Goal: Task Accomplishment & Management: Manage account settings

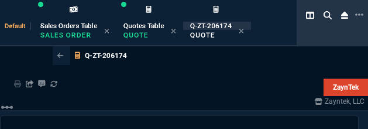
select select "4: SHAD"
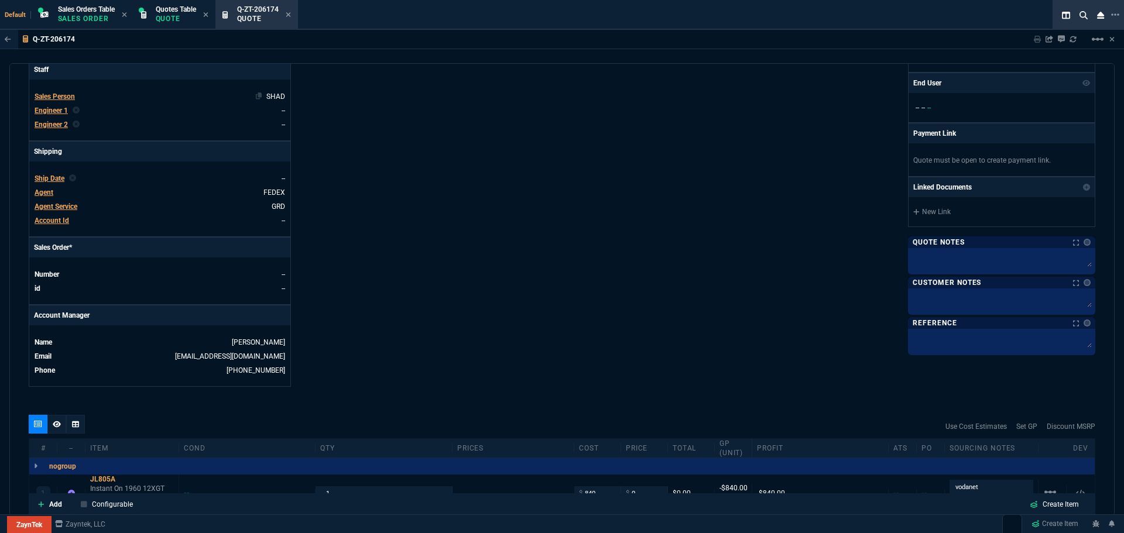
scroll to position [30, 0]
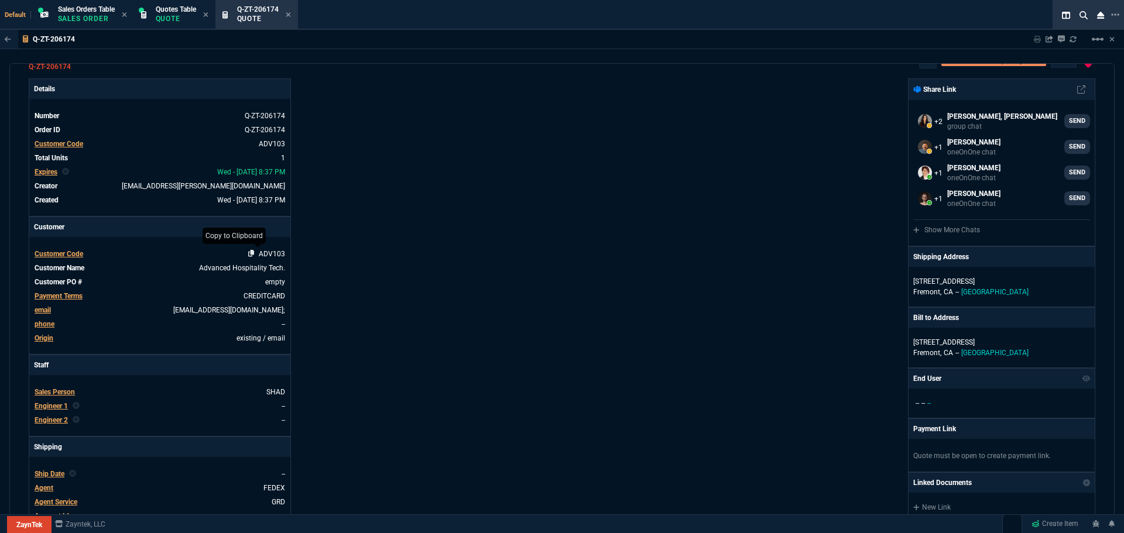
click at [251, 128] on icon at bounding box center [251, 253] width 6 height 7
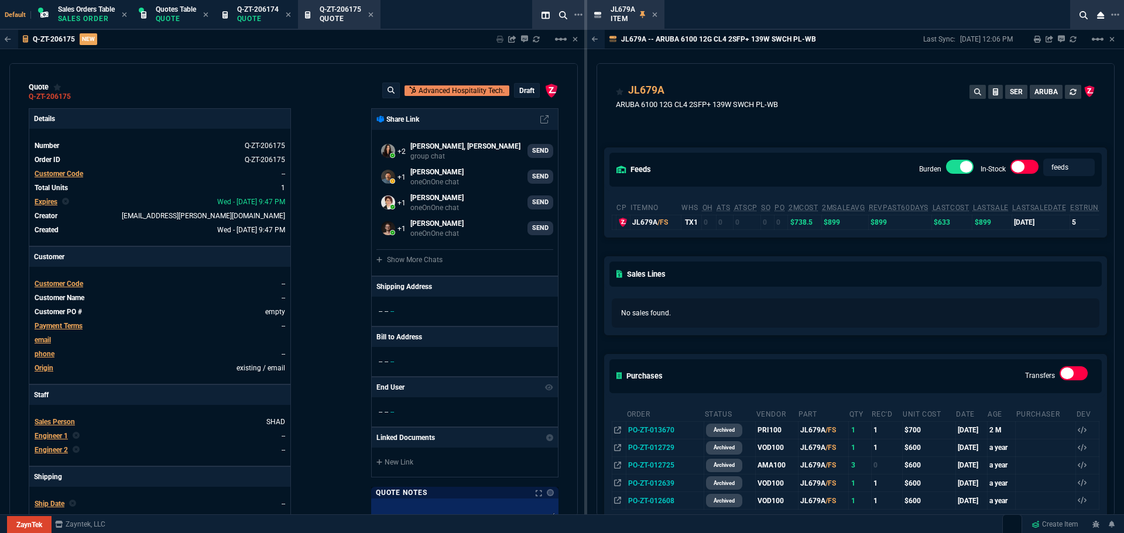
type input "35"
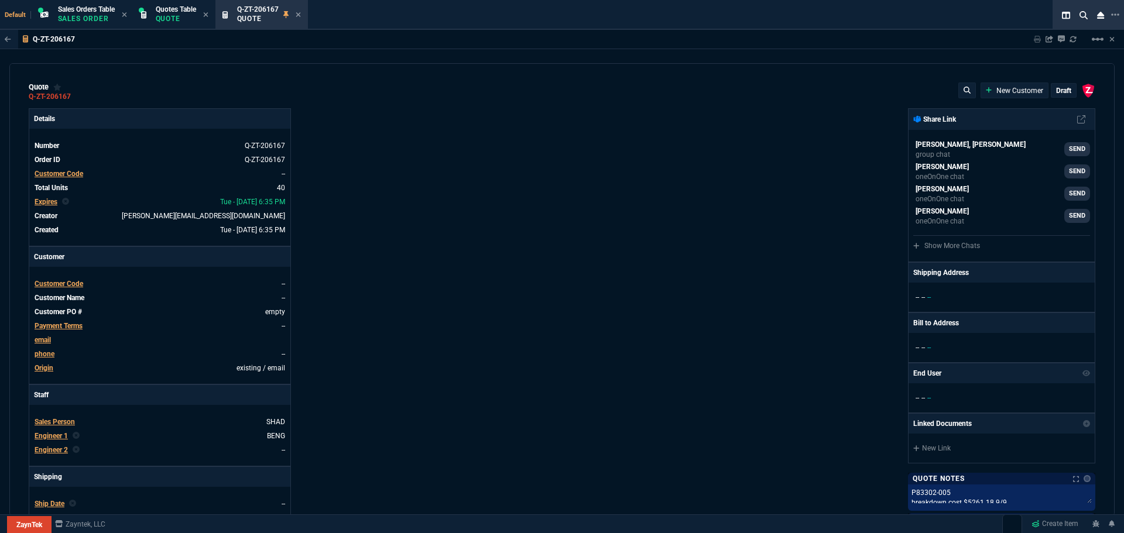
type input "4"
type input "95"
type input "10"
type input "95"
type input "26"
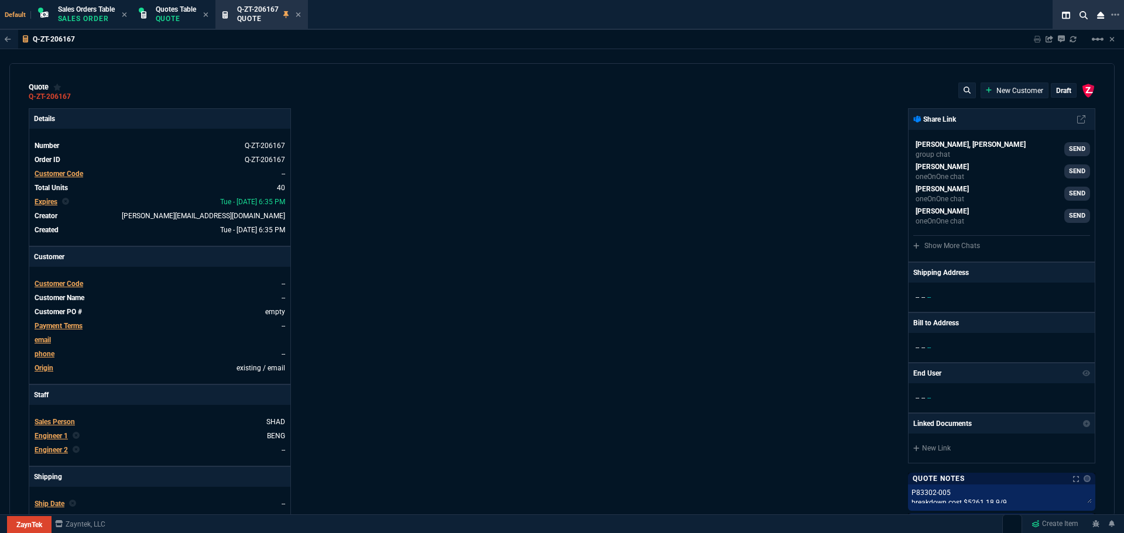
type input "25"
type input "46"
type input "180"
type input "2"
type input "5"
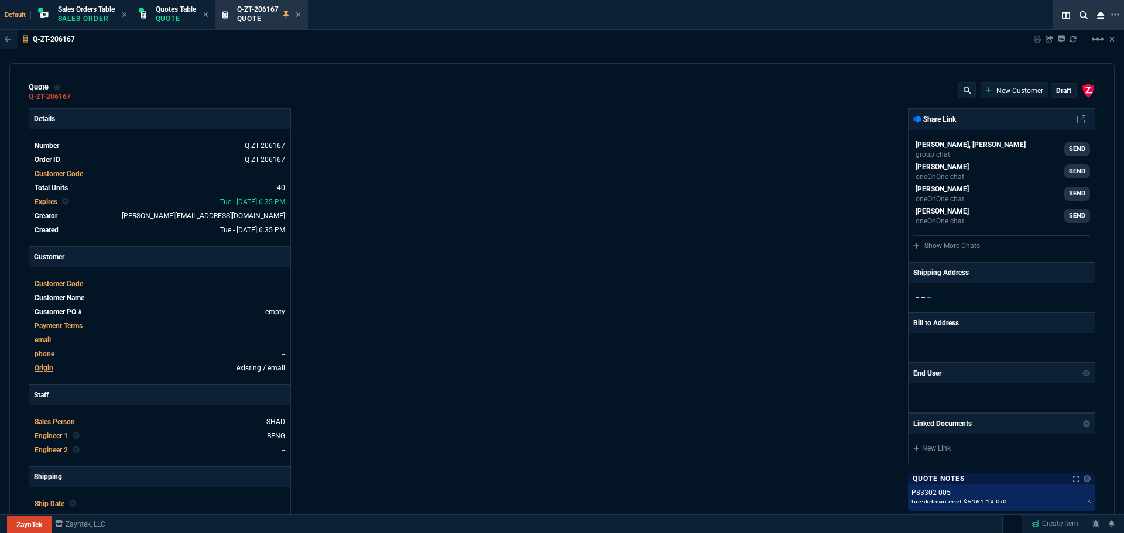
type input "17"
type input "60"
type input "-2"
type input "-1"
type input "29"
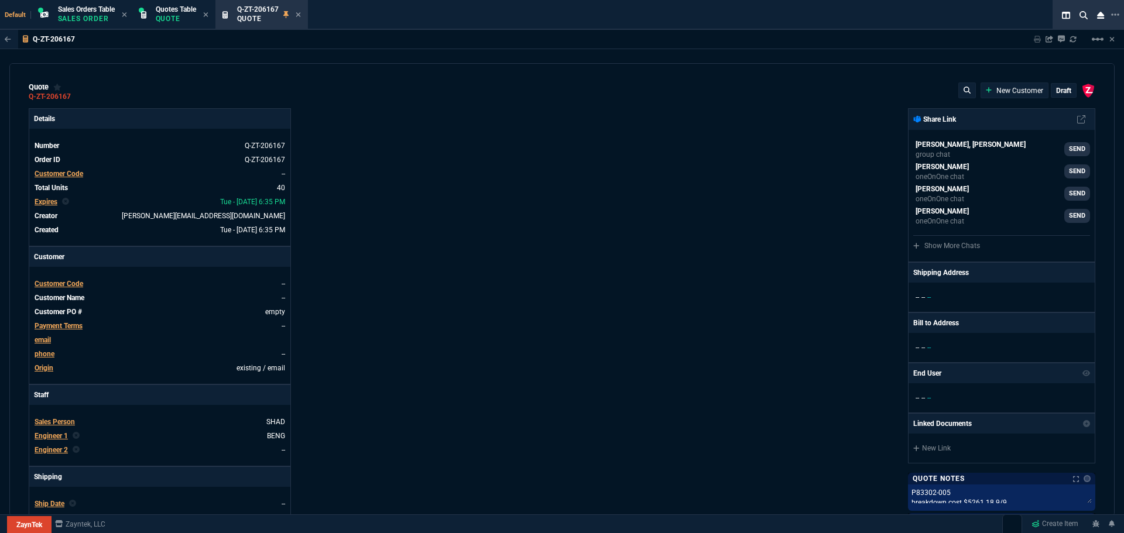
type input "25"
type input "35"
type input "600"
type input "6"
type input "10"
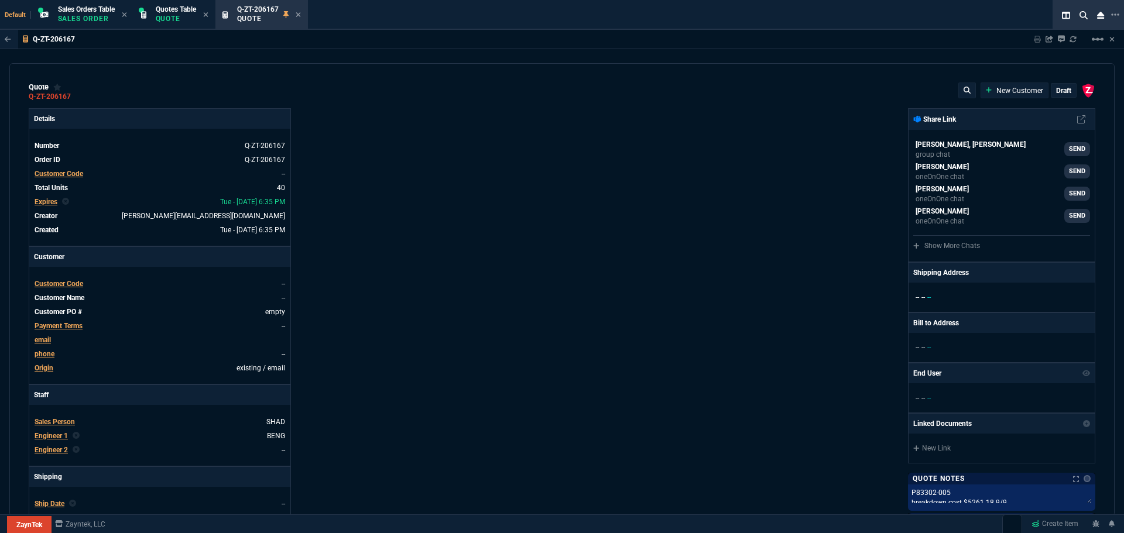
type input "0"
type input "73"
type input "80"
type input "0"
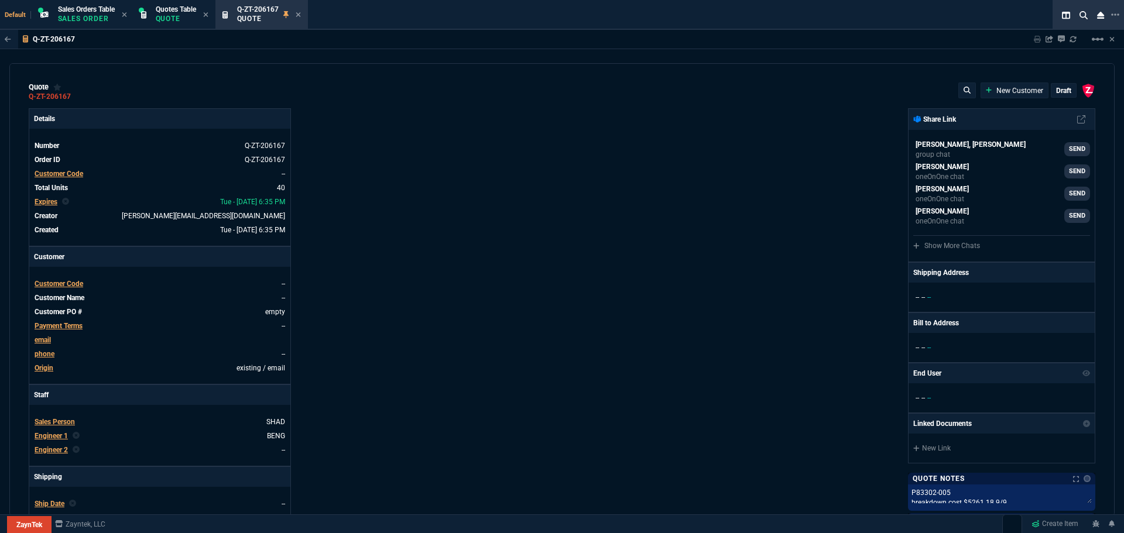
type input "0"
type input "29"
type input "200"
type input "70"
type input "150"
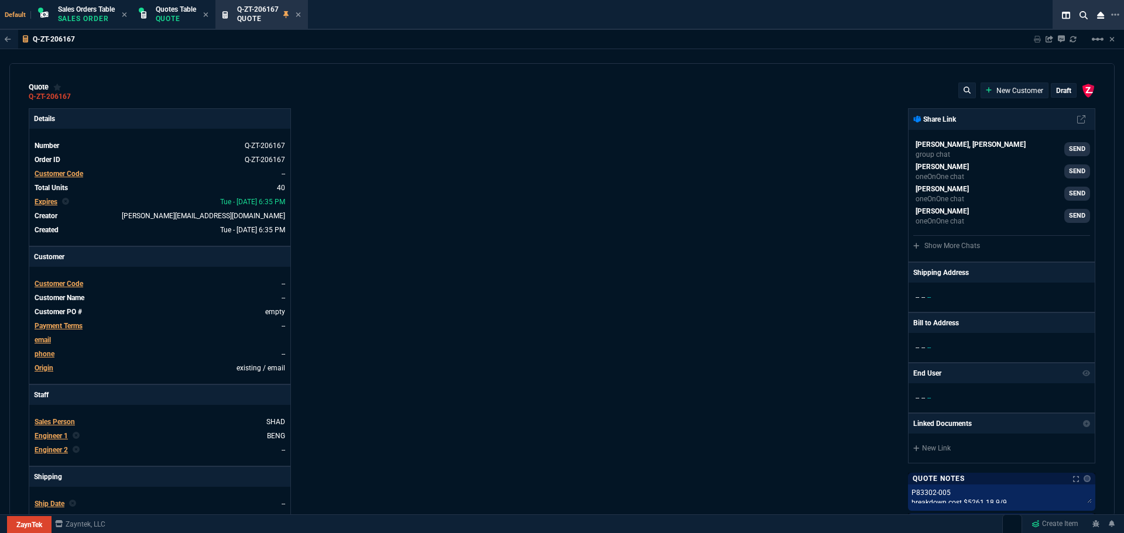
type input "0"
type input "8"
type input "5"
type input "43"
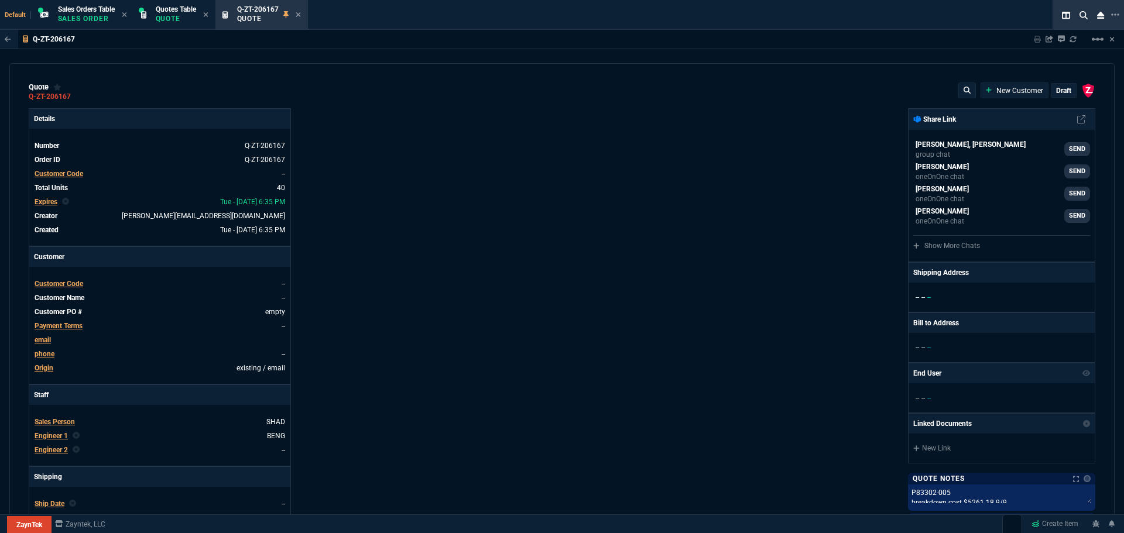
type input "75"
type input "80"
type input "4"
type input "60"
type input "45"
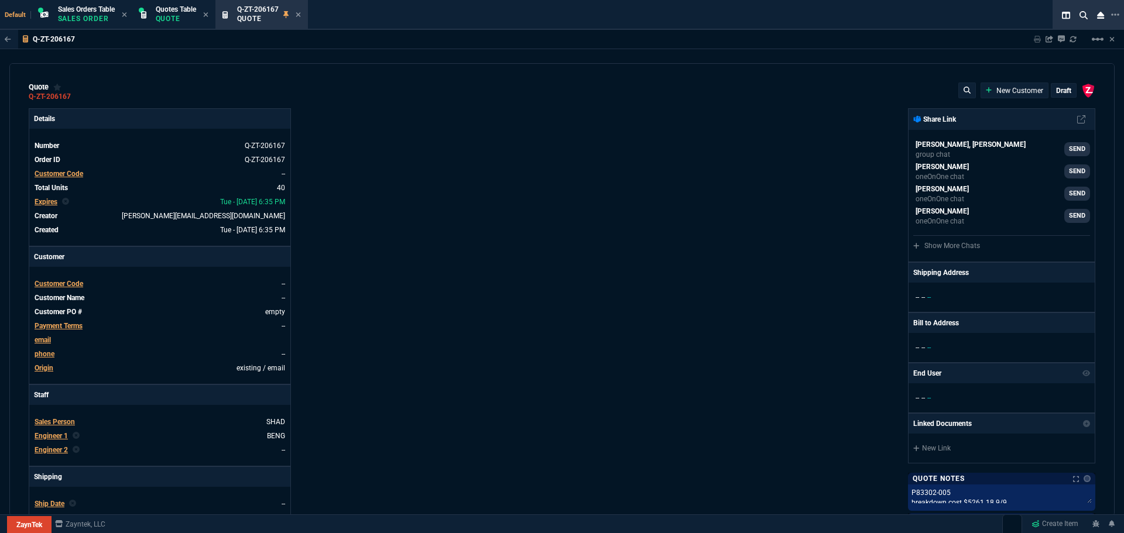
type input "43"
type input "75"
type input "0"
type input "12"
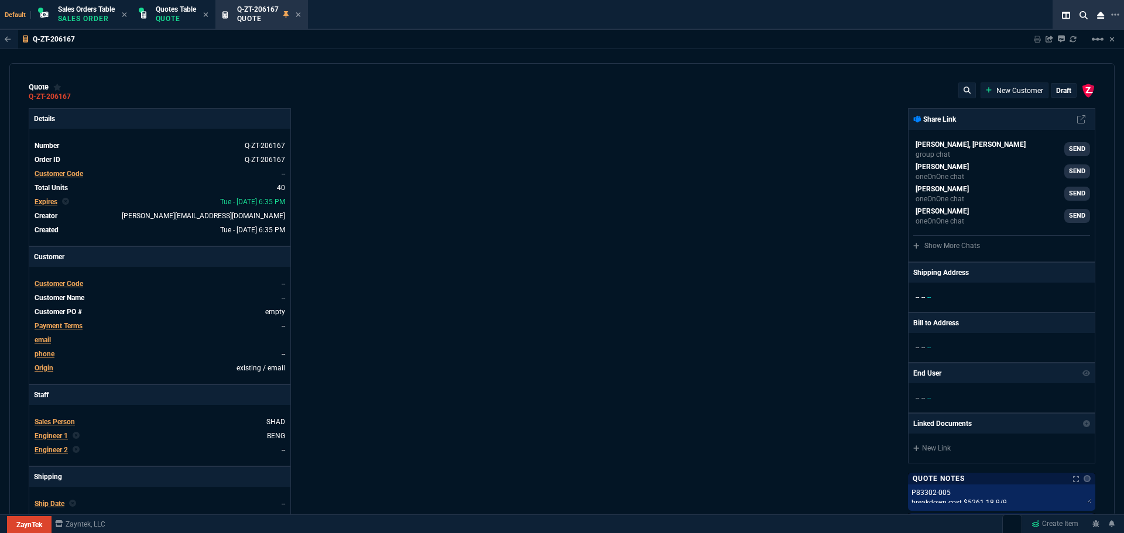
type input "446"
type input "59"
type input "48"
type input "29"
type input "84"
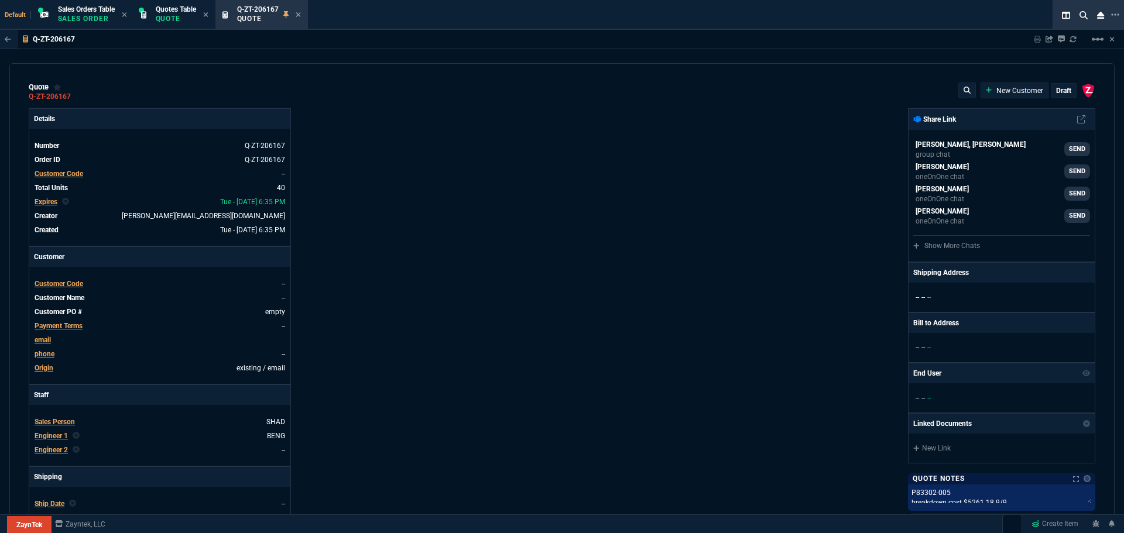
type input "53"
type input "78"
type input "47"
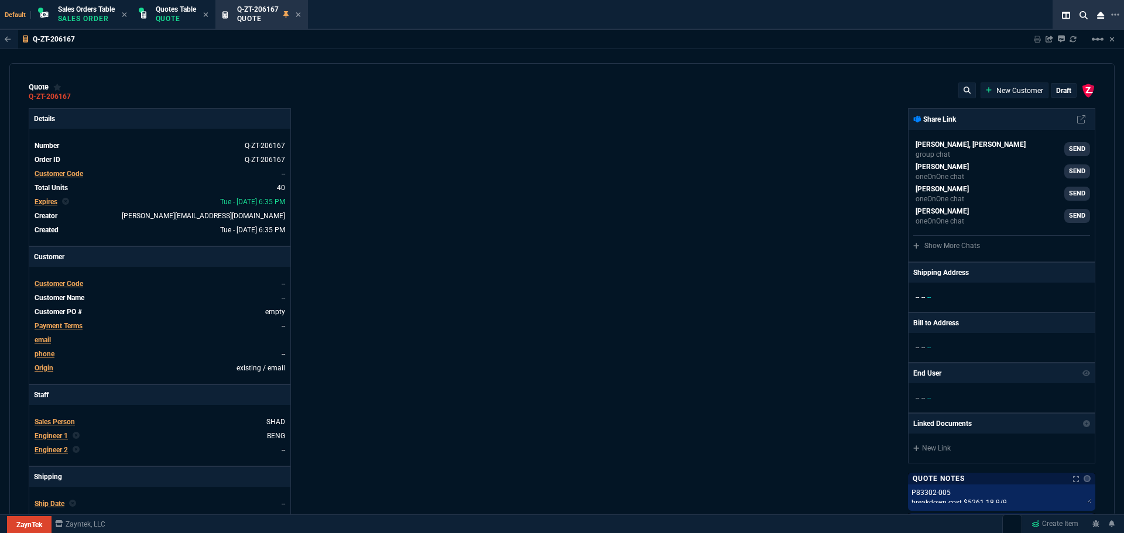
type input "81"
type input "79"
type input "46"
type input "47"
type input "73"
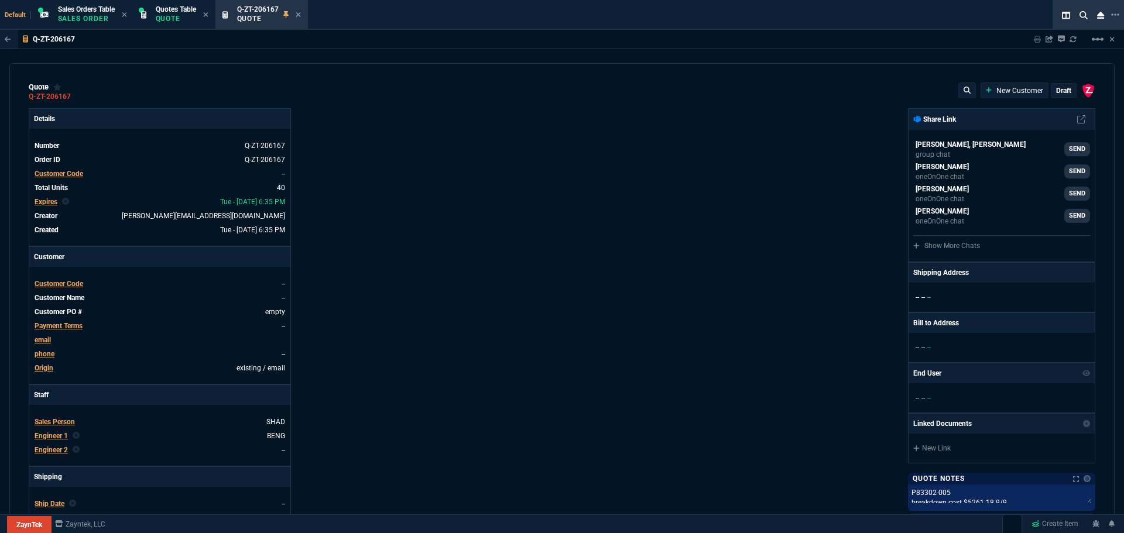
type input "56"
type input "46"
type input "43"
type input "81"
type input "55"
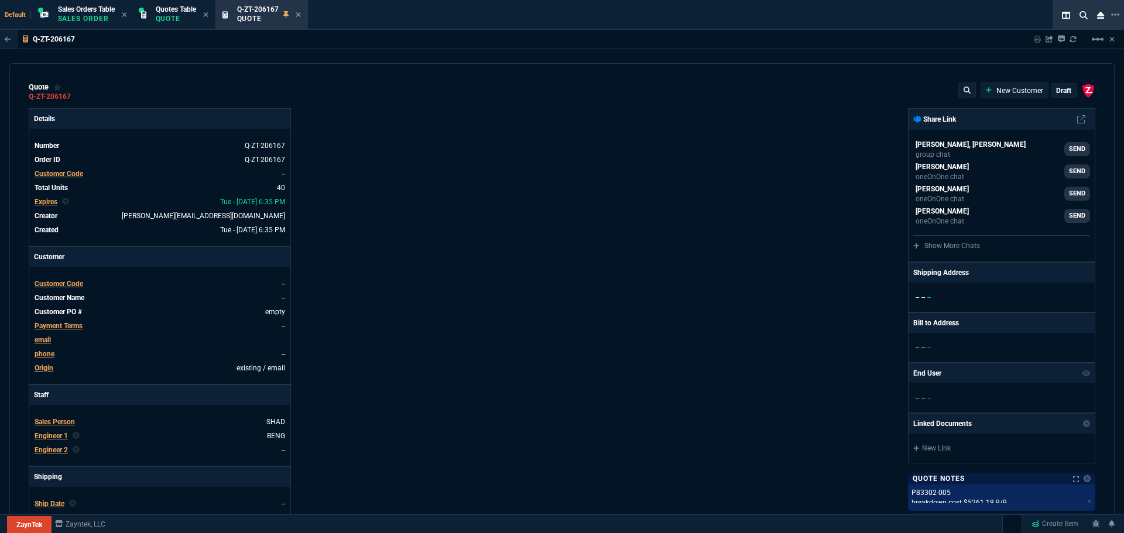
type input "54"
type input "56"
type input "47"
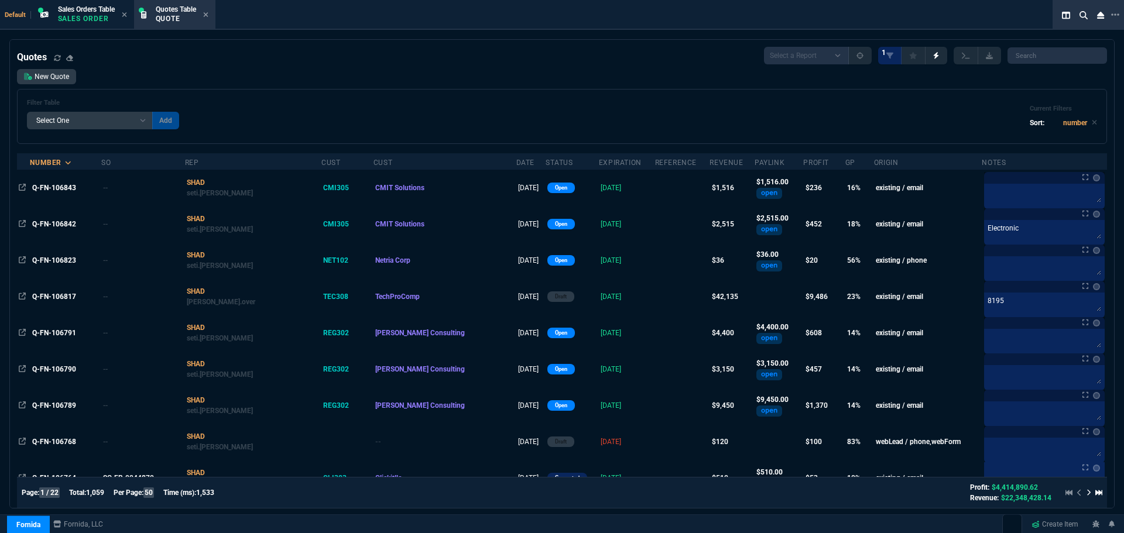
select select "4: SHAD"
select select
click at [40, 483] on span "ZaynTek" at bounding box center [28, 482] width 26 height 8
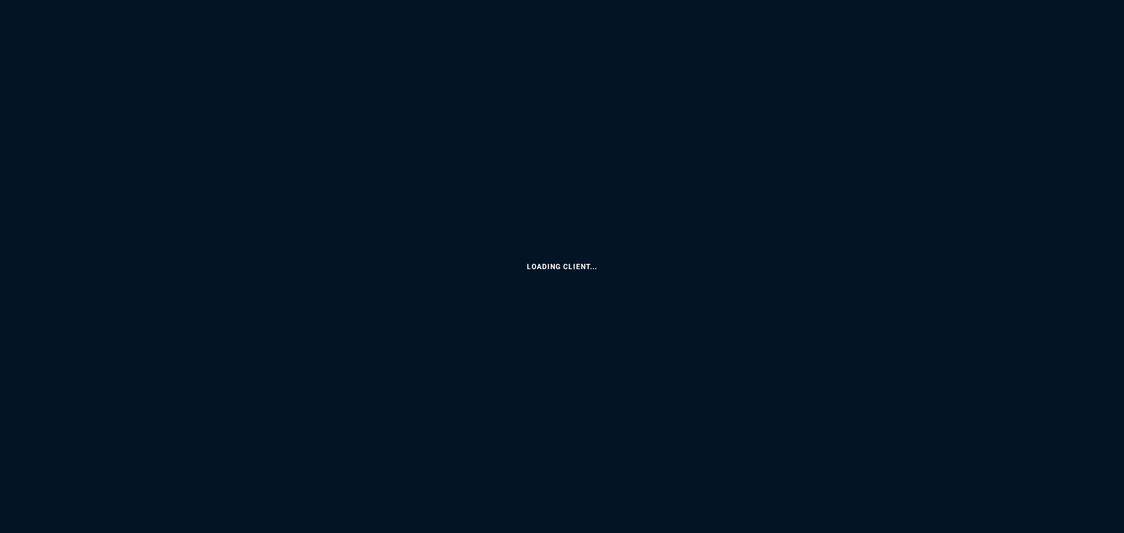
select select "4: SHAD"
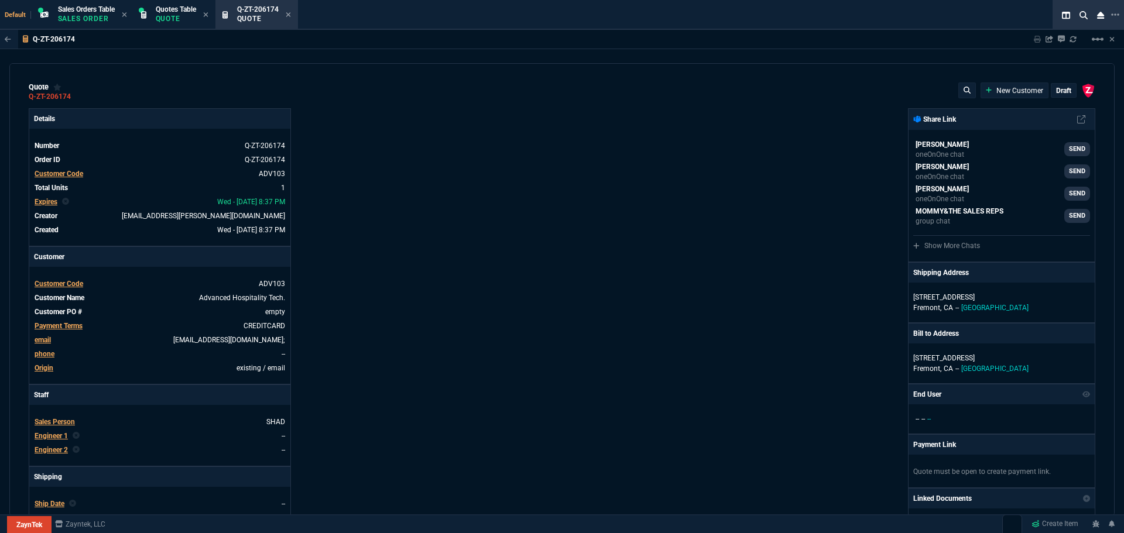
type input "-100"
type input "-840"
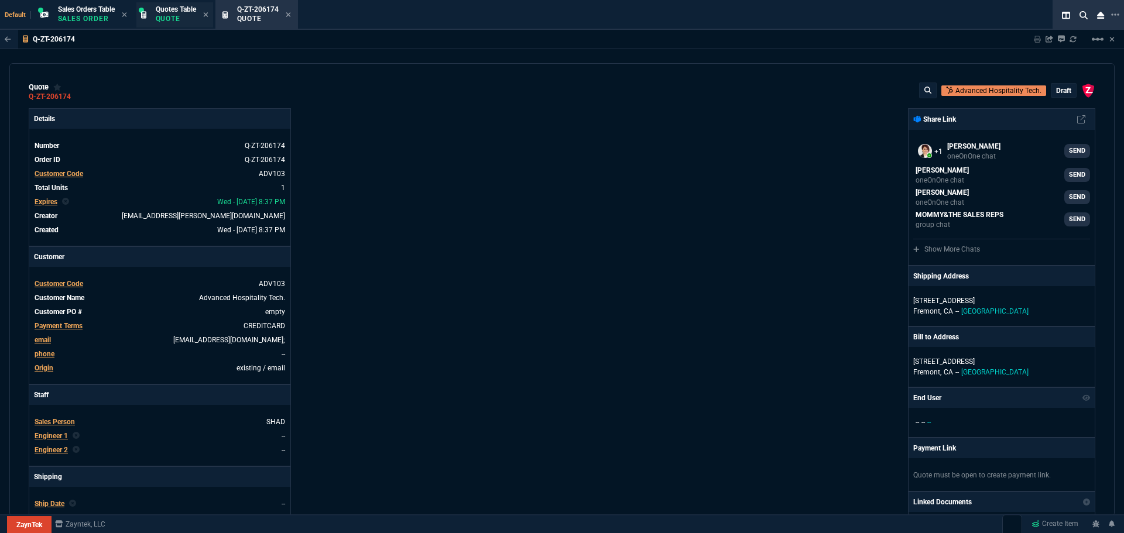
click at [156, 15] on div "Quotes Table Quote" at bounding box center [174, 14] width 77 height 25
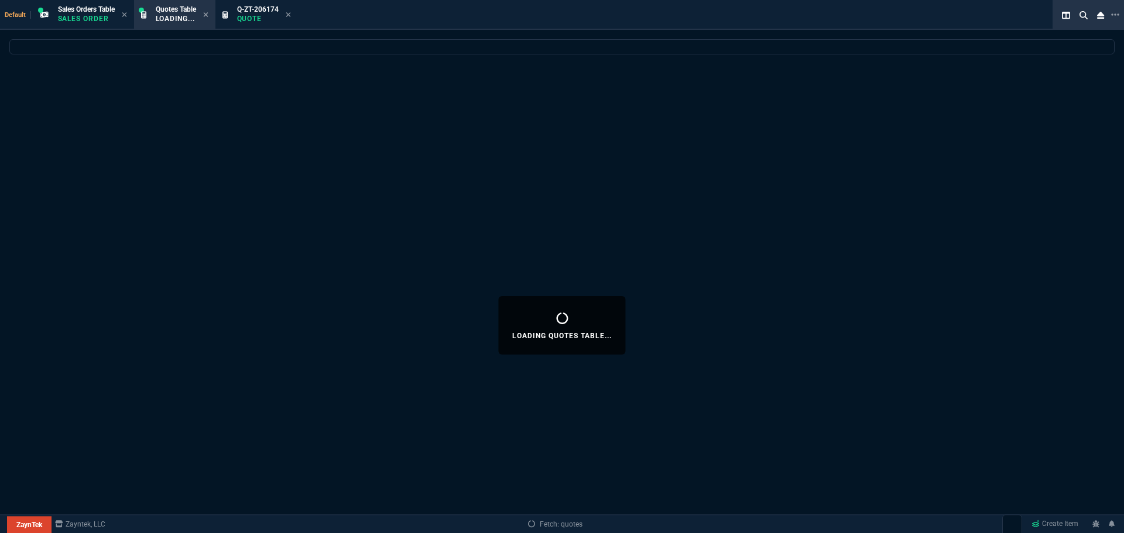
select select
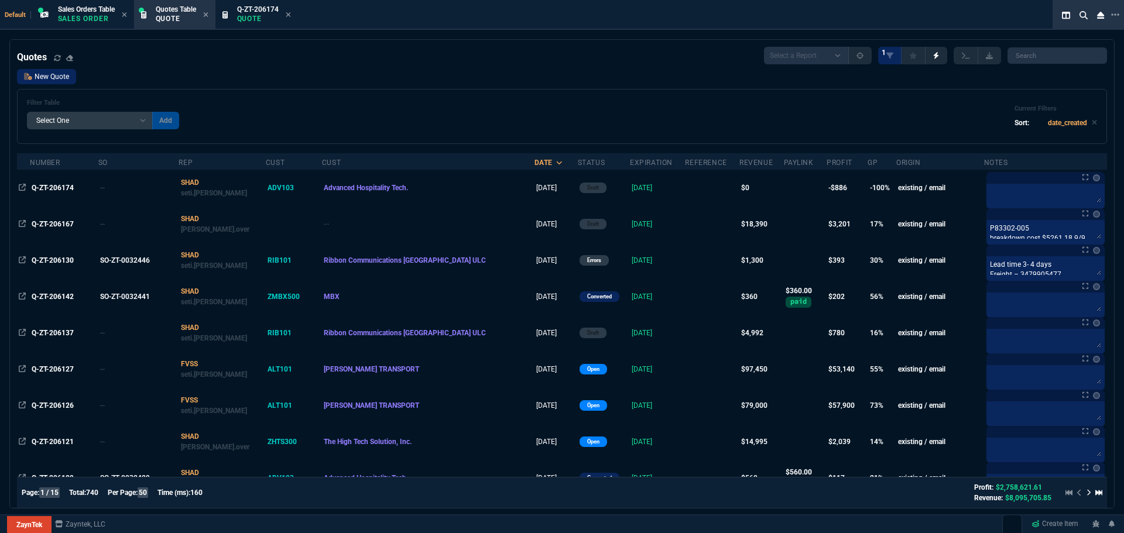
click at [47, 73] on link "New Quote" at bounding box center [46, 76] width 59 height 15
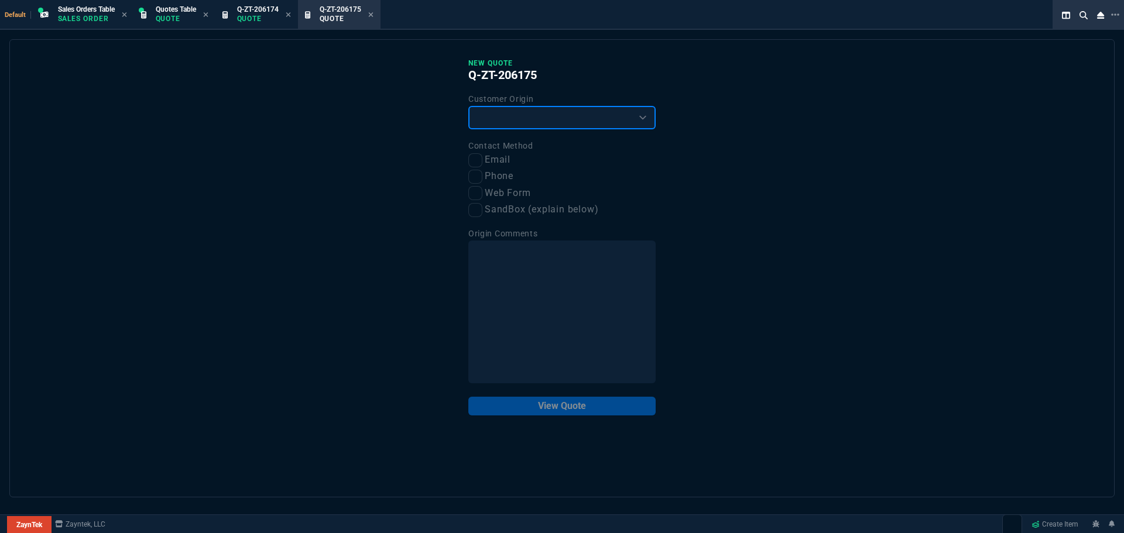
click at [591, 119] on select "Existing Customer Amazon Lead (first order) Website Lead (first order) Called (…" at bounding box center [561, 117] width 187 height 23
select select "existing"
click at [468, 107] on select "Existing Customer Amazon Lead (first order) Website Lead (first order) Called (…" at bounding box center [561, 117] width 187 height 23
click at [474, 157] on input "Email" at bounding box center [475, 160] width 14 height 14
checkbox input "true"
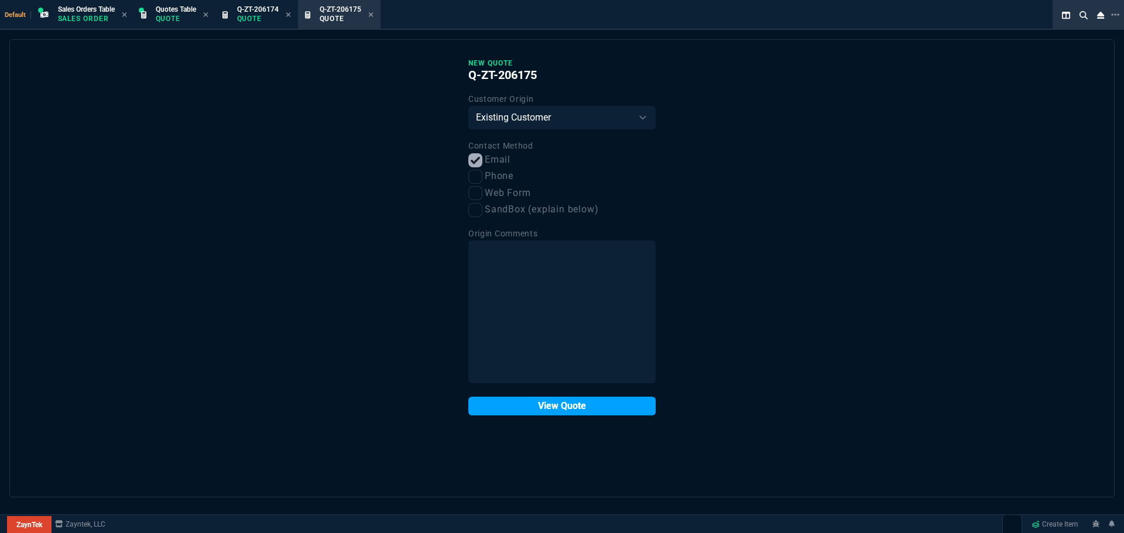
click at [515, 409] on button "View Quote" at bounding box center [561, 406] width 187 height 19
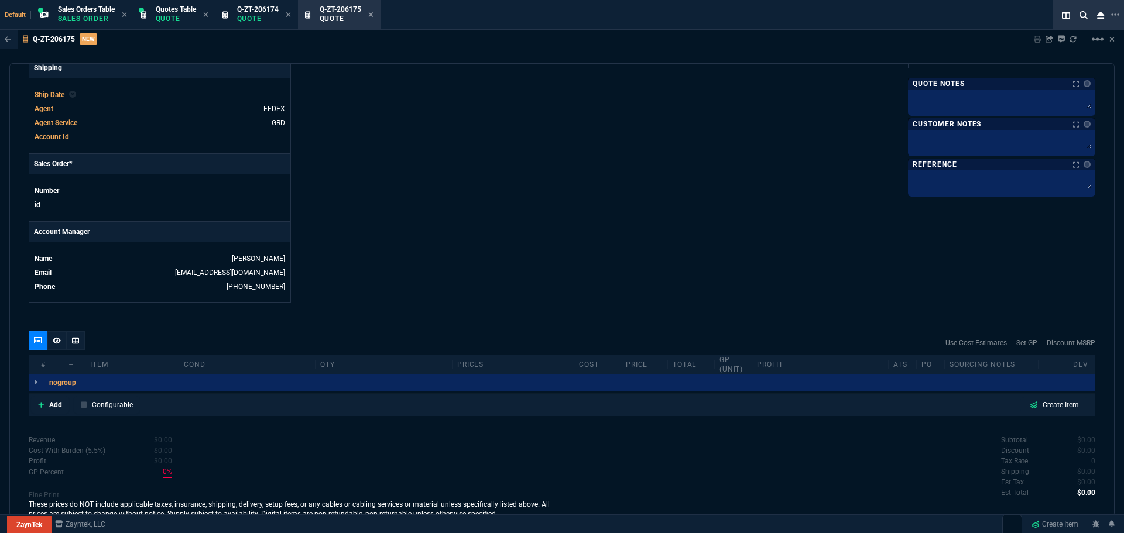
scroll to position [448, 0]
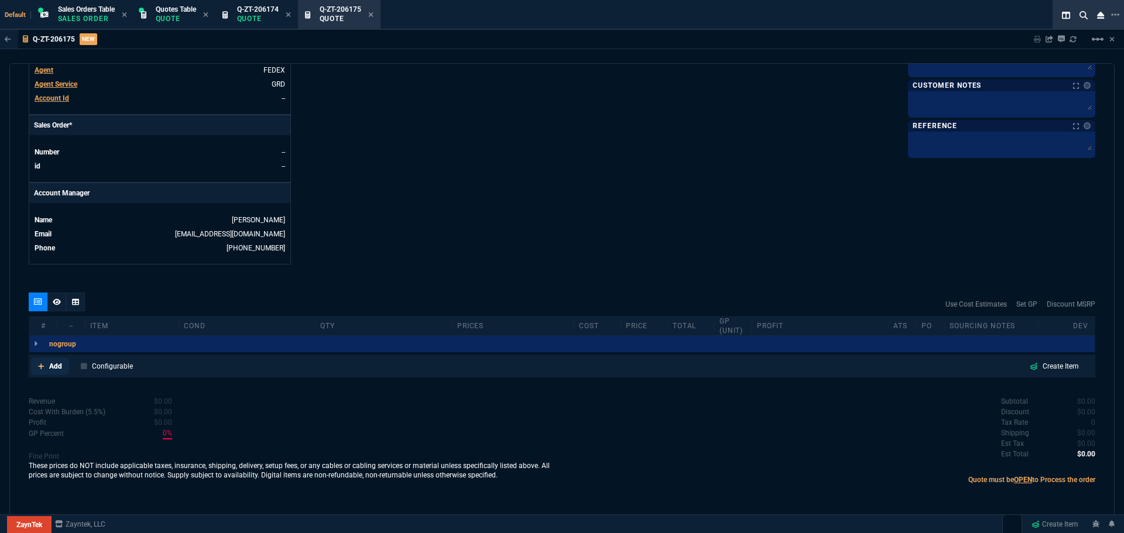
click at [59, 368] on p "Add" at bounding box center [55, 366] width 13 height 11
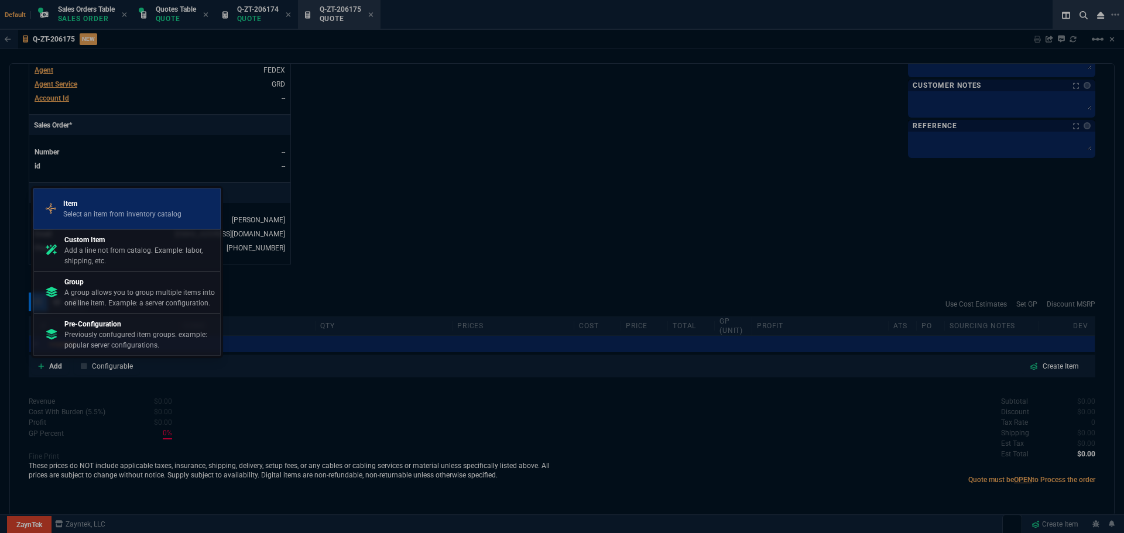
click at [120, 202] on p "Item" at bounding box center [122, 203] width 118 height 11
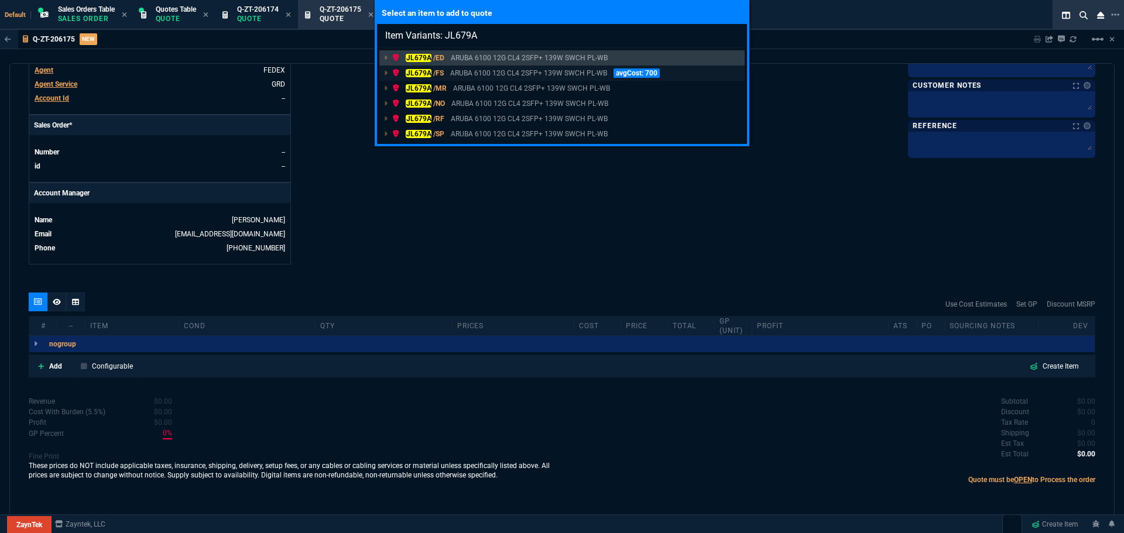
type input "Item Variants: JL679A"
click at [424, 72] on mark "JL679A" at bounding box center [419, 73] width 26 height 8
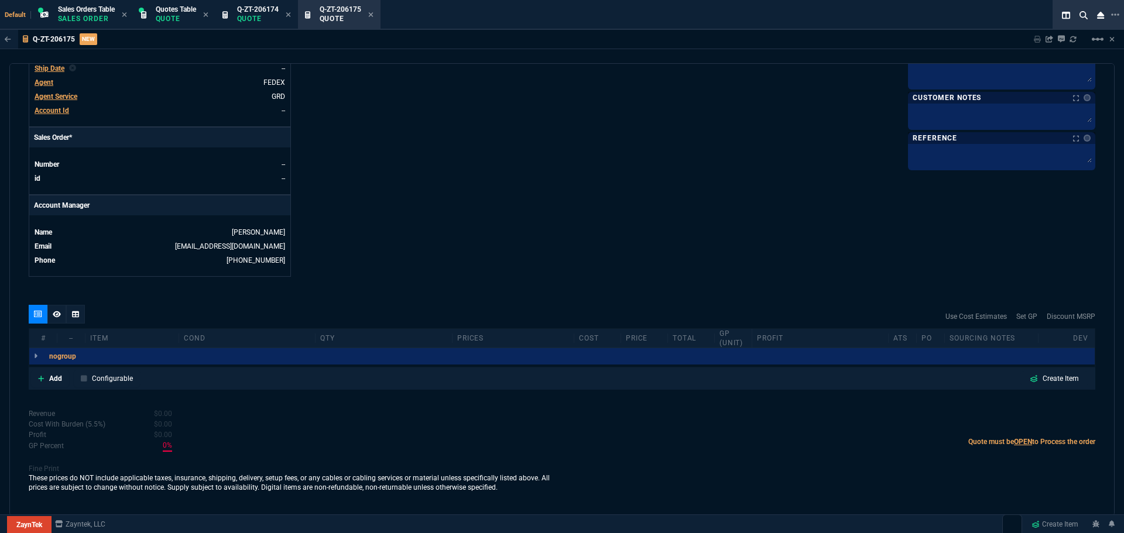
scroll to position [436, 0]
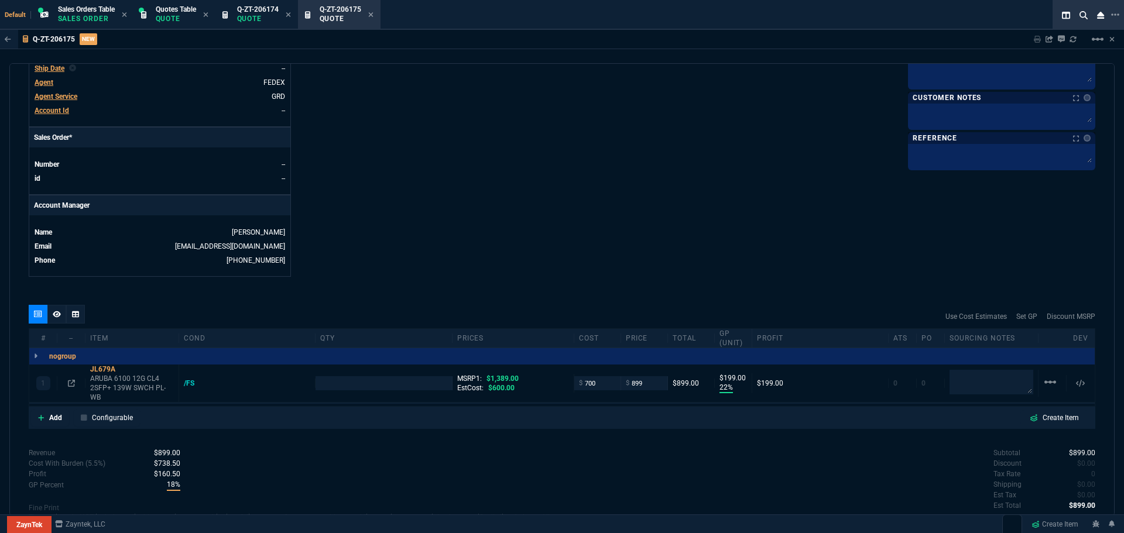
type input "22"
type input "199"
type input "35"
click at [69, 381] on icon at bounding box center [71, 383] width 7 height 7
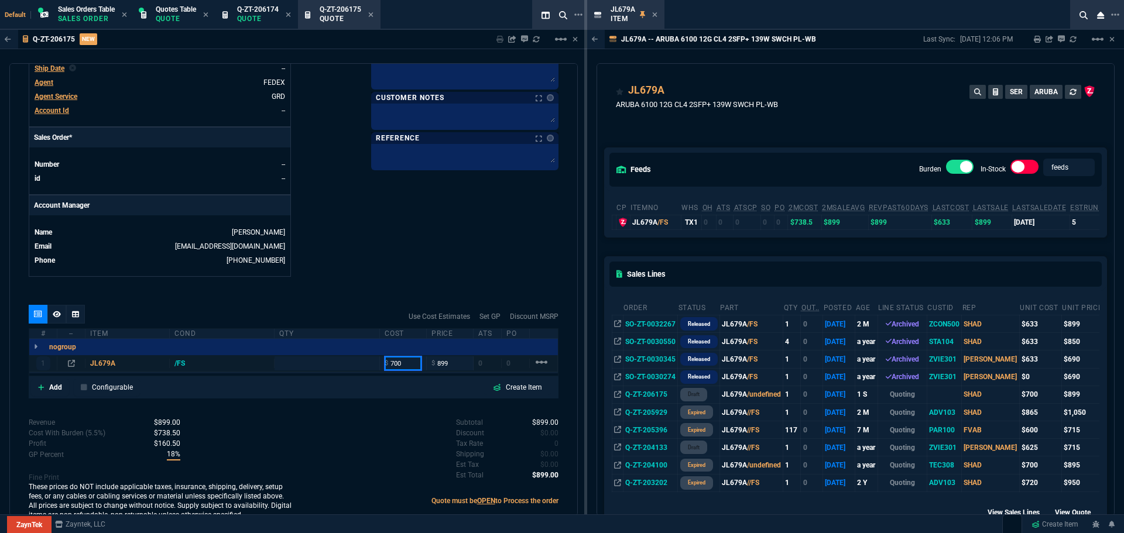
click at [397, 362] on input "700" at bounding box center [403, 363] width 37 height 13
type input "749"
click at [656, 15] on icon at bounding box center [654, 14] width 5 height 7
type input "1"
type input "749"
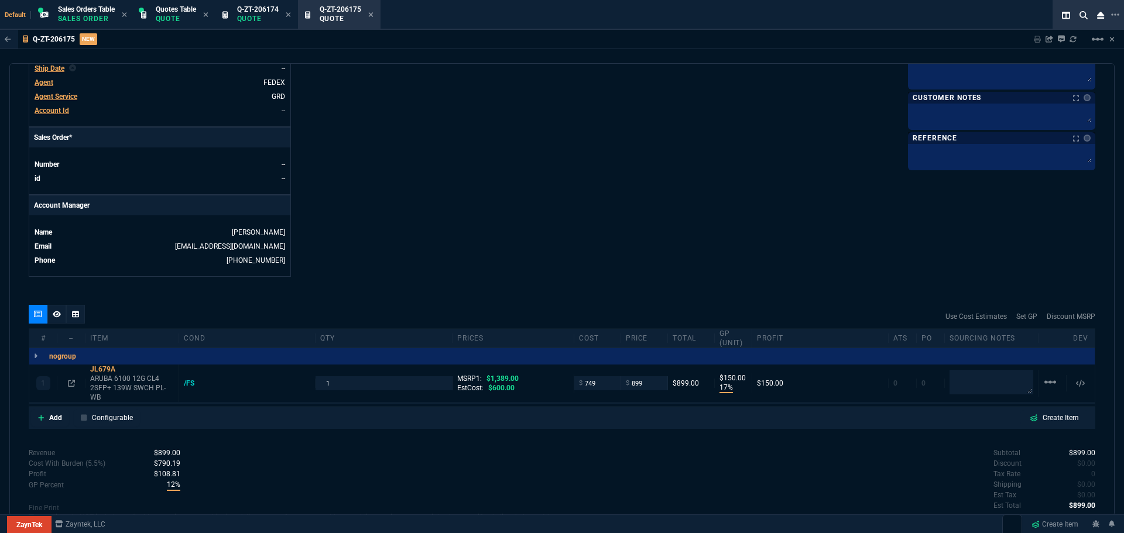
scroll to position [379, 0]
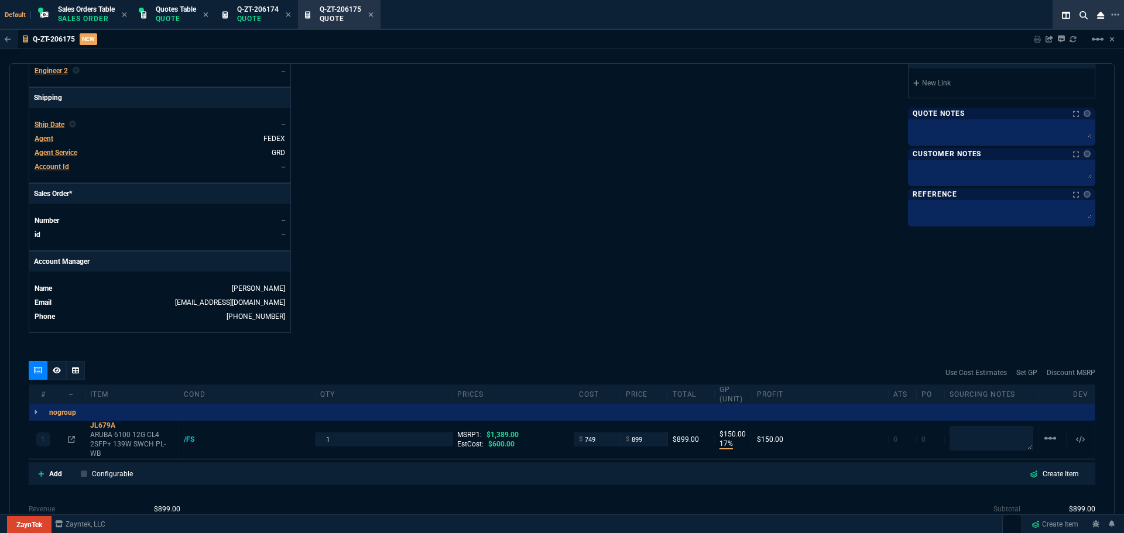
type input "17"
type input "150"
click at [968, 430] on textarea at bounding box center [992, 438] width 84 height 25
type textarea "Vodanet"
click at [250, 15] on p "Quote" at bounding box center [258, 18] width 42 height 9
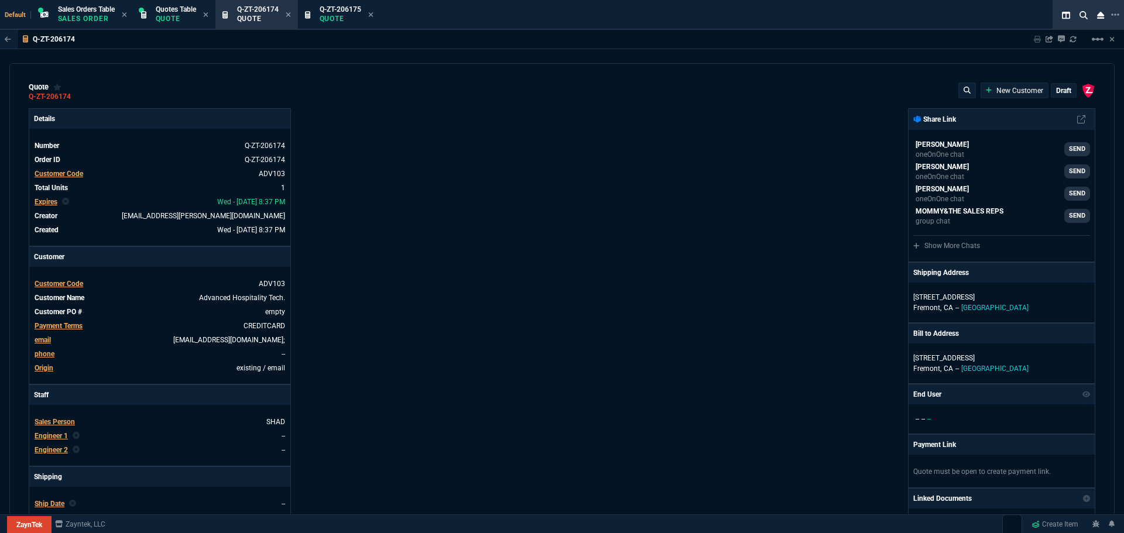
type input "-100"
type input "-840"
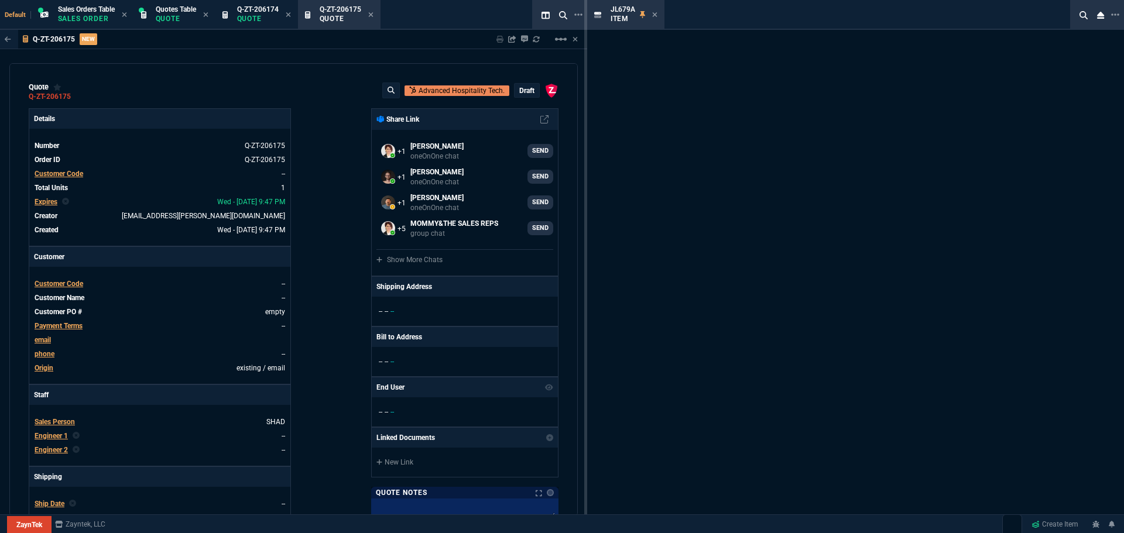
select select "4: SHAD"
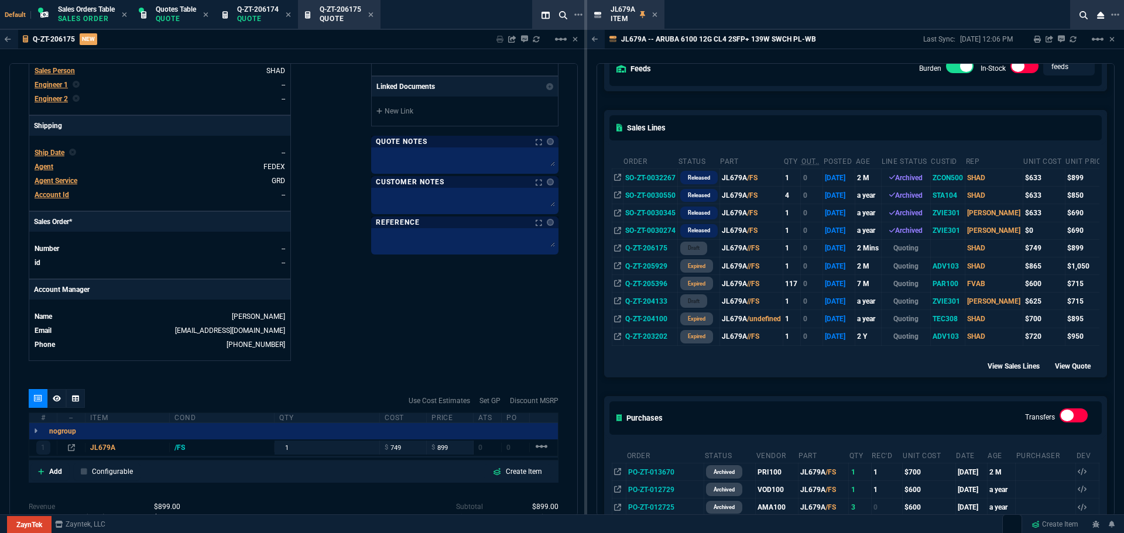
scroll to position [176, 0]
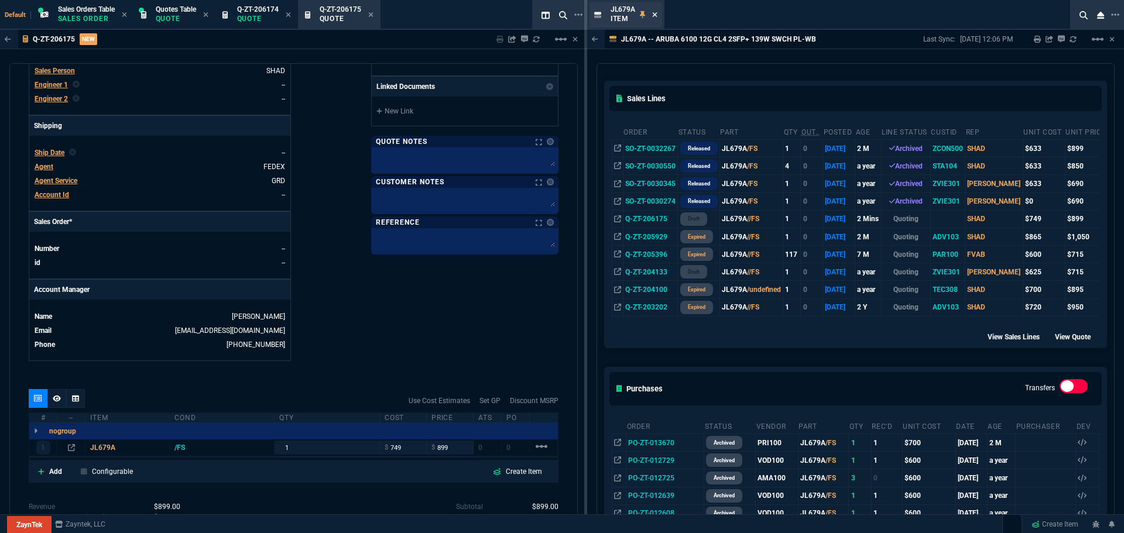
click at [655, 15] on icon at bounding box center [654, 14] width 5 height 7
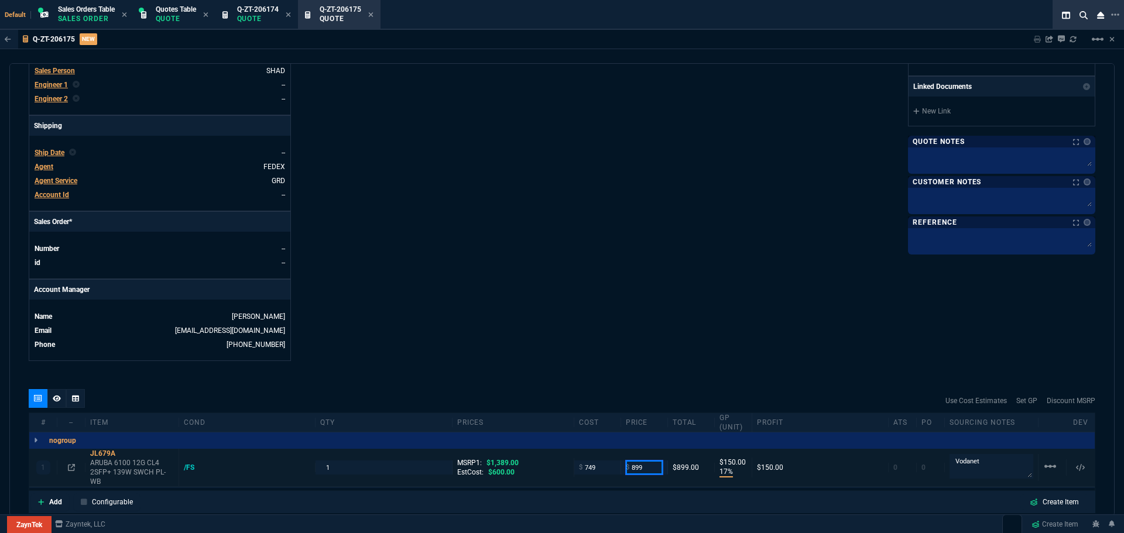
click at [651, 467] on input "899" at bounding box center [644, 467] width 37 height 13
type input "950"
click at [661, 344] on div "ZaynTek, LLC 2609 Technology Dr Suite 200 Plano, TX 75074 Share Link Alicia Bos…" at bounding box center [828, 59] width 533 height 604
type input "950"
type input "21"
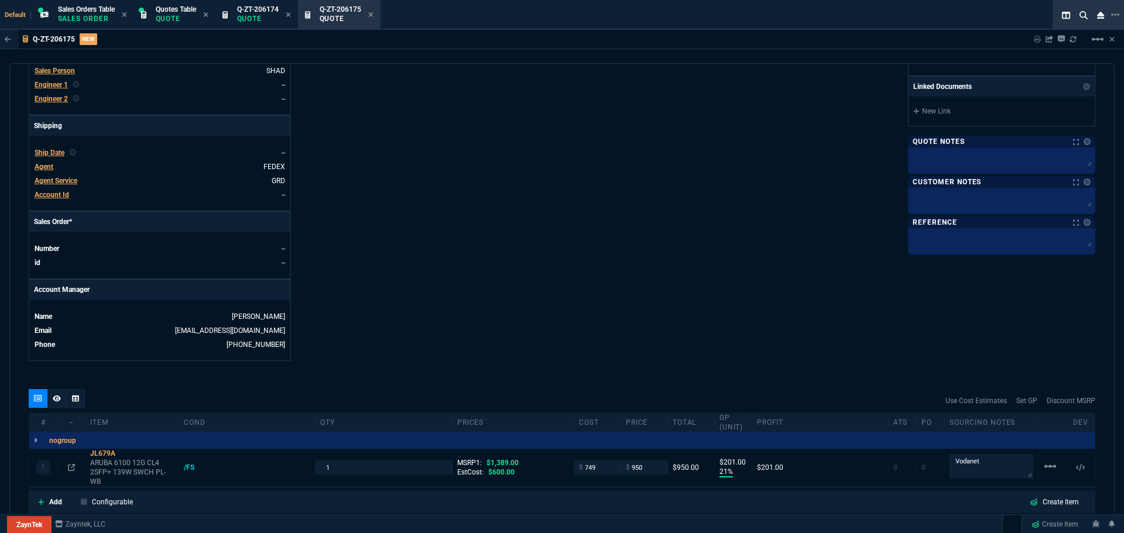
type input "201"
type input "32"
click at [648, 470] on input "950" at bounding box center [644, 467] width 37 height 13
type input "859"
click at [679, 249] on div "ZaynTek, LLC 2609 Technology Dr Suite 200 Plano, TX 75074 Share Link Alicia Bos…" at bounding box center [828, 59] width 533 height 604
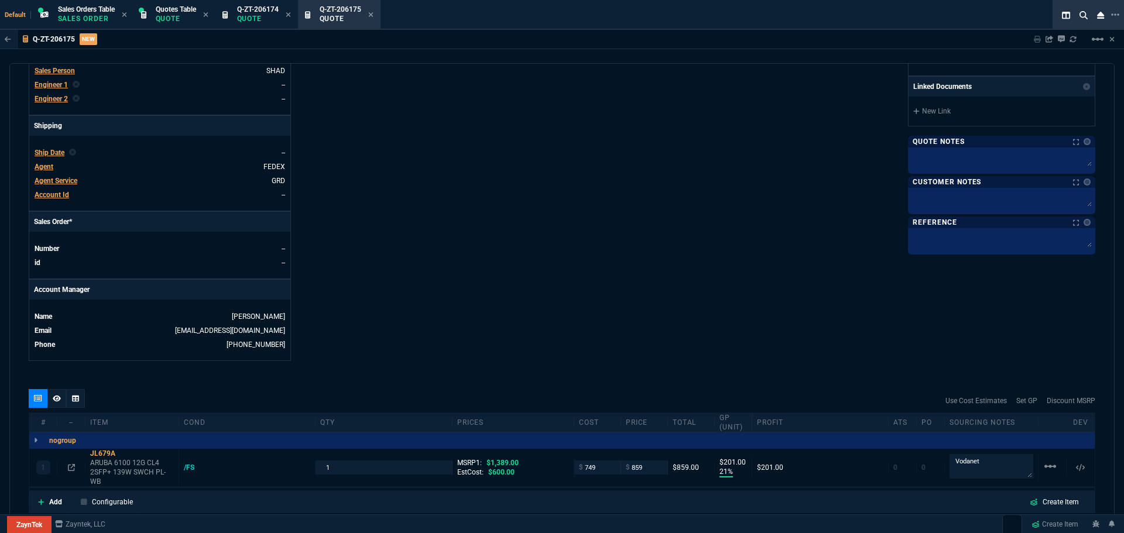
type input "859"
type input "13"
type input "110"
type input "38"
click at [101, 454] on div "JL679A" at bounding box center [132, 453] width 84 height 9
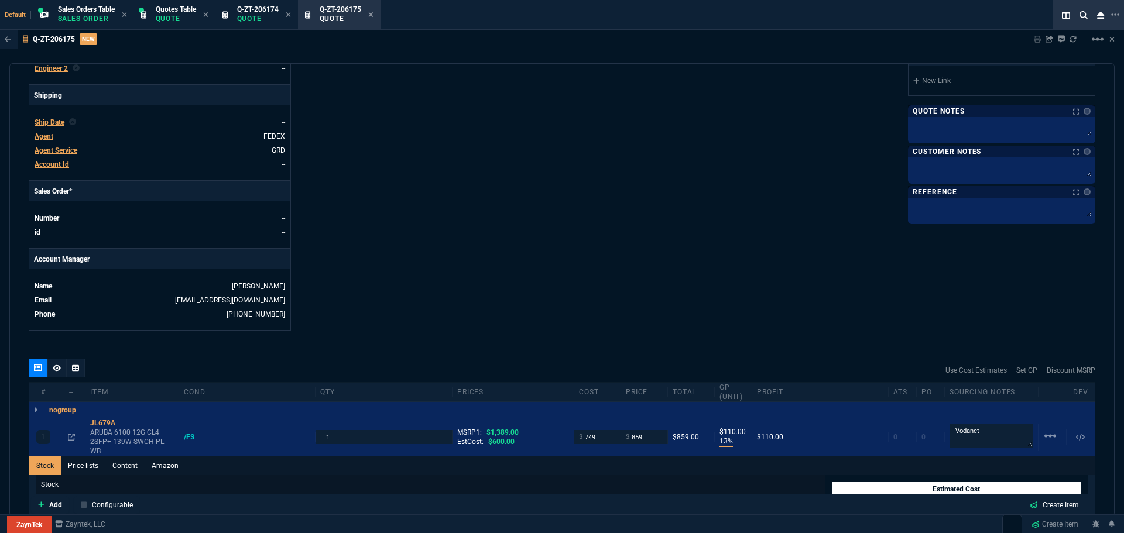
scroll to position [644, 0]
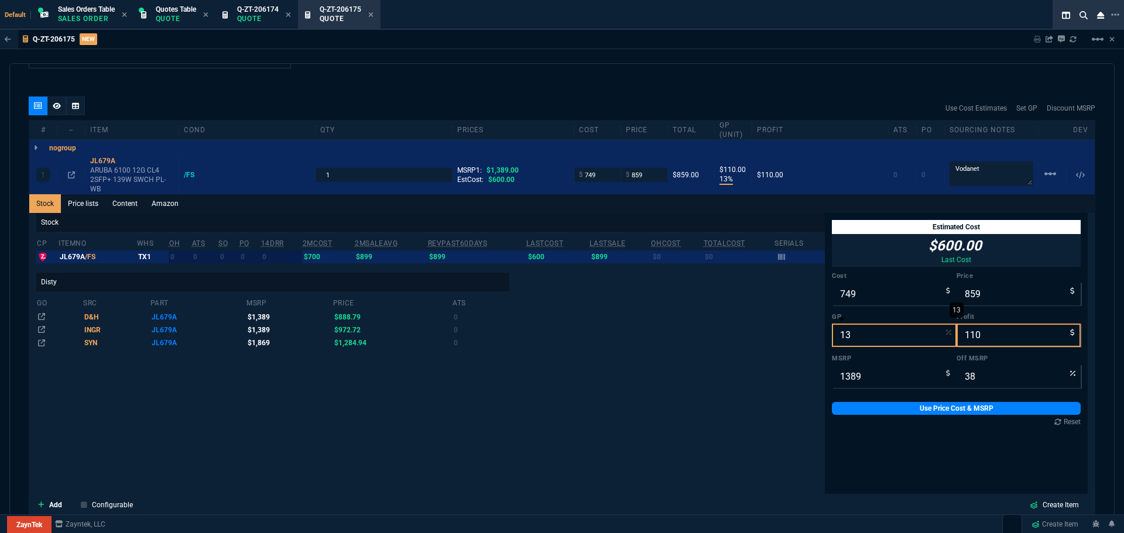
click at [850, 334] on input "13" at bounding box center [894, 335] width 125 height 23
type input "2"
type input "764"
type input "15"
type input "45"
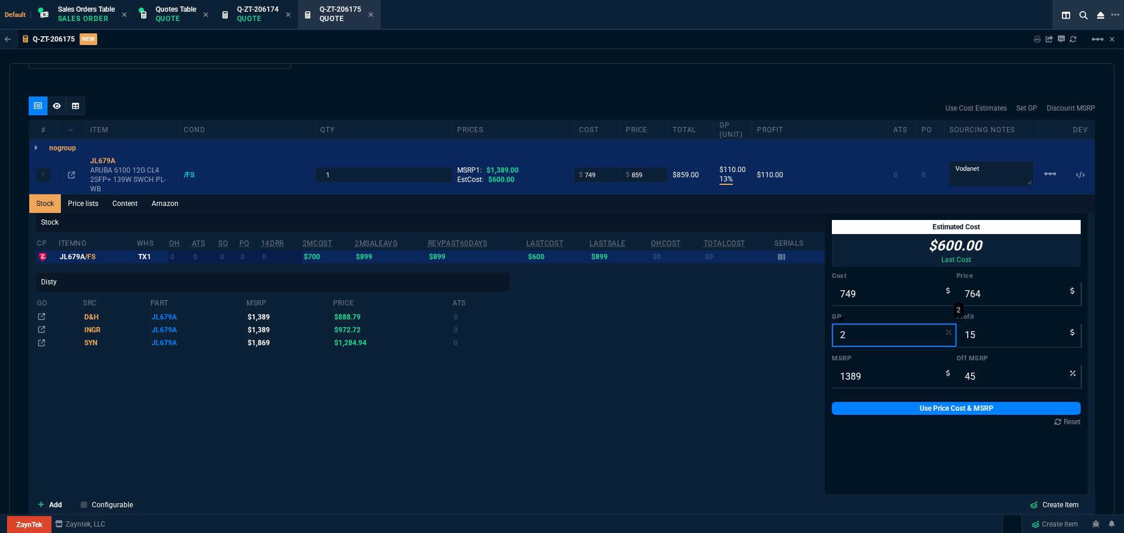
type input "20"
type input "936"
type input "187"
type input "33"
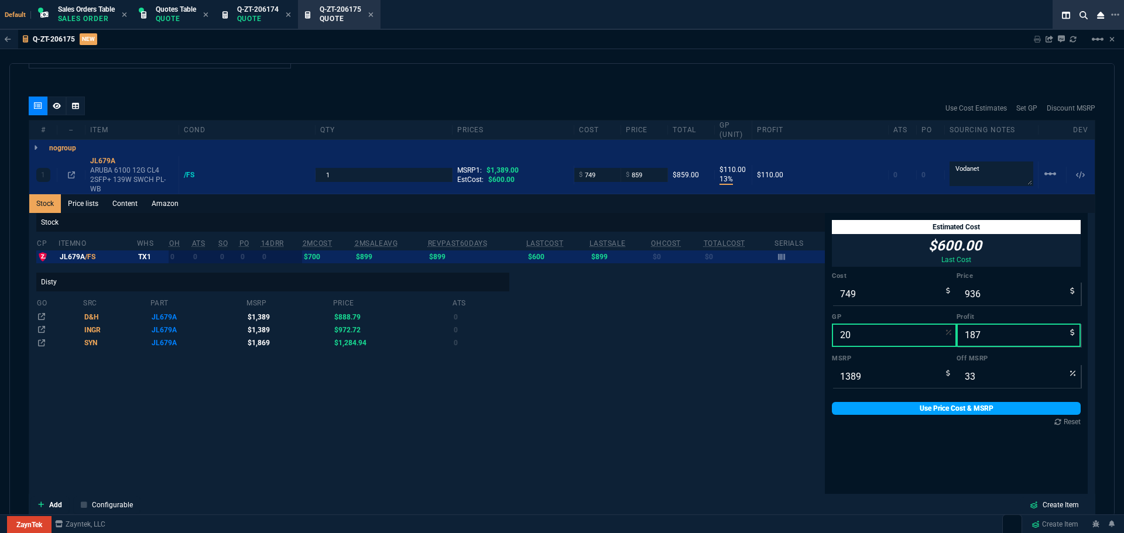
type input "20"
click at [889, 410] on link "Use Price Cost & MSRP" at bounding box center [956, 408] width 249 height 13
type input "936"
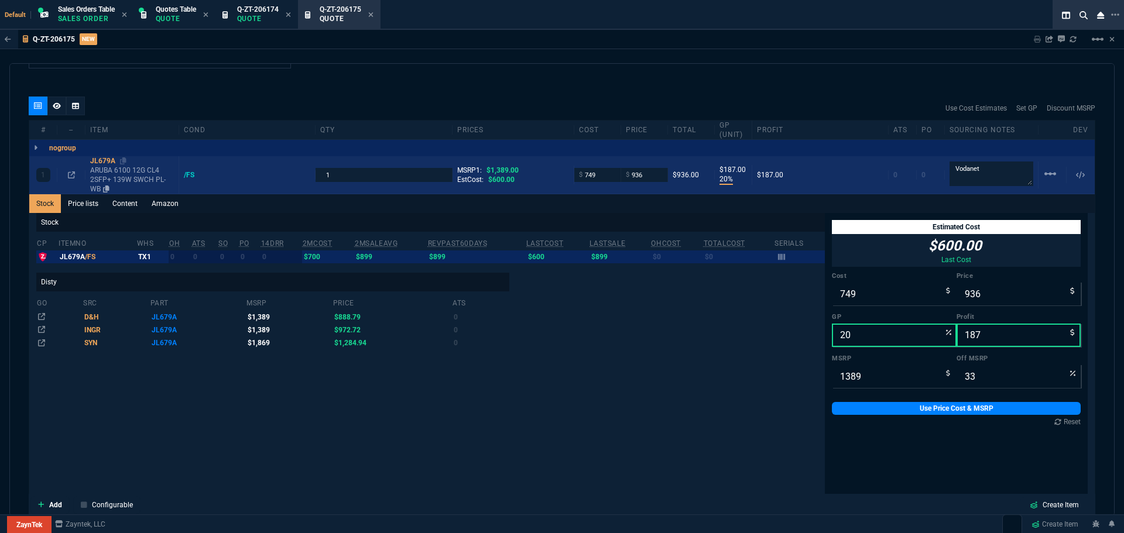
click at [95, 158] on div "JL679A" at bounding box center [132, 160] width 84 height 9
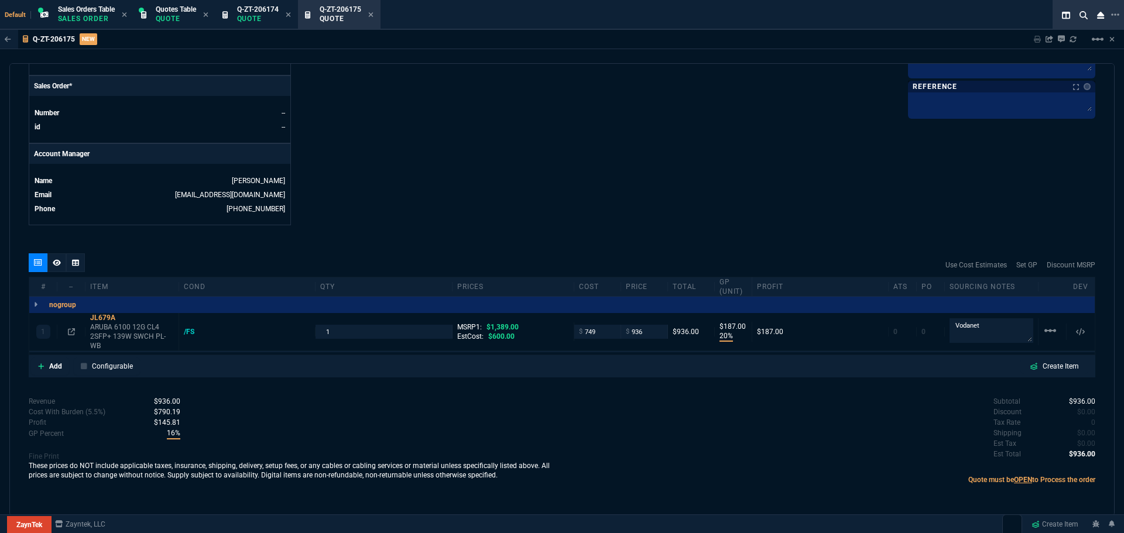
scroll to position [487, 0]
click at [270, 13] on span "Q-ZT-206174" at bounding box center [258, 9] width 42 height 8
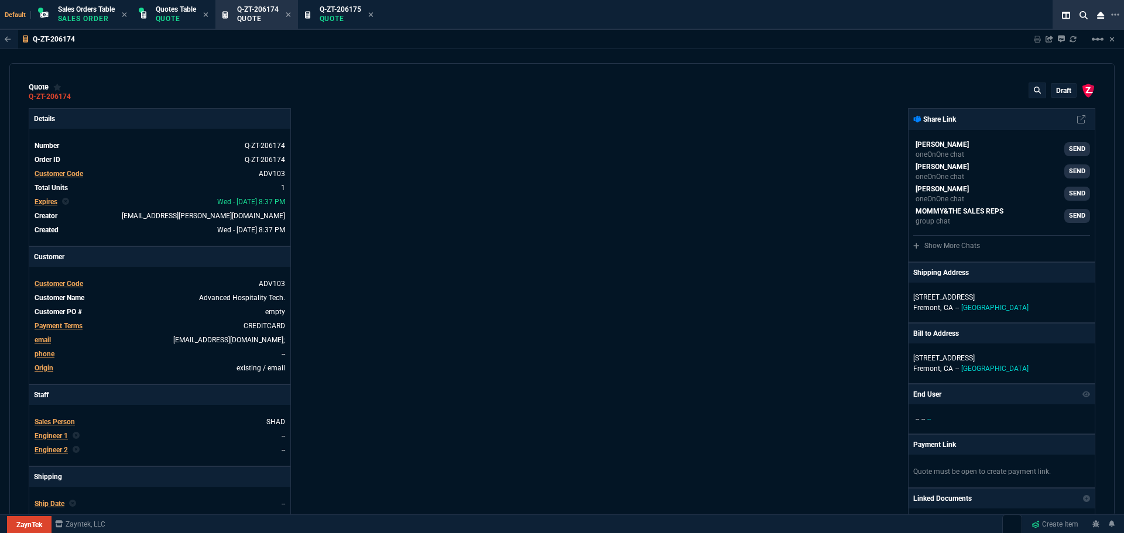
type input "-100"
type input "-840"
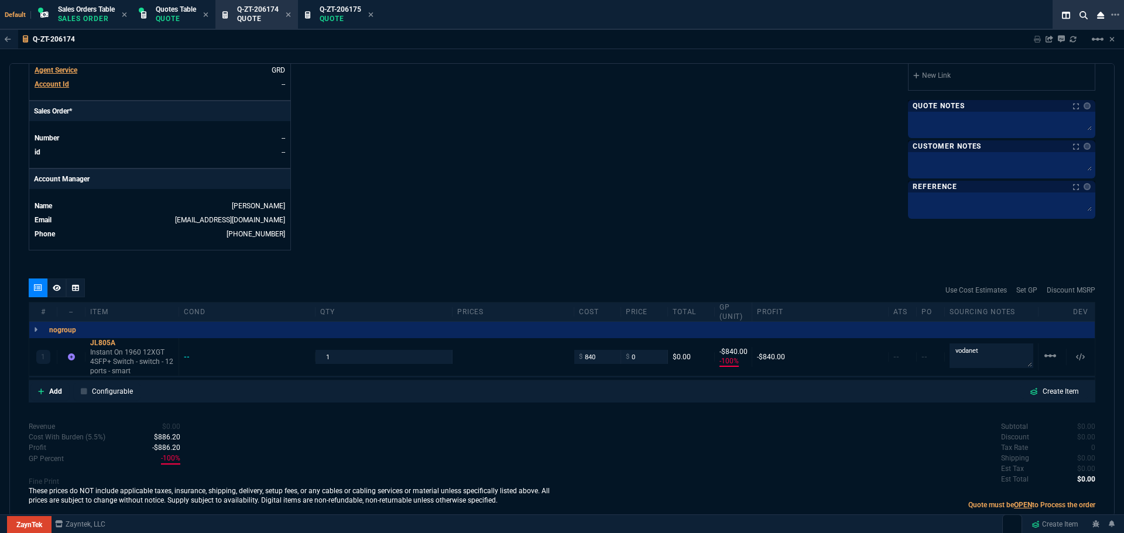
scroll to position [468, 0]
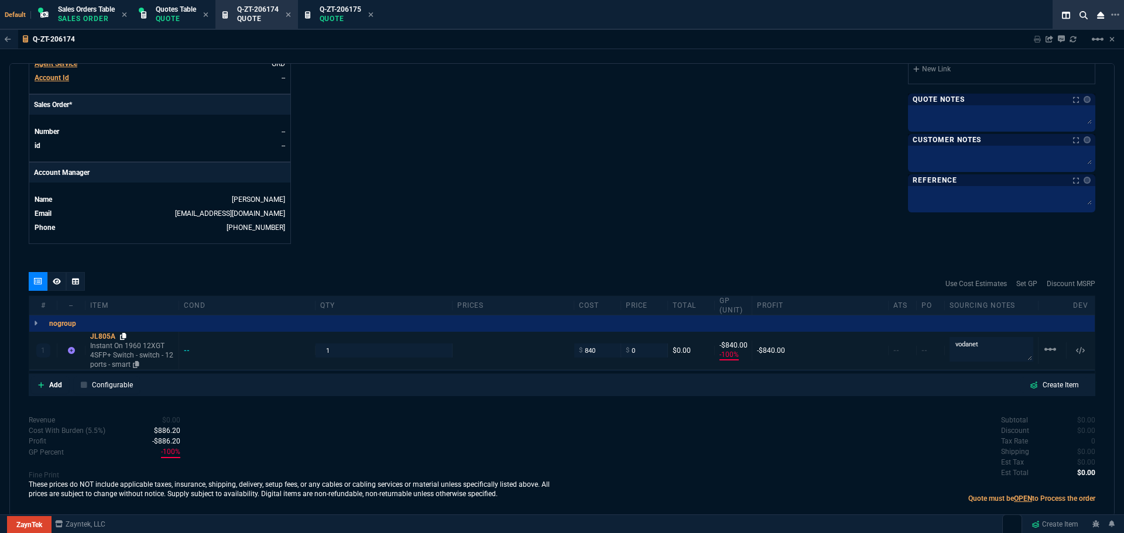
click at [125, 338] on icon at bounding box center [123, 336] width 6 height 7
click at [123, 338] on icon at bounding box center [123, 336] width 6 height 7
click at [101, 340] on div "JL805A" at bounding box center [132, 336] width 84 height 9
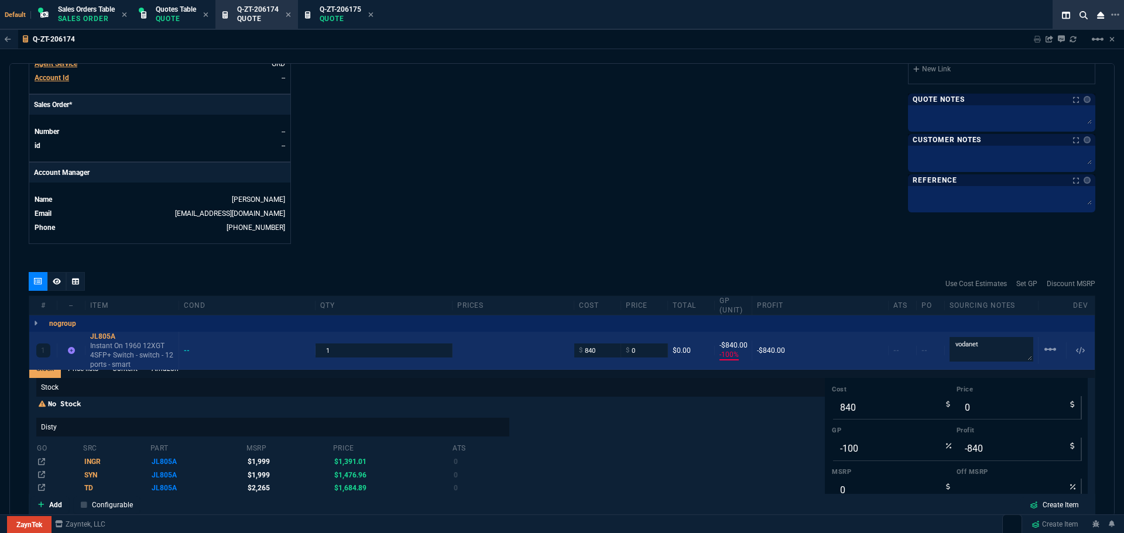
scroll to position [20, 0]
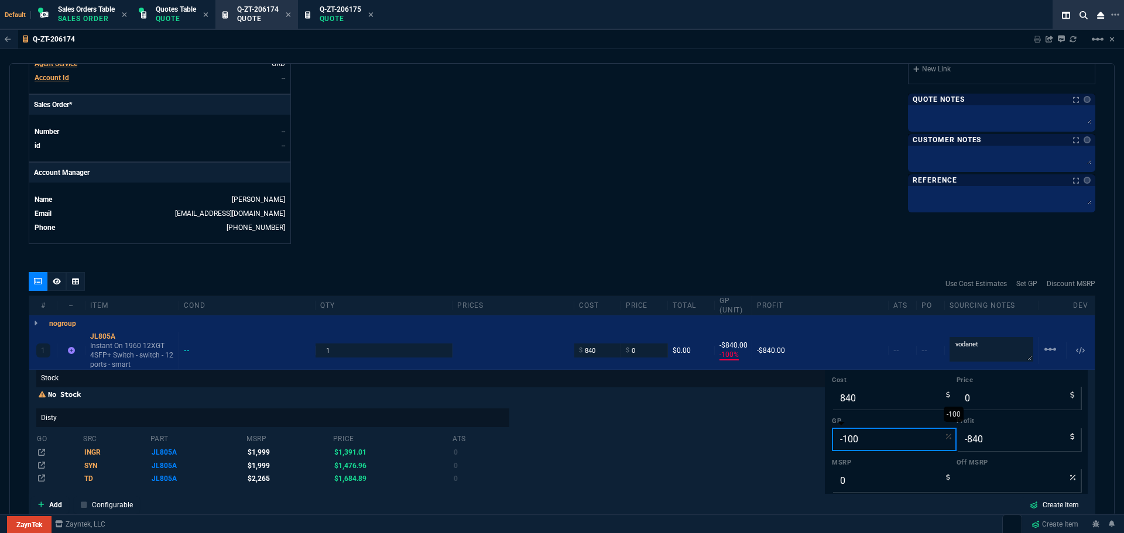
click at [857, 444] on input "-100" at bounding box center [894, 439] width 125 height 23
type input "2"
type input "857"
type input "17"
type input "25"
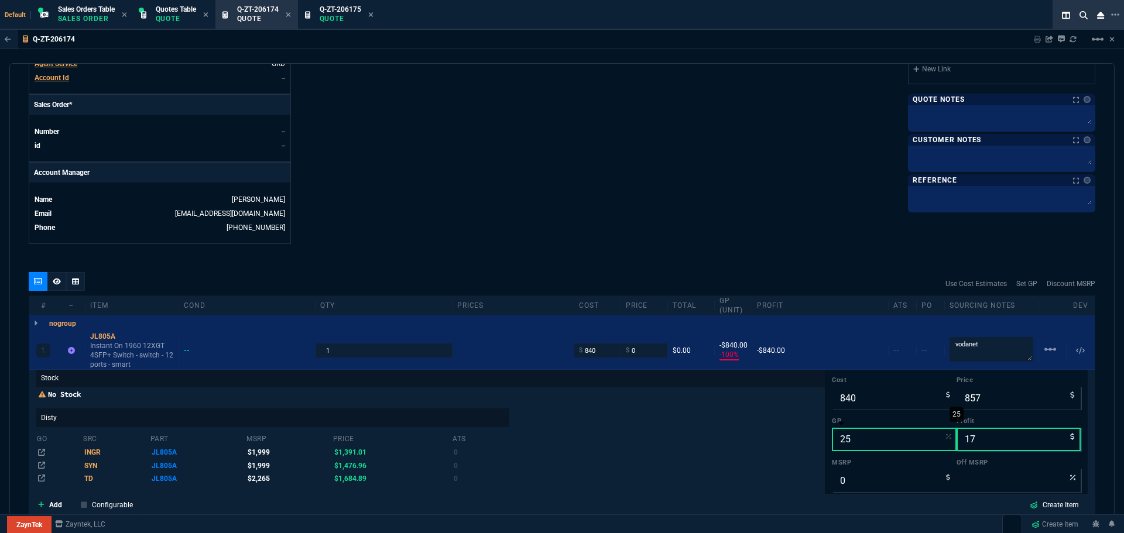
type input "1120"
type input "280"
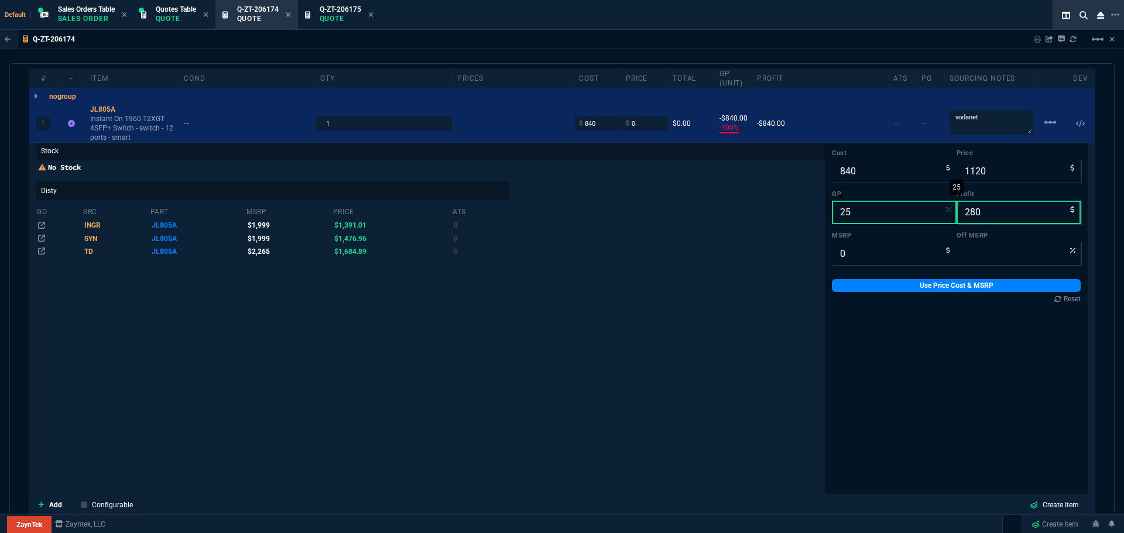
scroll to position [703, 0]
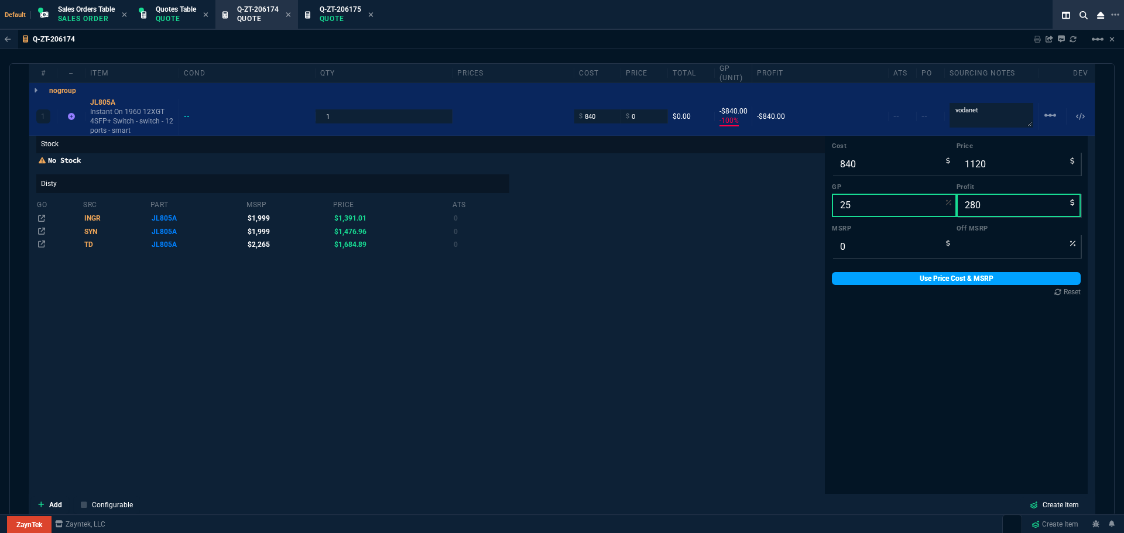
type input "25"
click at [889, 279] on link "Use Price Cost & MSRP" at bounding box center [956, 278] width 249 height 13
click at [106, 98] on div "nogroup" at bounding box center [562, 91] width 1066 height 16
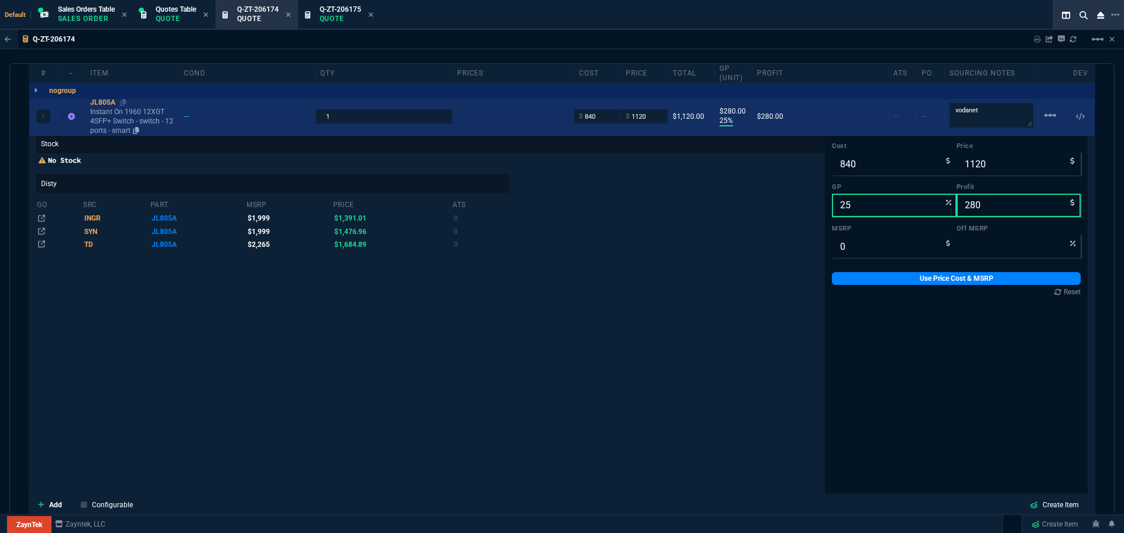
click at [97, 100] on div "JL805A" at bounding box center [132, 102] width 84 height 9
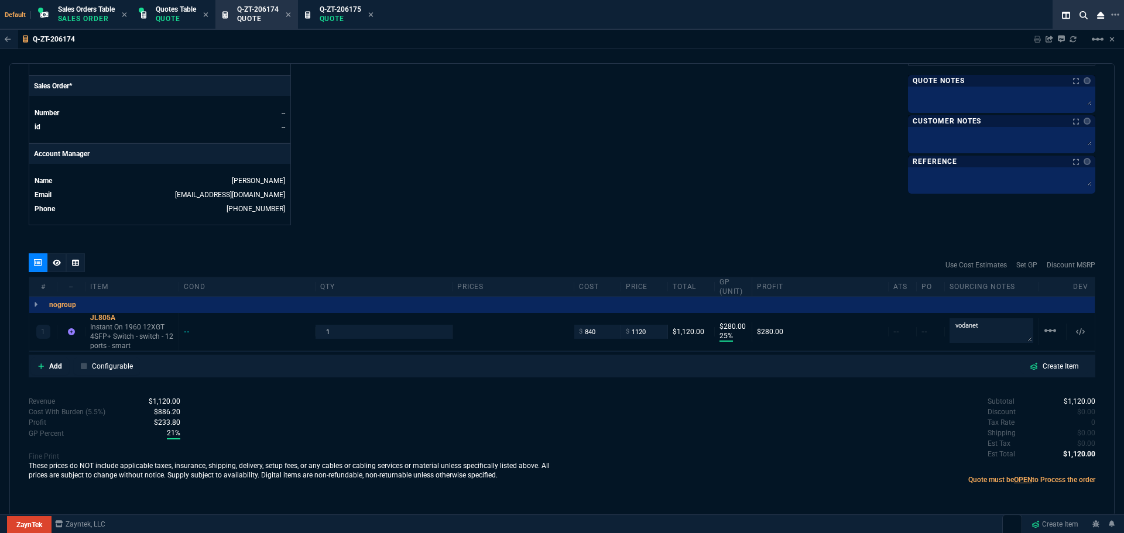
scroll to position [487, 0]
click at [648, 334] on input "1120" at bounding box center [644, 331] width 37 height 13
type input "999"
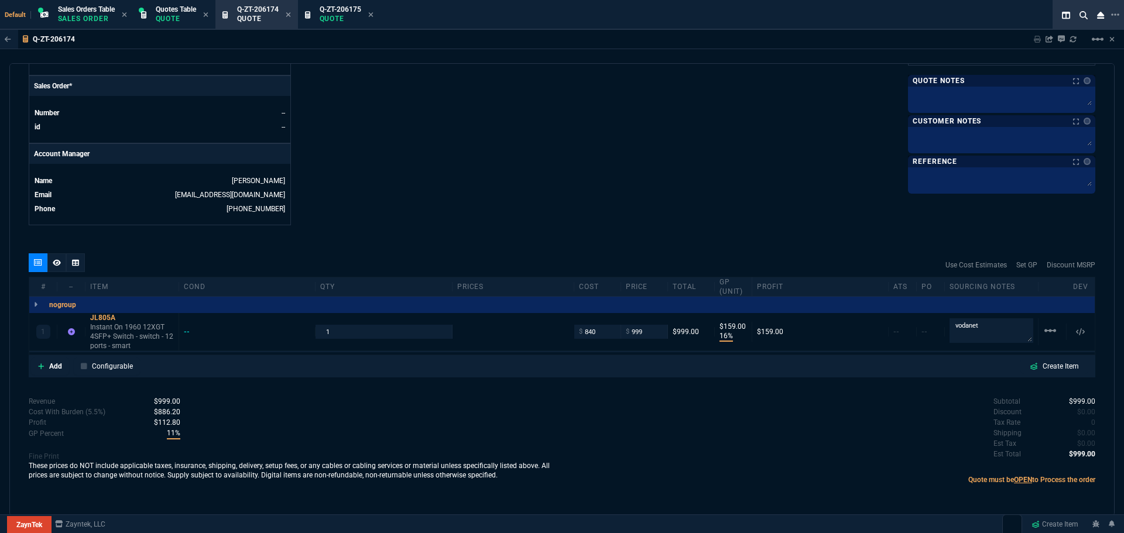
type input "16"
type input "159"
click at [652, 333] on input "999" at bounding box center [644, 331] width 37 height 13
type input "1100"
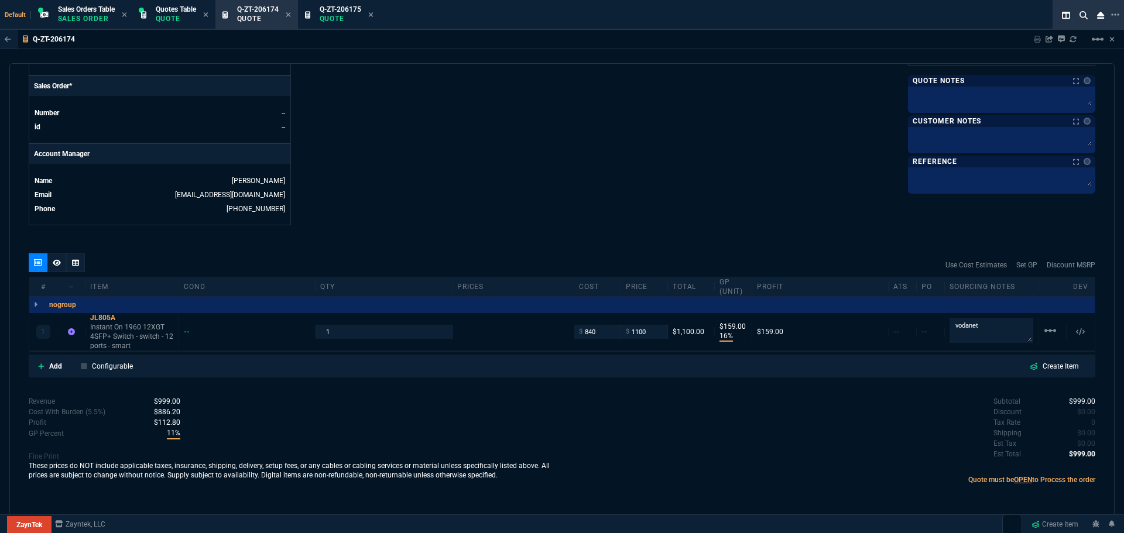
type input "1100"
type input "24"
type input "260"
click at [654, 333] on input "1100" at bounding box center [644, 331] width 37 height 13
type input "1099"
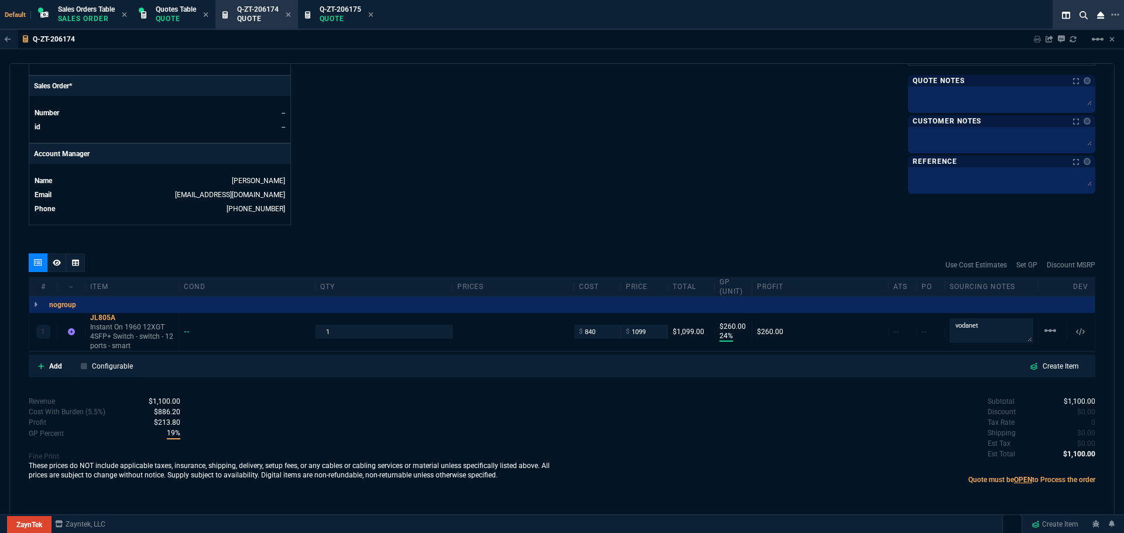
type input "1099"
type input "259"
click at [103, 316] on div "JL805A" at bounding box center [132, 317] width 84 height 9
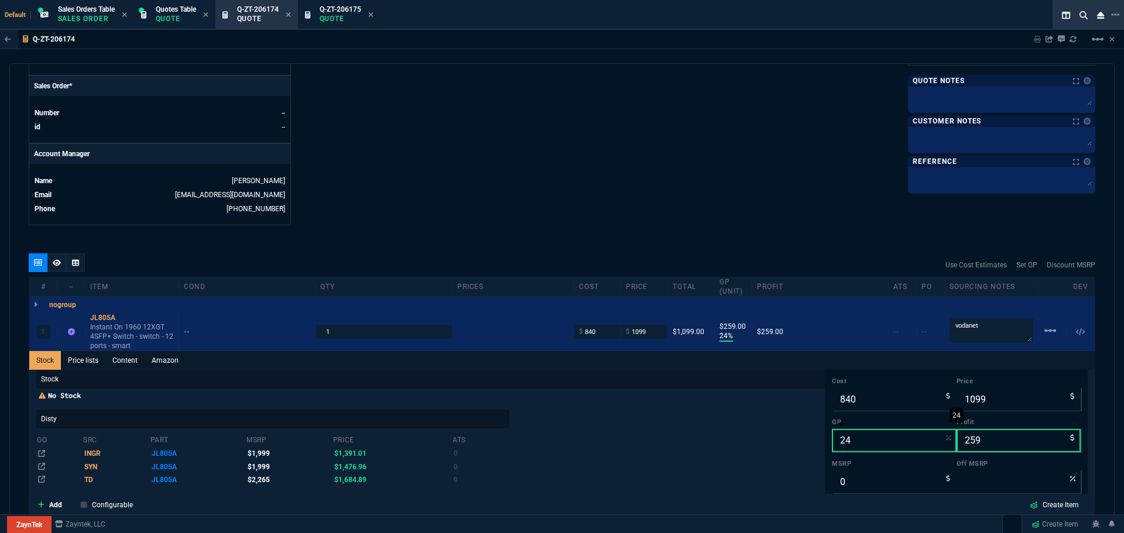
click at [846, 440] on input "24" at bounding box center [894, 440] width 125 height 23
type input "2"
type input "857"
type input "17"
type input "20"
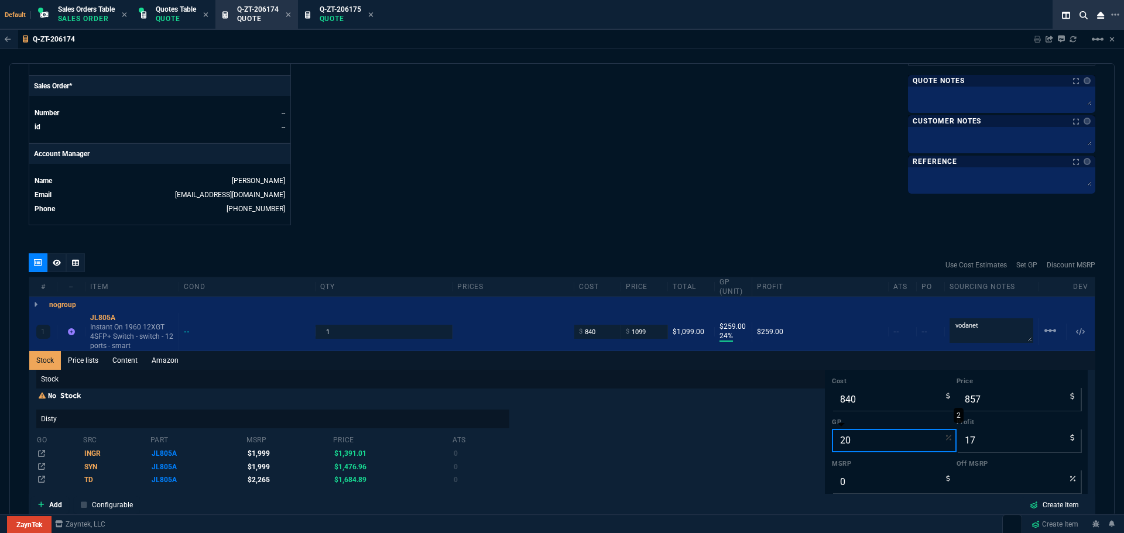
type input "1050"
type input "210"
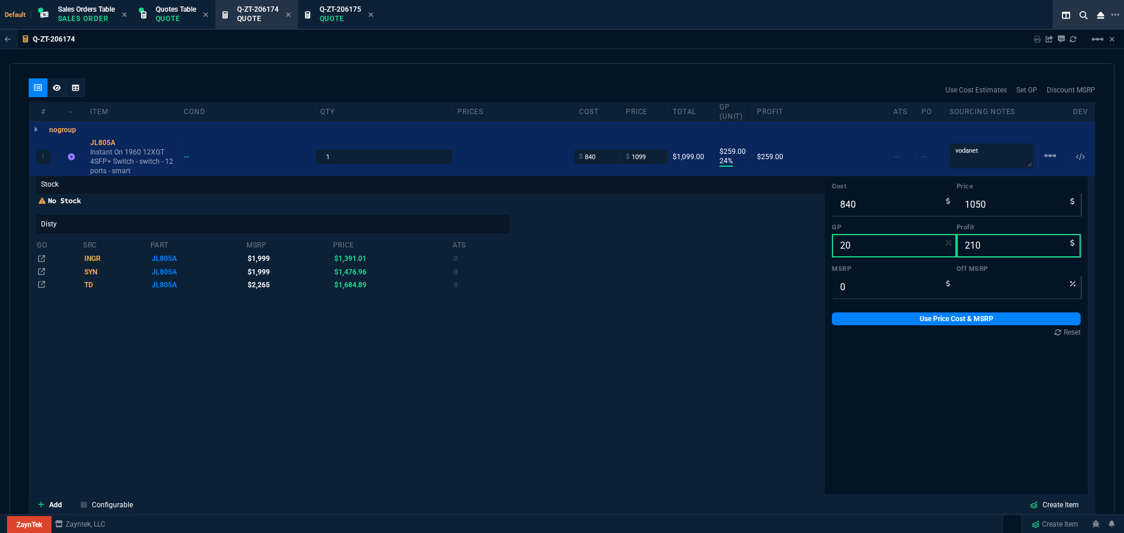
scroll to position [663, 0]
type input "20"
click at [915, 321] on link "Use Price Cost & MSRP" at bounding box center [956, 318] width 249 height 13
click at [99, 141] on div "JL805A" at bounding box center [132, 142] width 84 height 9
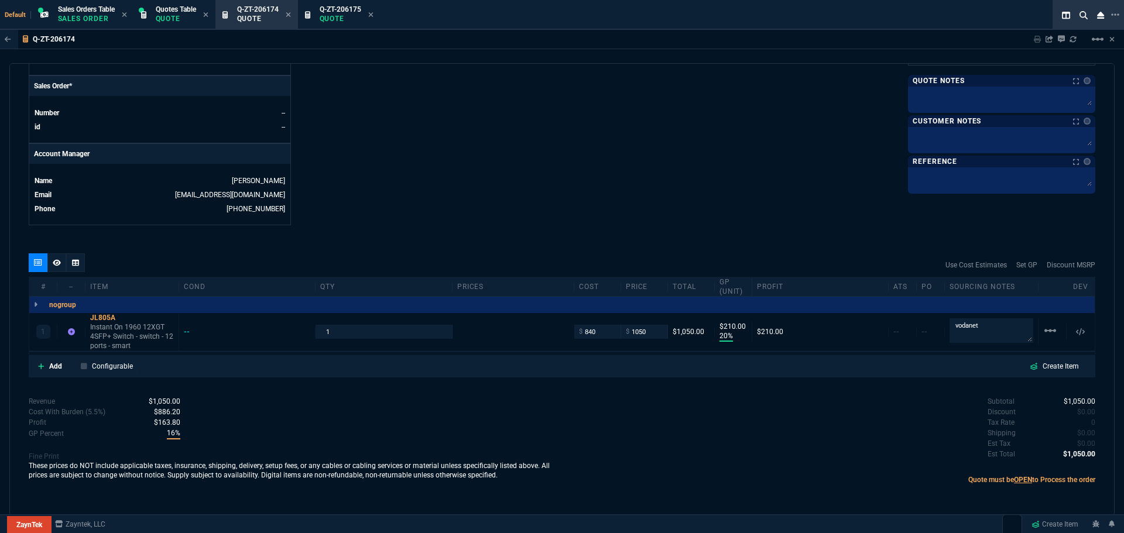
scroll to position [487, 0]
click at [652, 333] on input "1050" at bounding box center [644, 331] width 37 height 13
type input "1095"
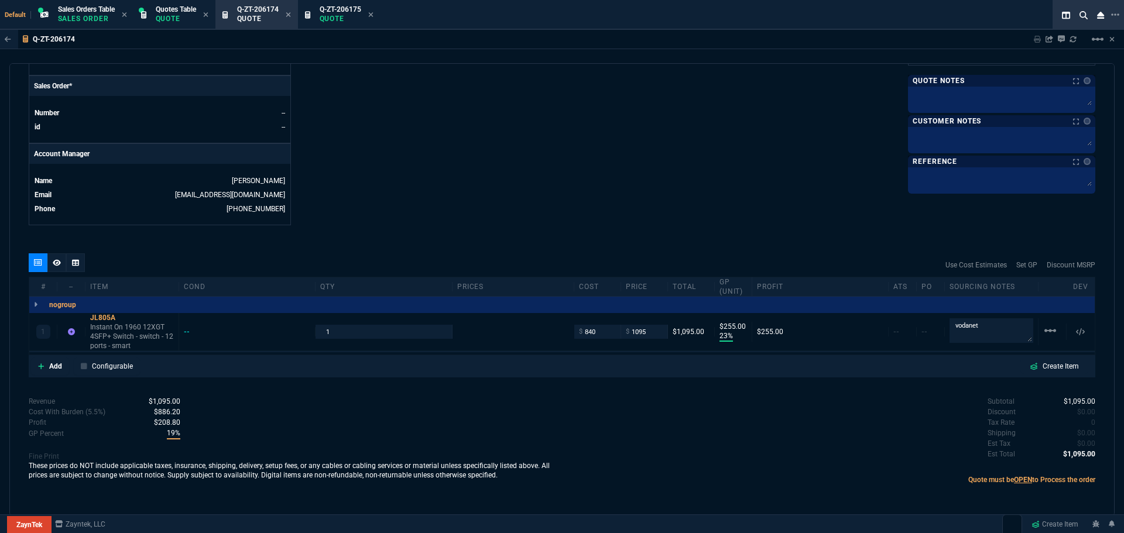
type input "23"
type input "255"
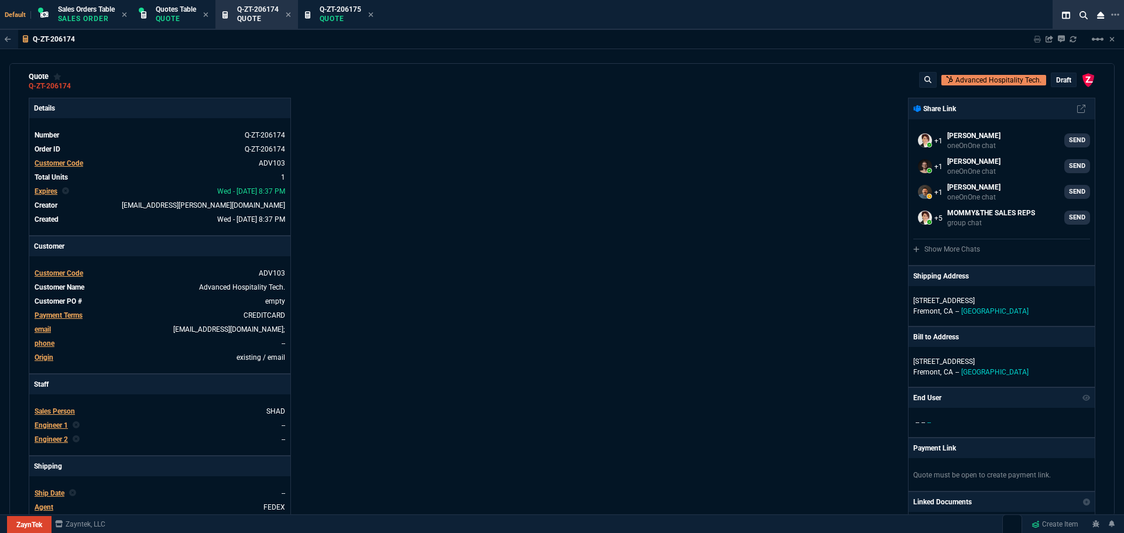
scroll to position [0, 0]
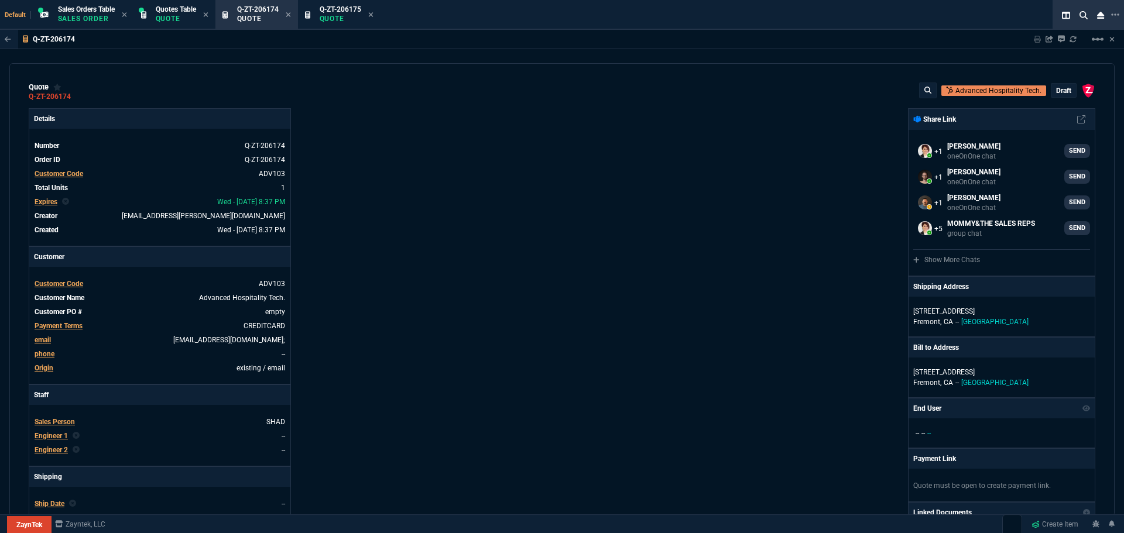
click at [1056, 87] on p "draft" at bounding box center [1063, 90] width 15 height 9
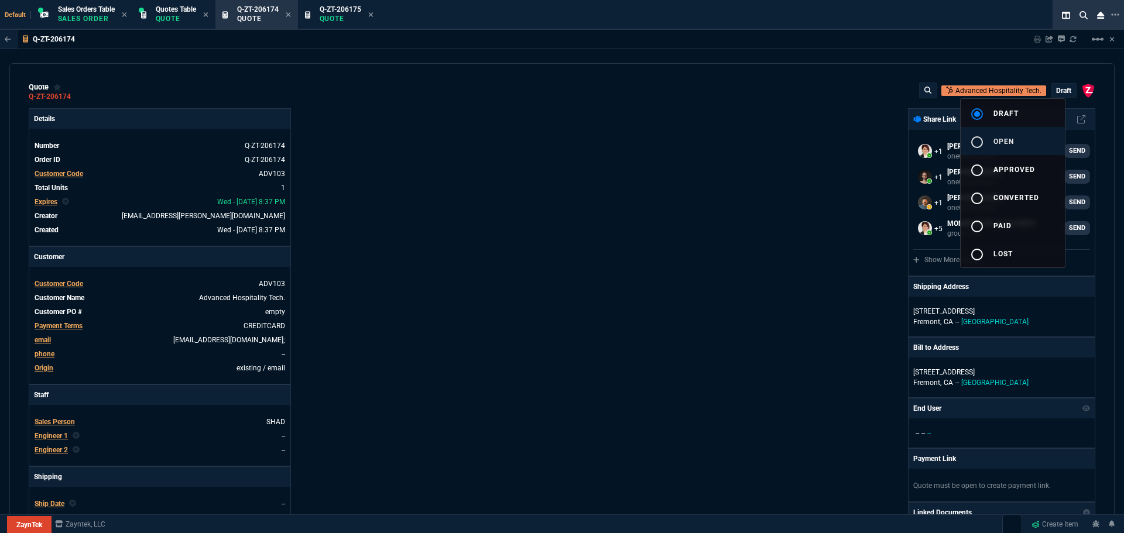
click at [980, 138] on mat-icon "radio_button_unchecked" at bounding box center [977, 142] width 14 height 14
type input "23"
type input "255"
click at [667, 237] on div at bounding box center [562, 266] width 1124 height 533
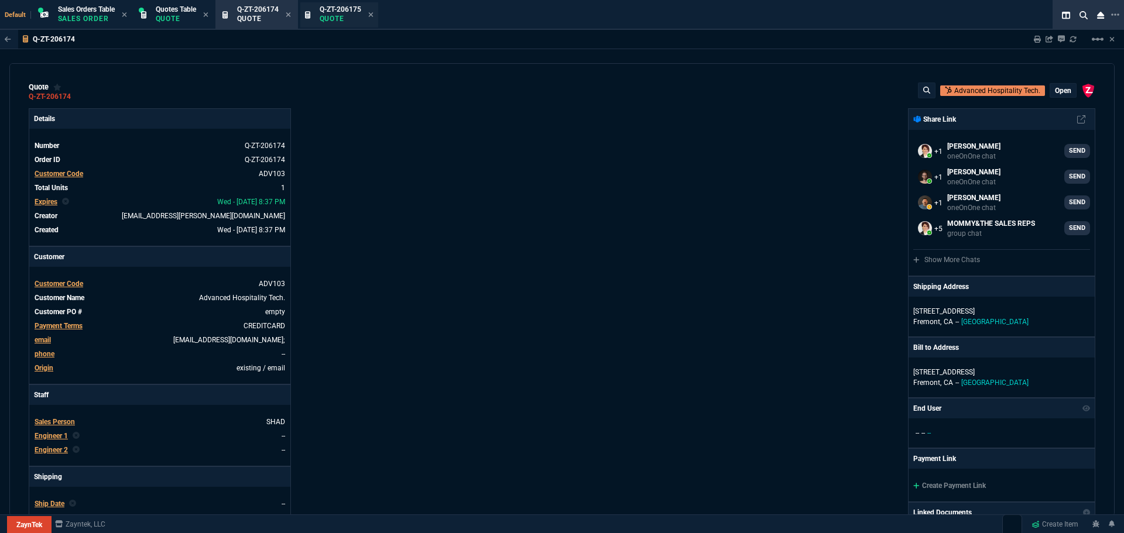
click at [334, 16] on p "Quote" at bounding box center [341, 18] width 42 height 9
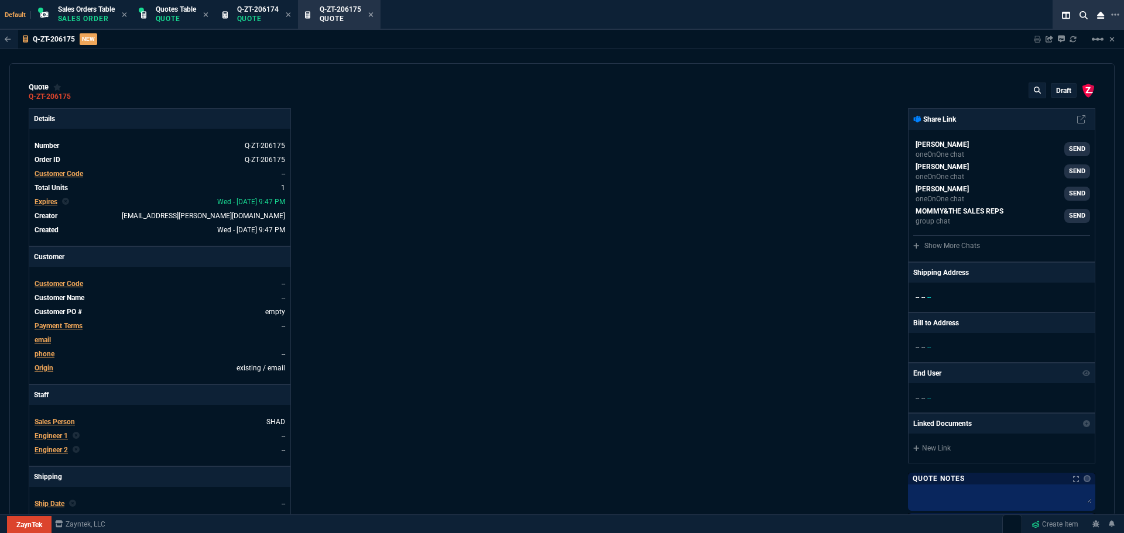
type input "20"
type input "187"
type input "33"
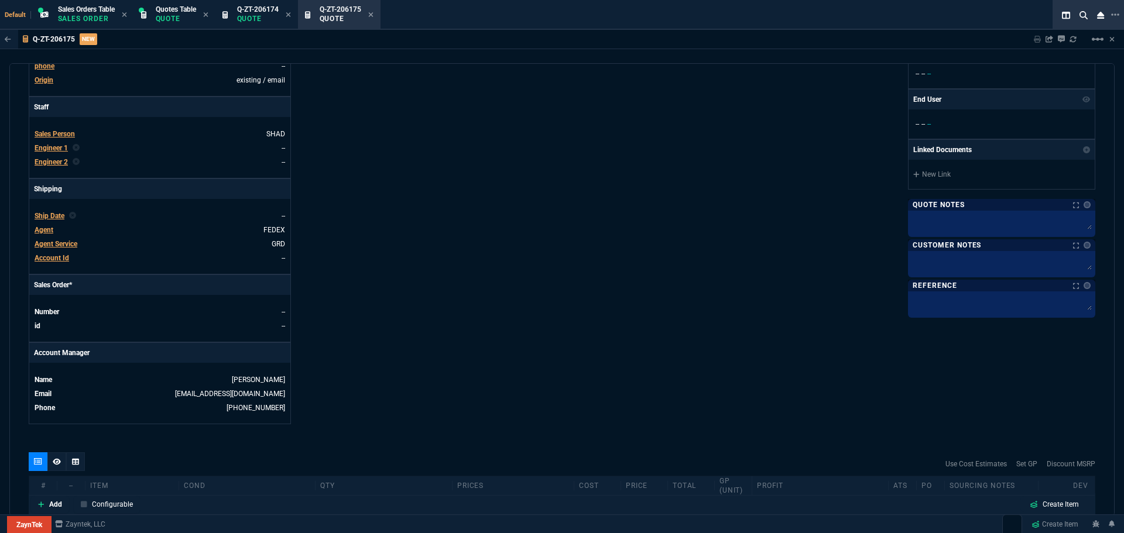
scroll to position [429, 0]
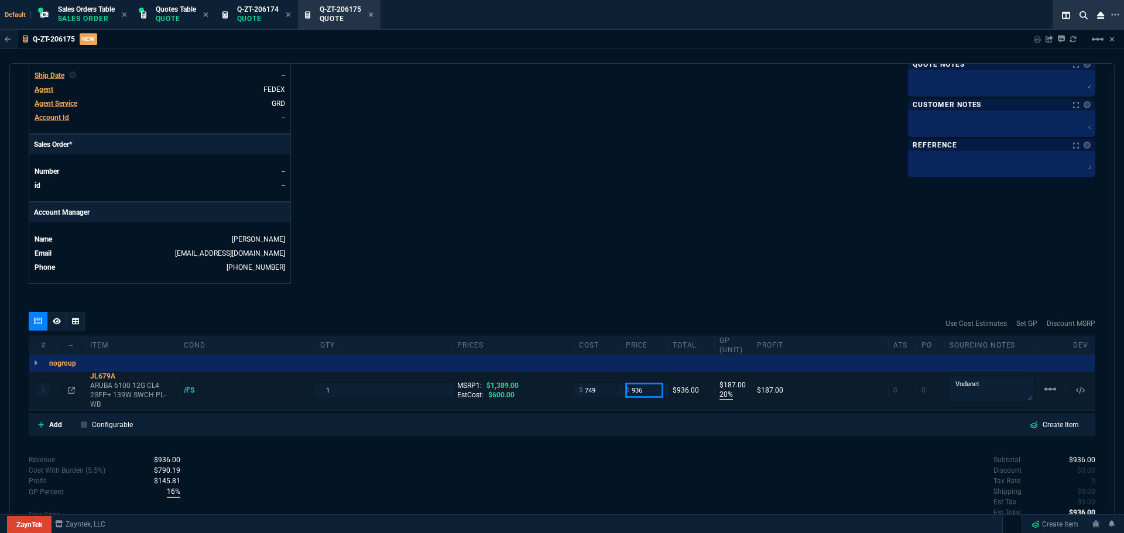
click at [650, 392] on input "936" at bounding box center [644, 389] width 37 height 13
type input "939"
type input "190"
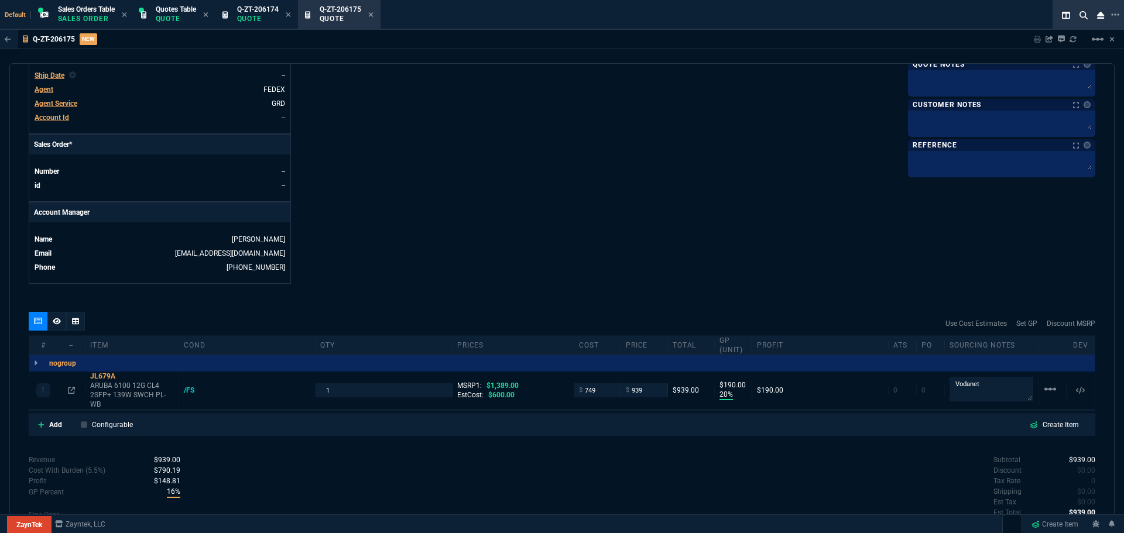
type input "32"
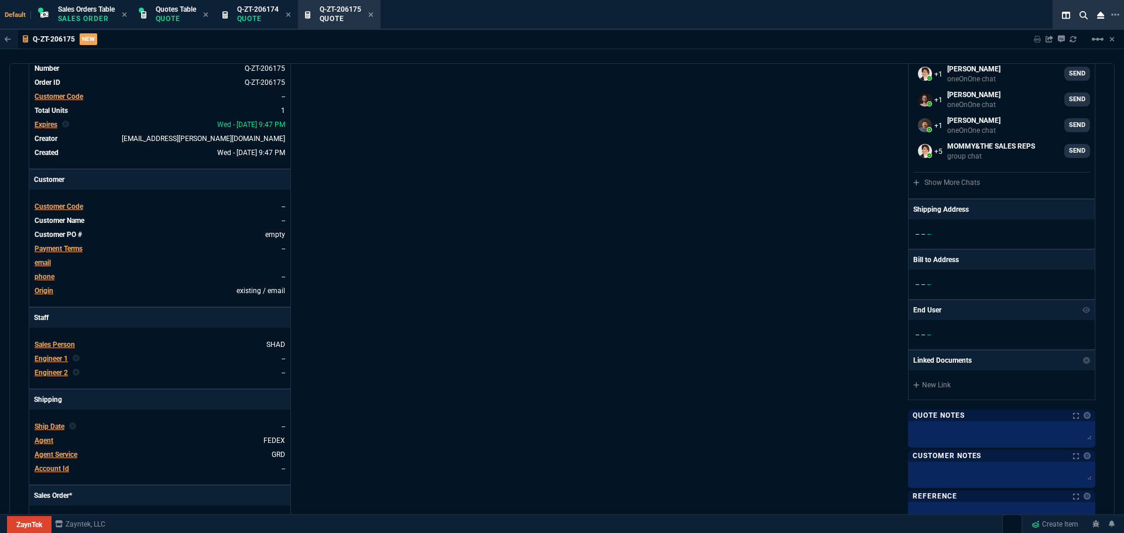
scroll to position [0, 0]
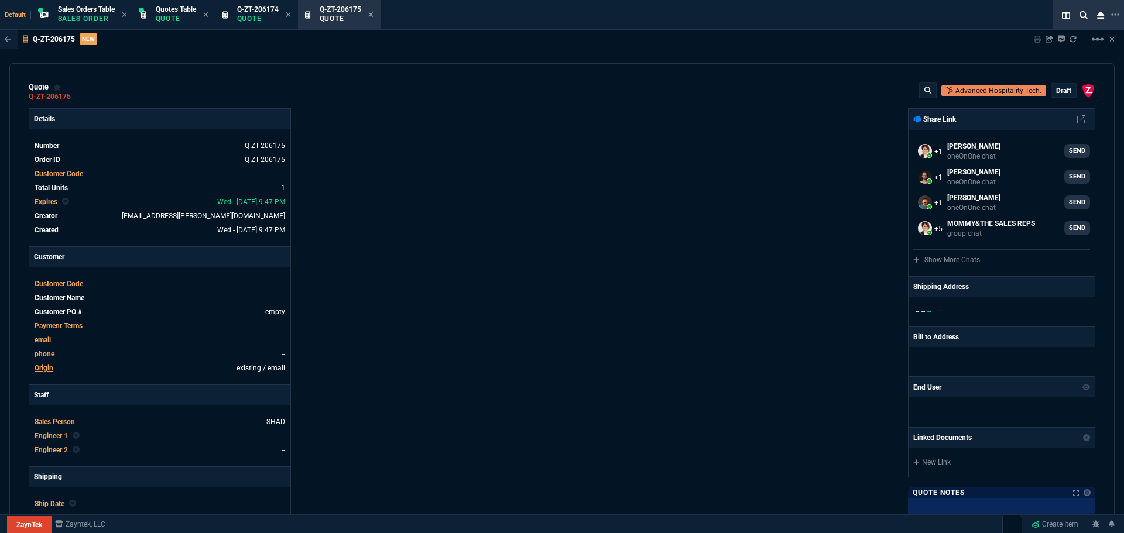
click at [1056, 92] on p "draft" at bounding box center [1063, 90] width 15 height 9
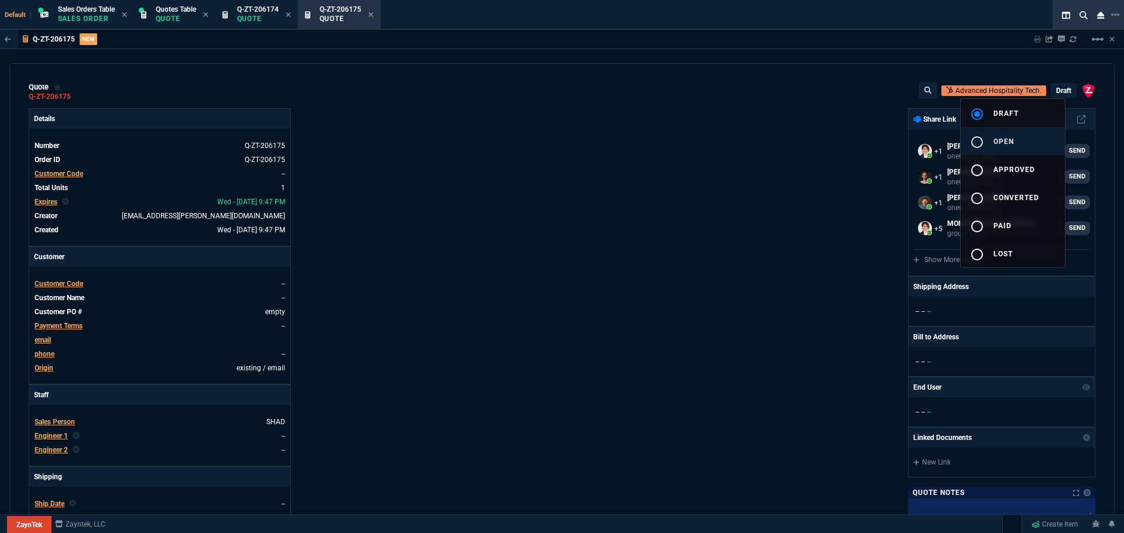
click at [996, 142] on span "open" at bounding box center [1004, 142] width 20 height 8
click at [976, 142] on mat-icon "radio_button_unchecked" at bounding box center [977, 142] width 14 height 14
click at [265, 20] on div at bounding box center [562, 266] width 1124 height 533
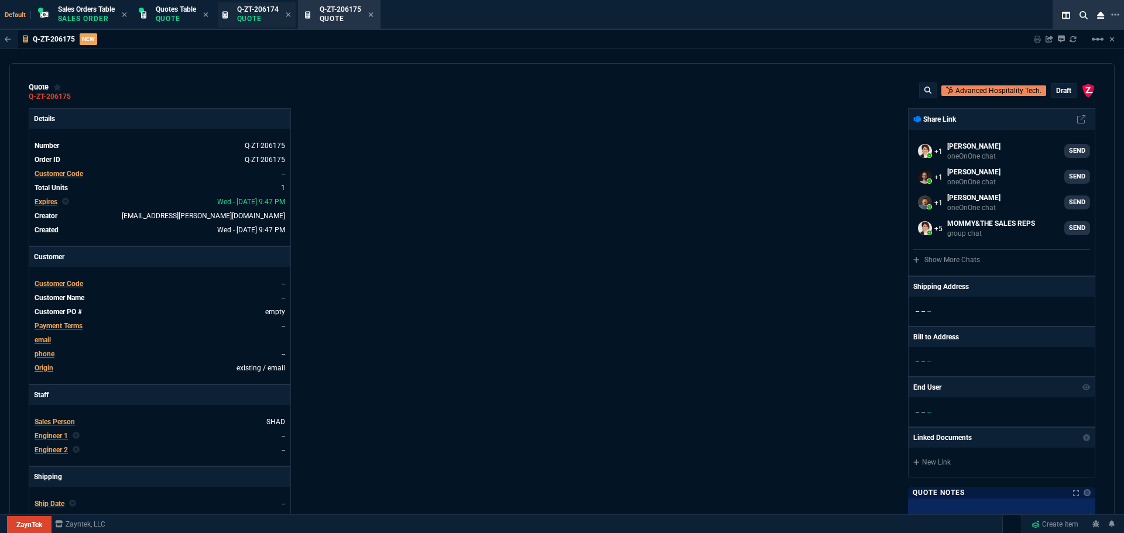
click at [258, 19] on p "Quote" at bounding box center [258, 18] width 42 height 9
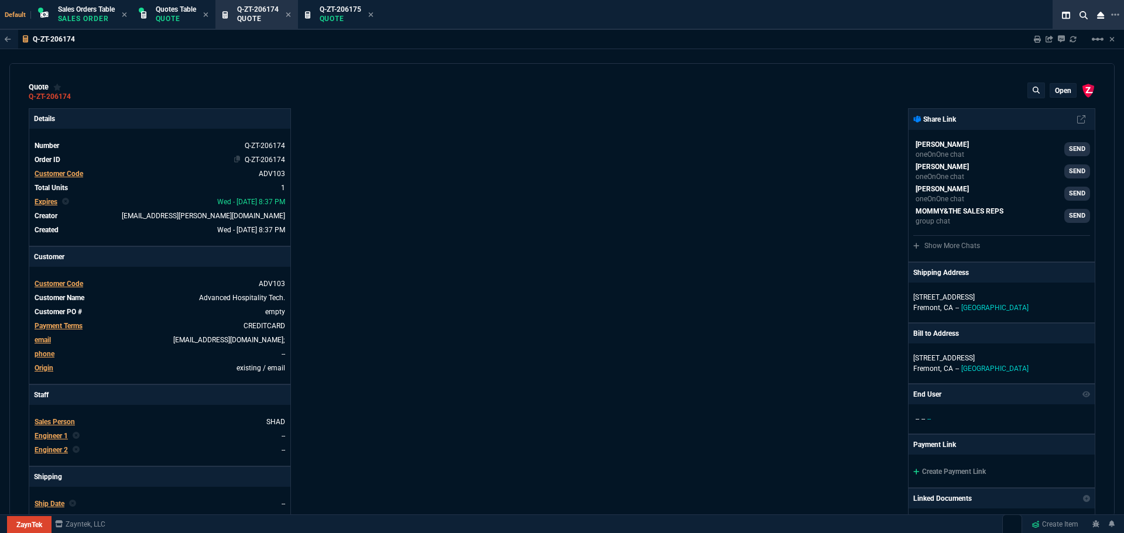
type input "23"
type input "255"
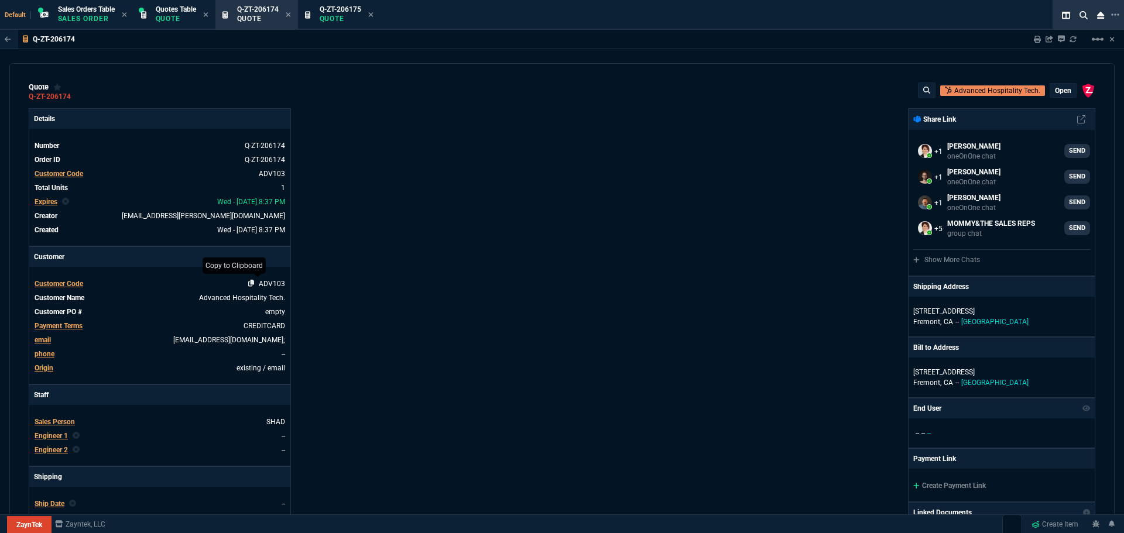
click at [252, 282] on icon at bounding box center [251, 283] width 6 height 7
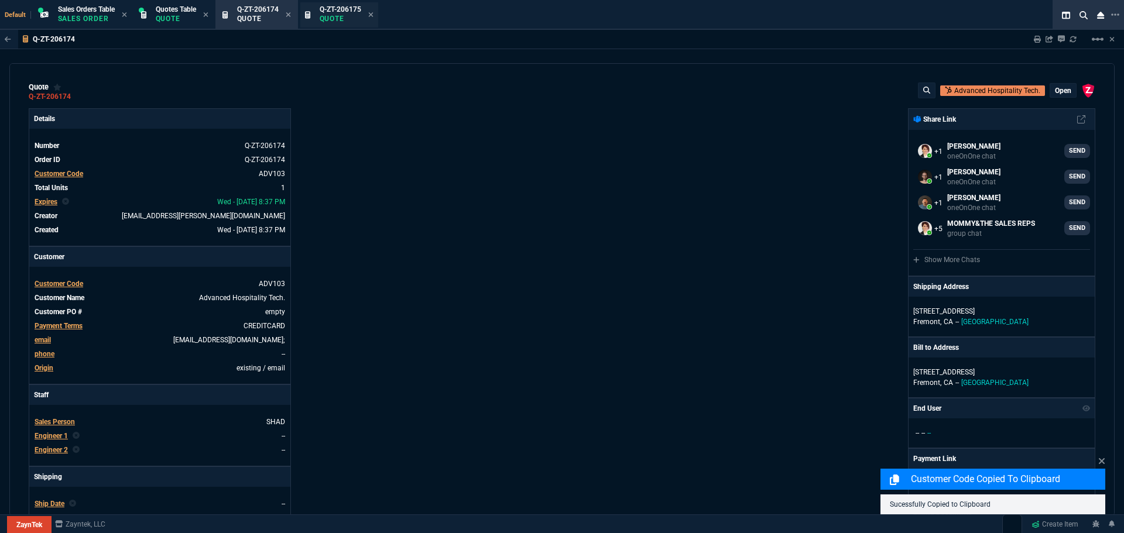
click at [334, 14] on p "Quote" at bounding box center [341, 18] width 42 height 9
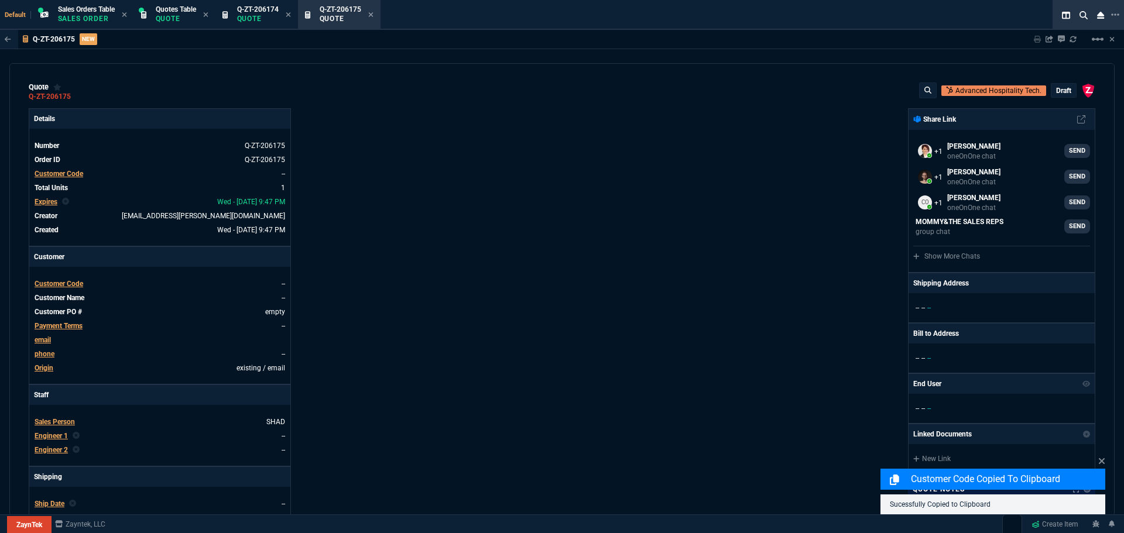
type input "20"
type input "190"
type input "32"
click at [54, 283] on span "Customer Code" at bounding box center [59, 284] width 49 height 8
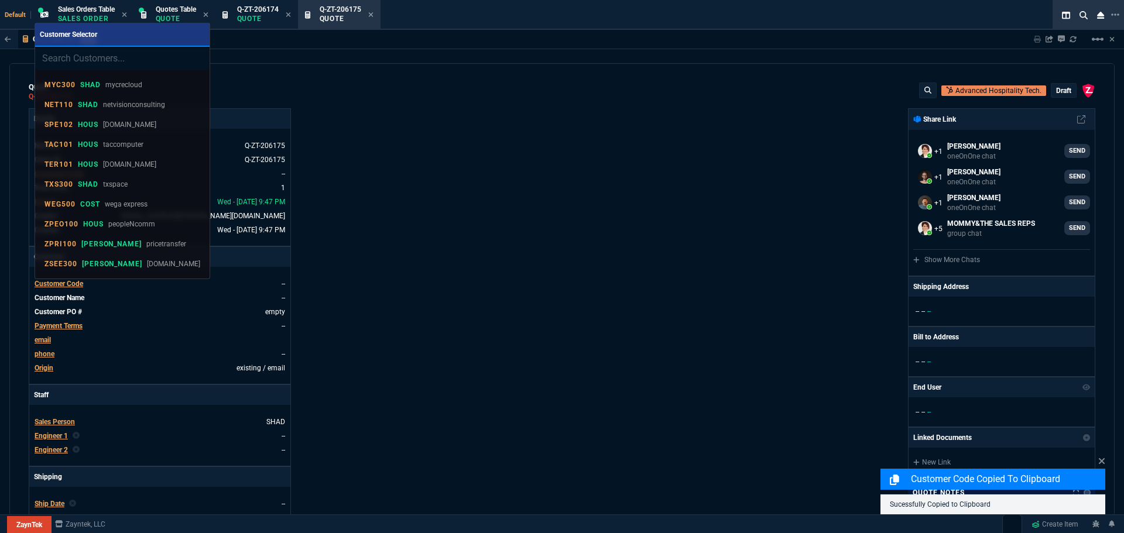
click at [85, 60] on input "search" at bounding box center [122, 58] width 174 height 23
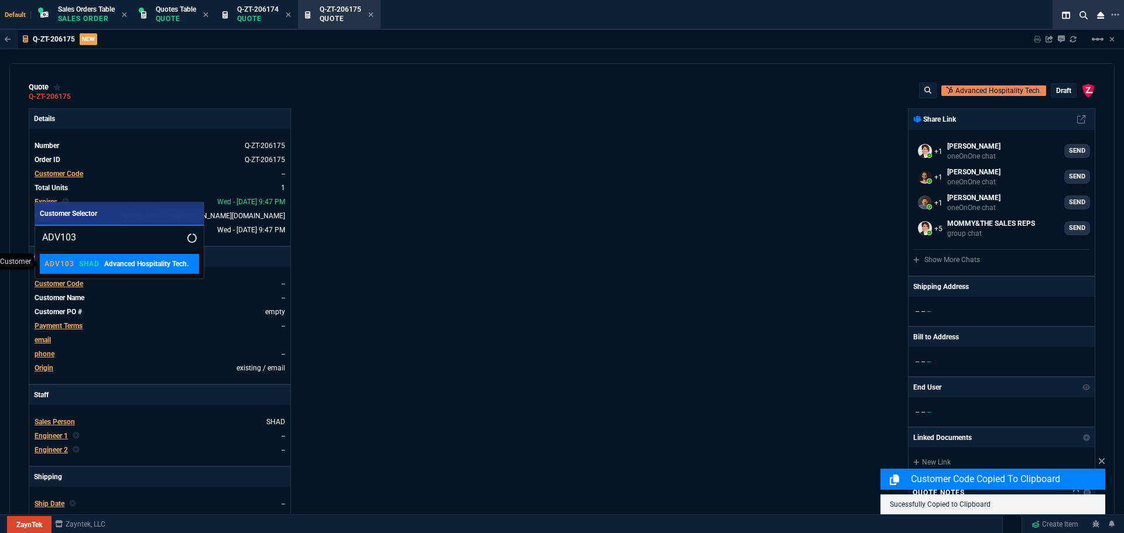
type input "ADV103"
click at [108, 262] on p "Advanced Hospitality Tech." at bounding box center [146, 264] width 84 height 11
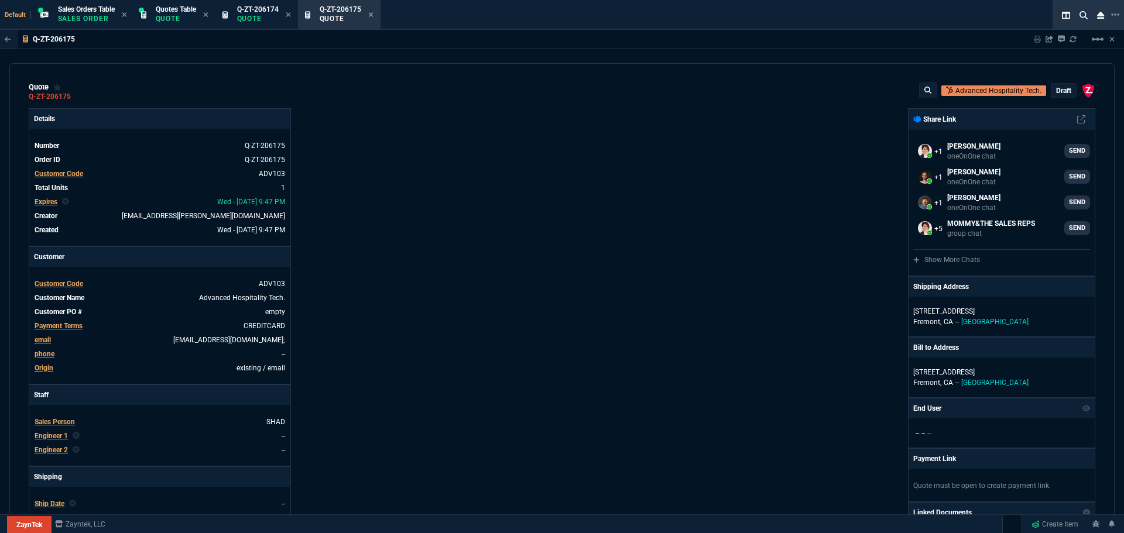
click at [1056, 90] on p "draft" at bounding box center [1063, 90] width 15 height 9
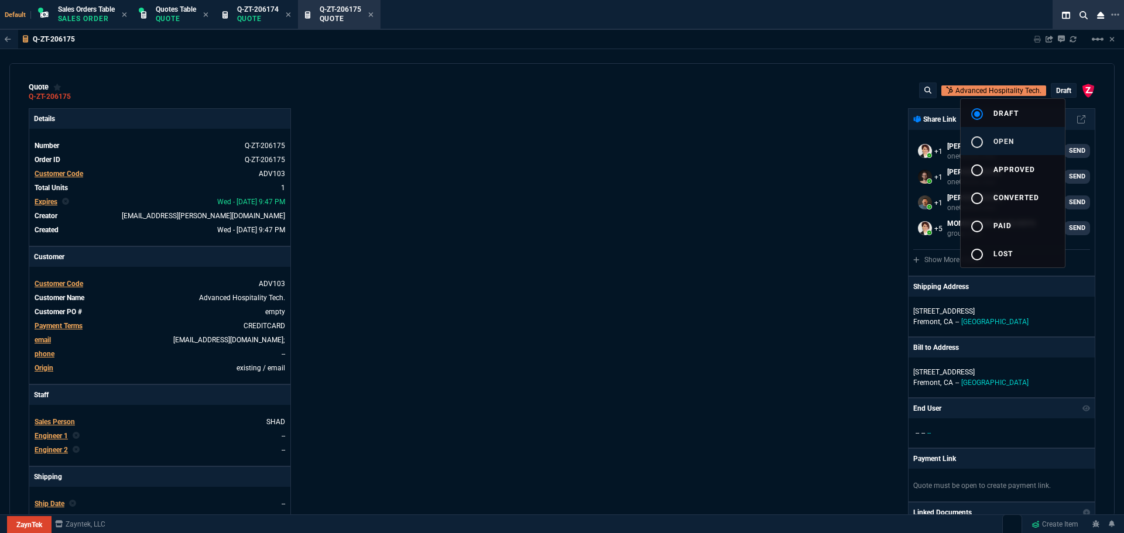
click at [972, 143] on mat-icon "radio_button_unchecked" at bounding box center [977, 142] width 14 height 14
type input "20"
type input "190"
type input "32"
click at [709, 254] on div at bounding box center [562, 266] width 1124 height 533
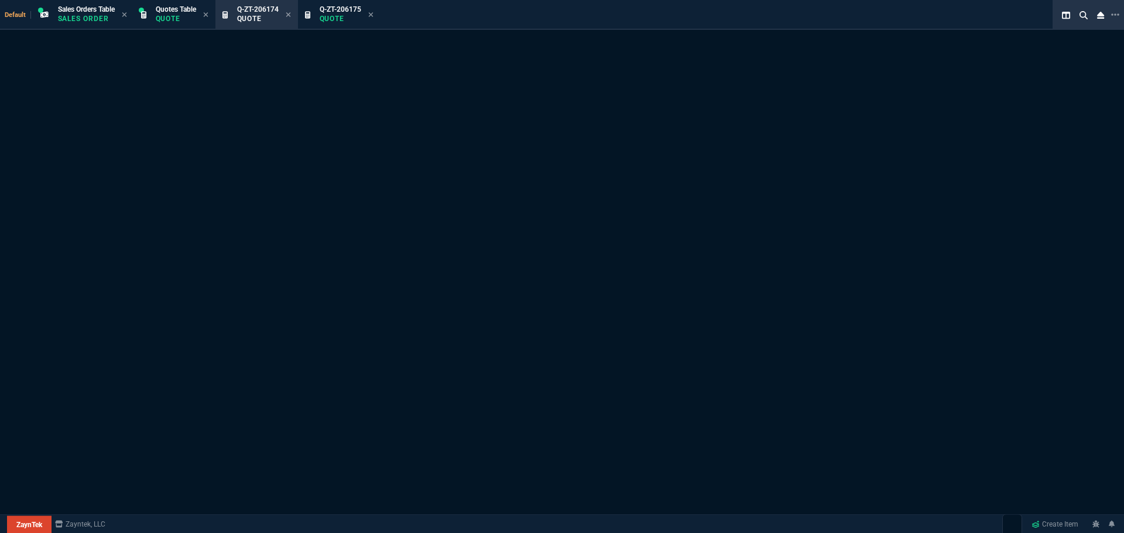
select select "4: SHAD"
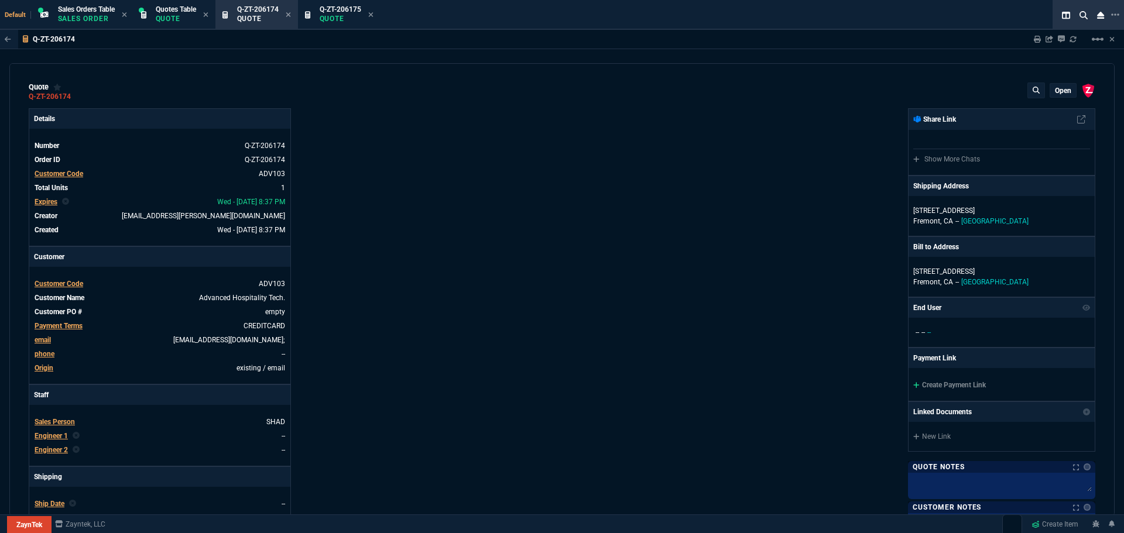
type input "23"
type input "255"
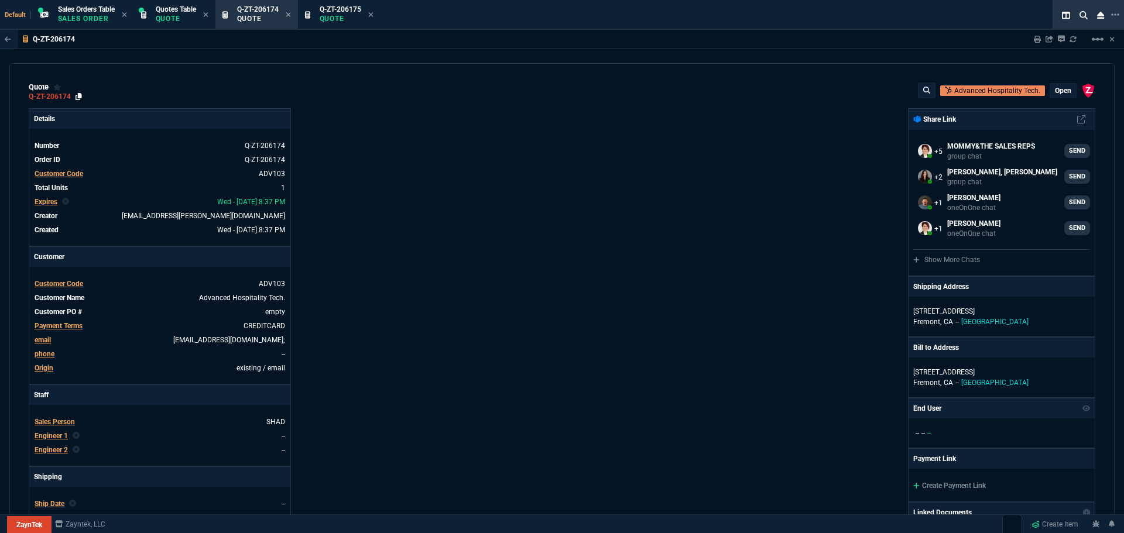
click at [80, 96] on icon at bounding box center [79, 96] width 6 height 7
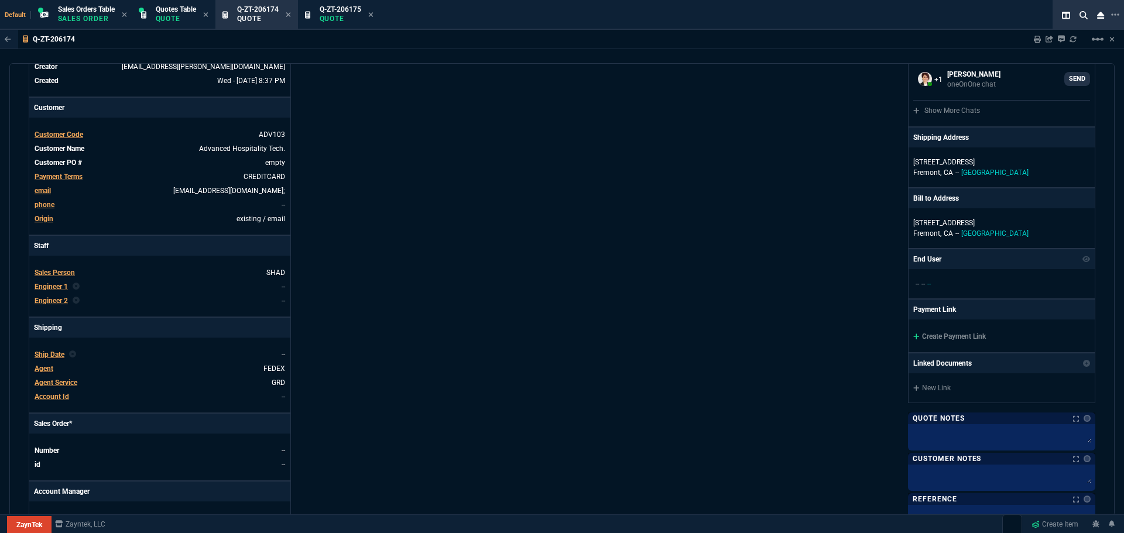
scroll to position [410, 0]
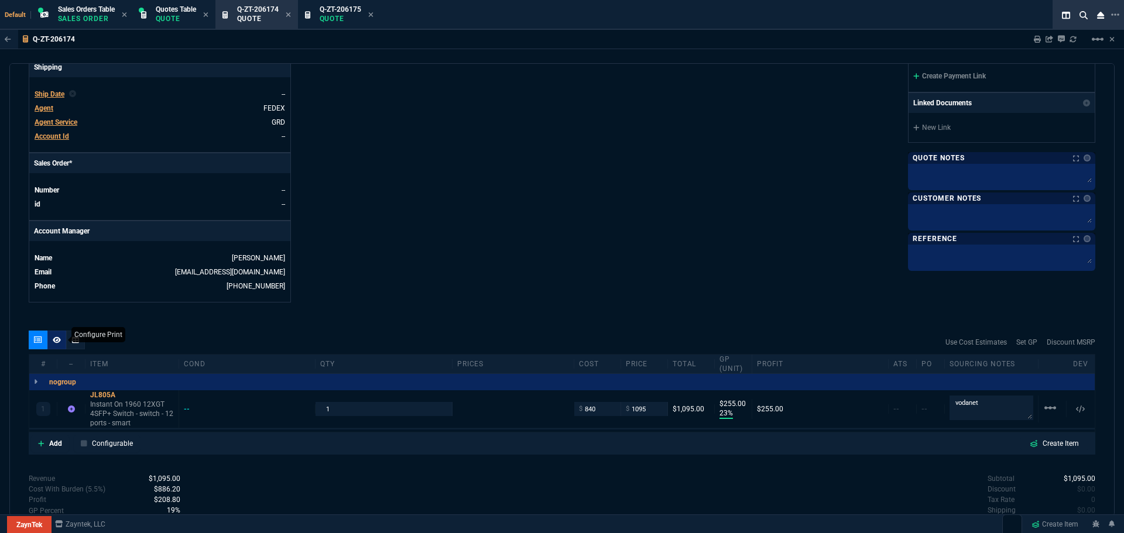
click at [54, 340] on icon at bounding box center [57, 340] width 8 height 6
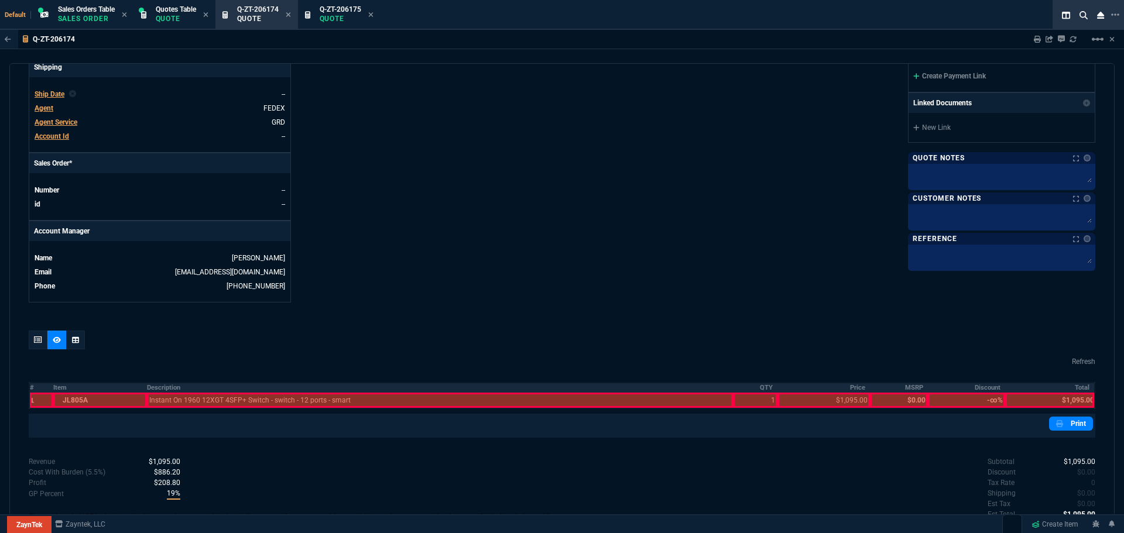
click at [159, 386] on th "Description" at bounding box center [440, 388] width 586 height 10
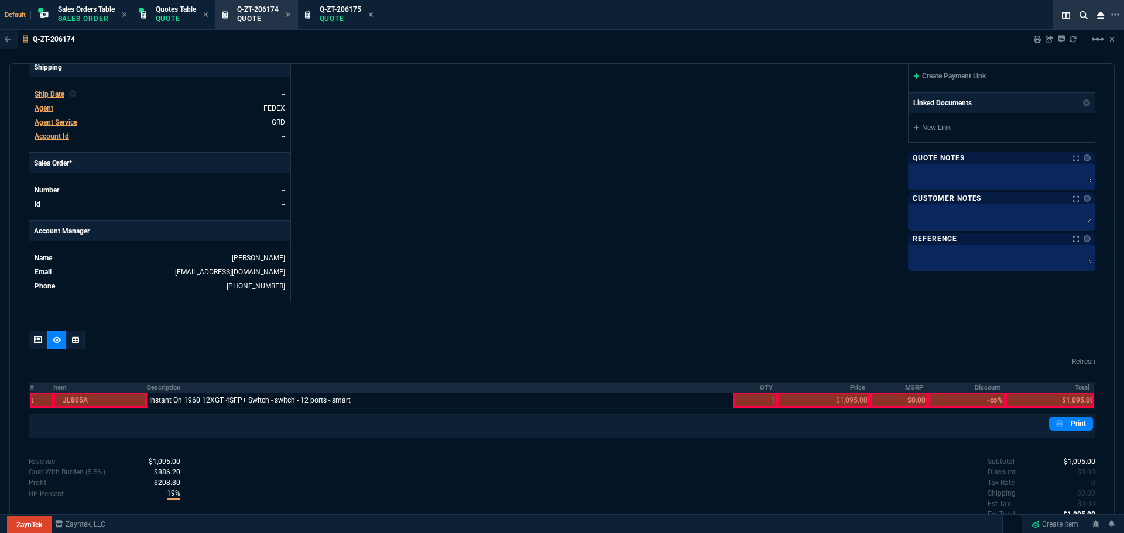
click at [32, 389] on th "#" at bounding box center [41, 388] width 24 height 10
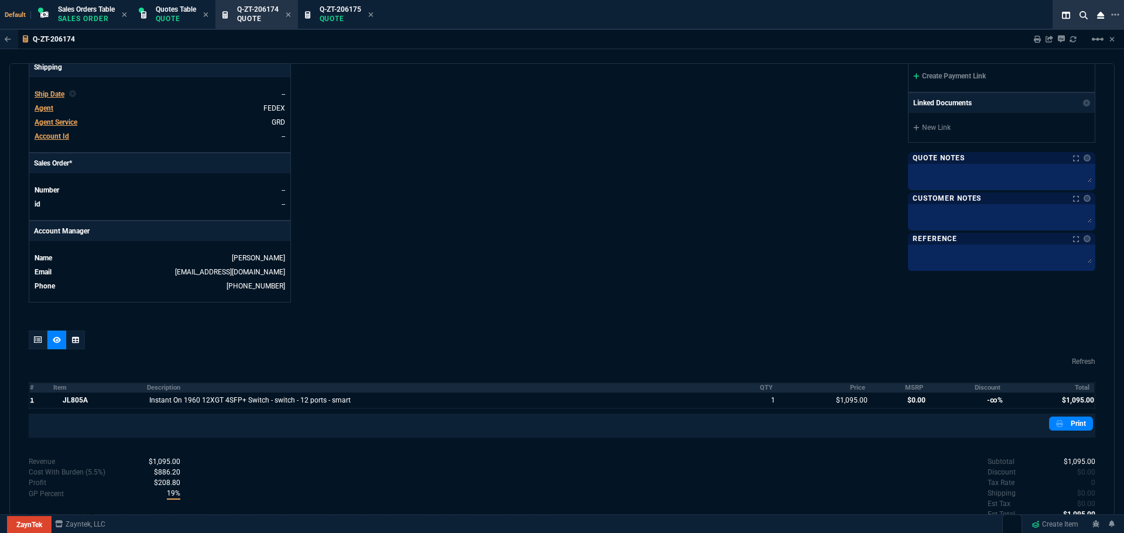
click at [979, 383] on th "Discount" at bounding box center [966, 388] width 77 height 10
click at [913, 389] on th "MSRP" at bounding box center [899, 388] width 58 height 10
click at [1064, 424] on link "Print" at bounding box center [1071, 424] width 44 height 14
click at [289, 14] on icon at bounding box center [288, 14] width 5 height 7
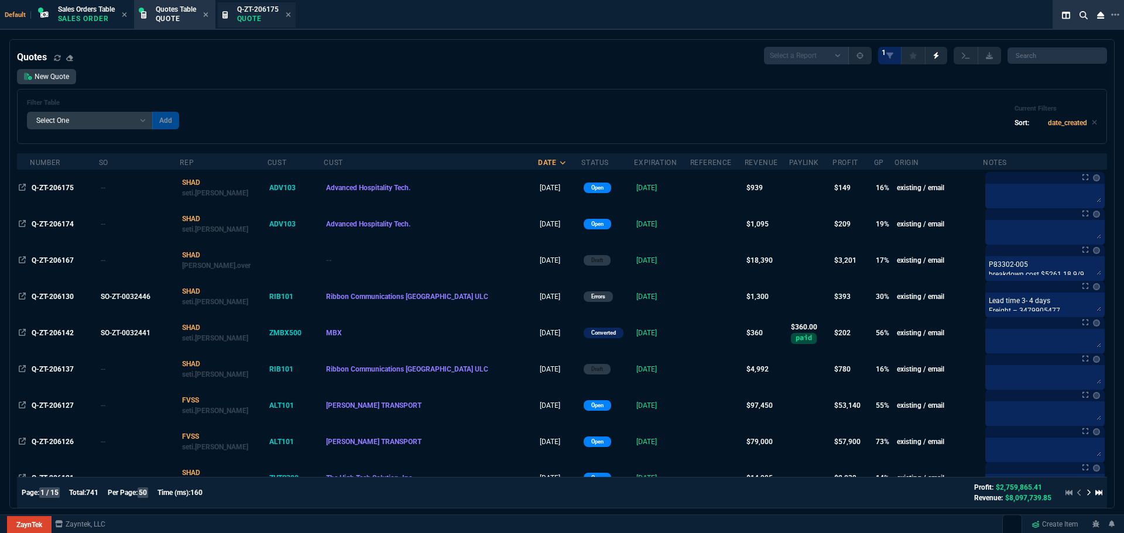
click at [256, 18] on p "Quote" at bounding box center [258, 18] width 42 height 9
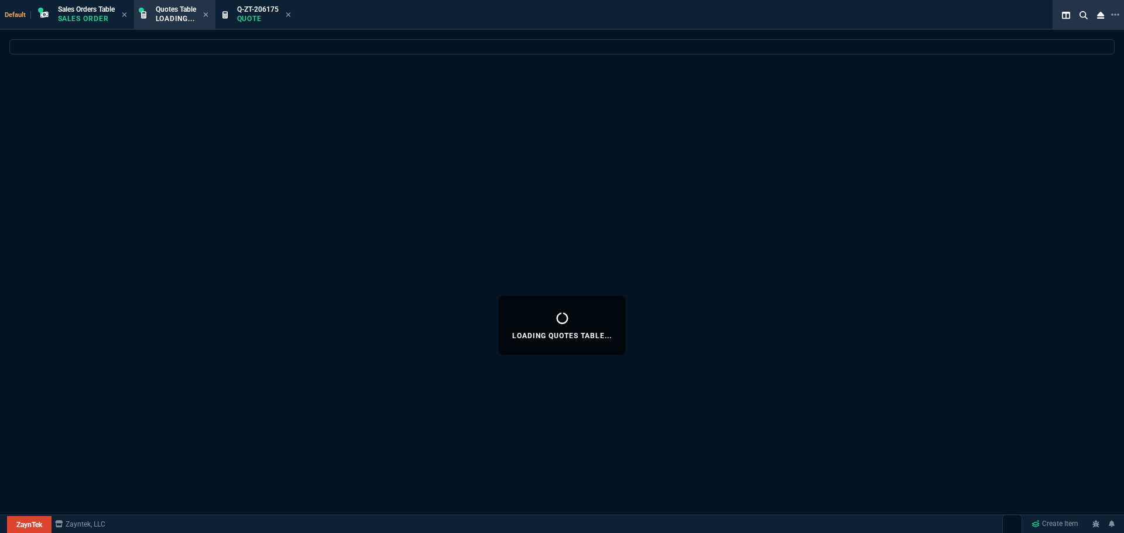
select select
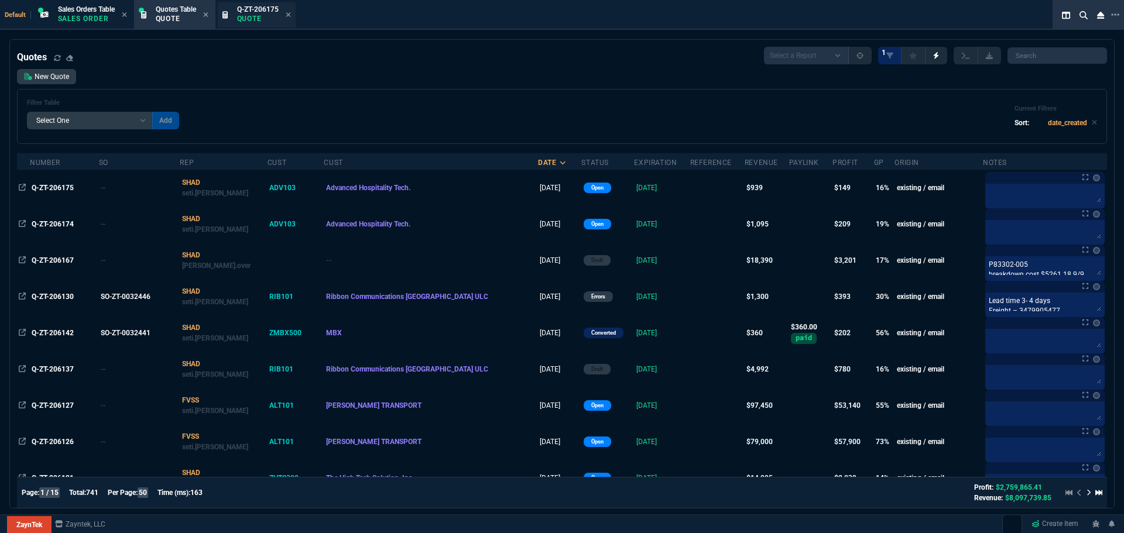
click at [255, 18] on p "Quote" at bounding box center [258, 18] width 42 height 9
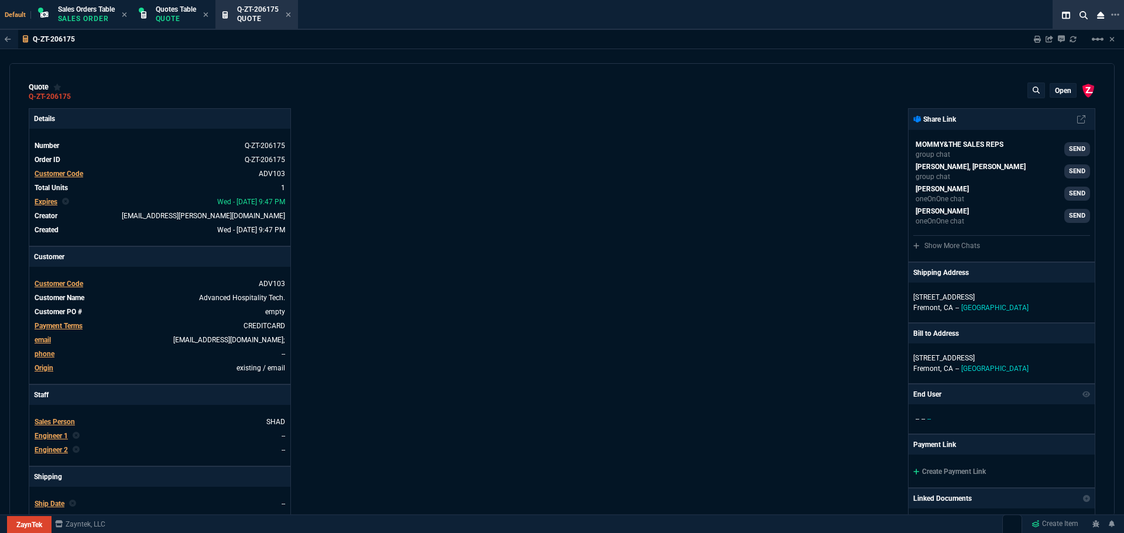
type input "20"
type input "190"
type input "32"
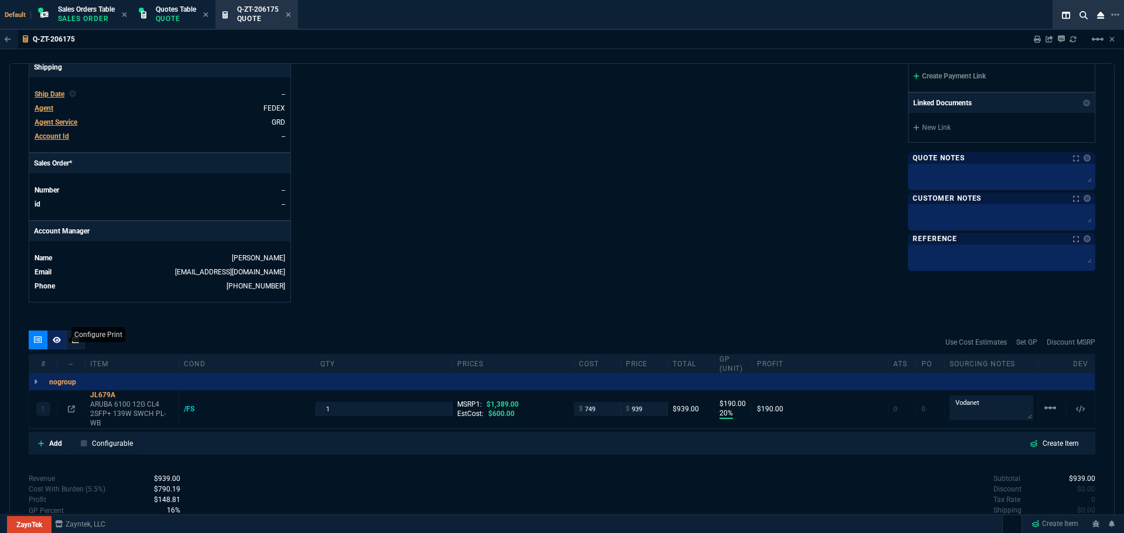
click at [56, 337] on icon at bounding box center [57, 340] width 8 height 7
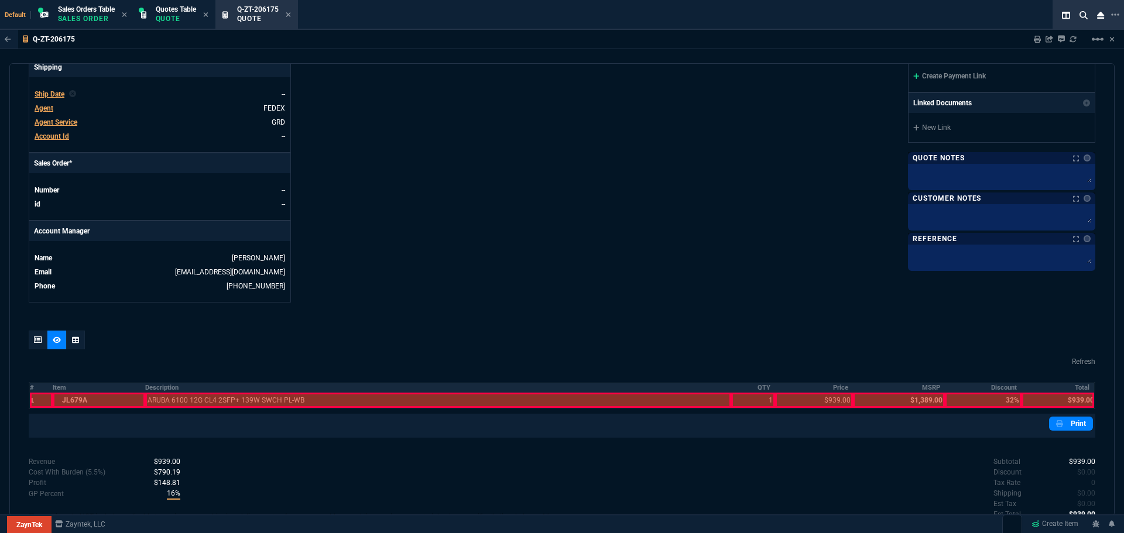
click at [30, 388] on th "#" at bounding box center [40, 388] width 23 height 10
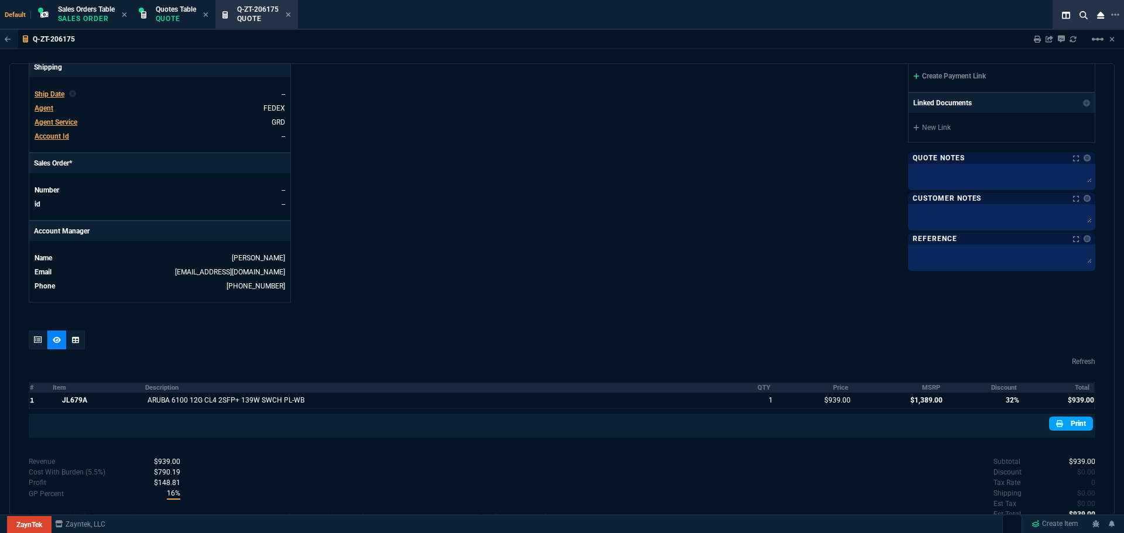
click at [1072, 427] on link "Print" at bounding box center [1071, 424] width 44 height 14
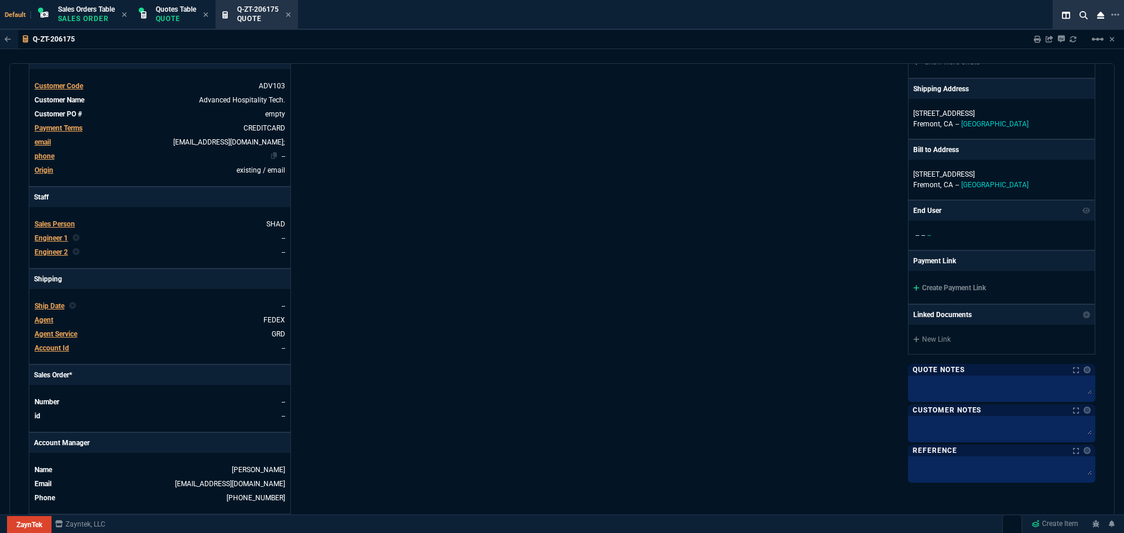
scroll to position [0, 0]
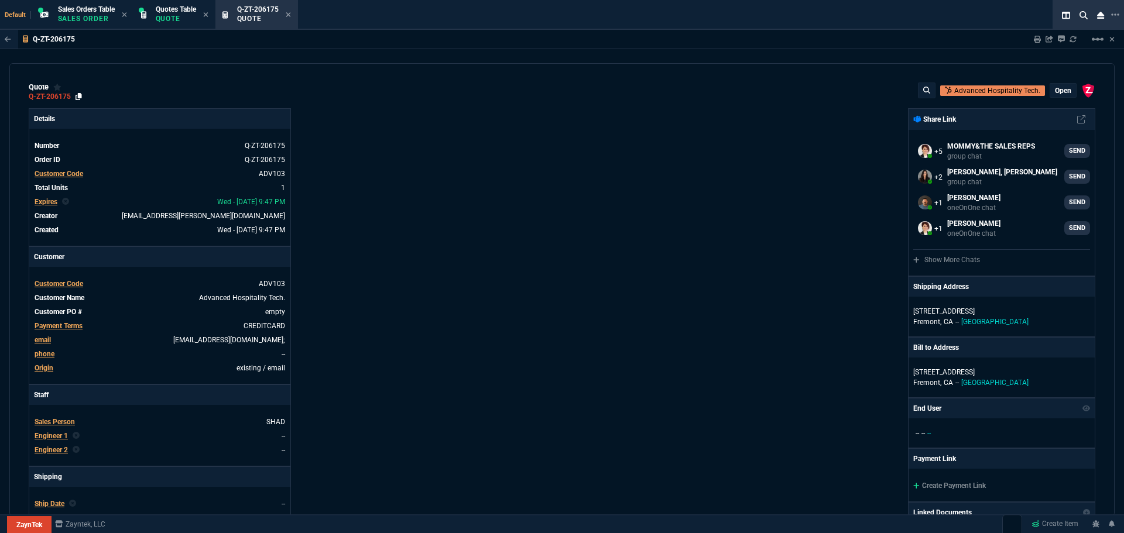
click at [76, 98] on icon at bounding box center [79, 96] width 6 height 7
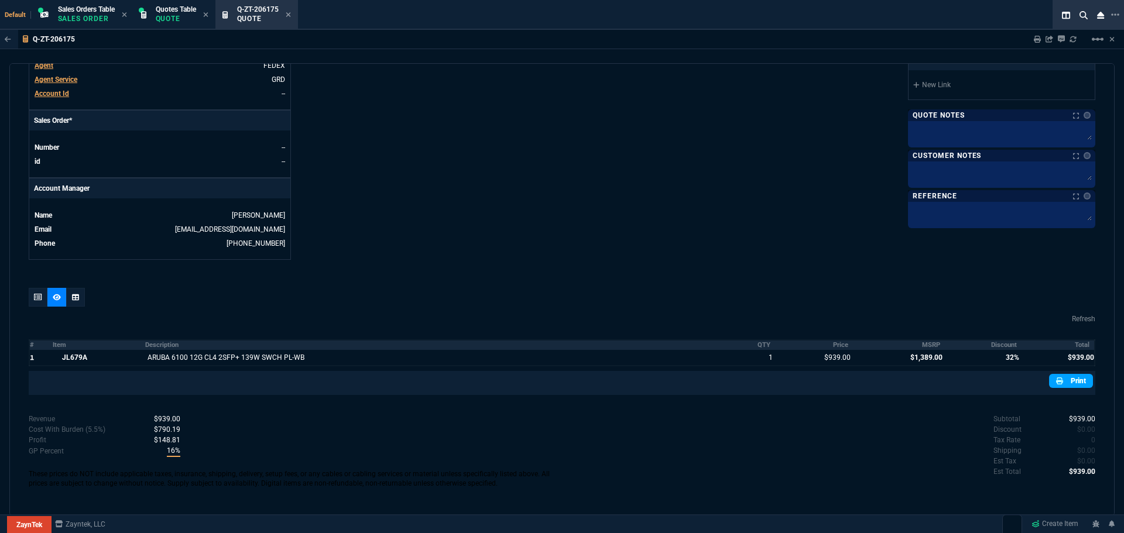
click at [1071, 382] on link "Print" at bounding box center [1071, 381] width 44 height 14
click at [1062, 388] on link "Print" at bounding box center [1071, 381] width 44 height 14
click at [291, 13] on icon at bounding box center [288, 14] width 5 height 7
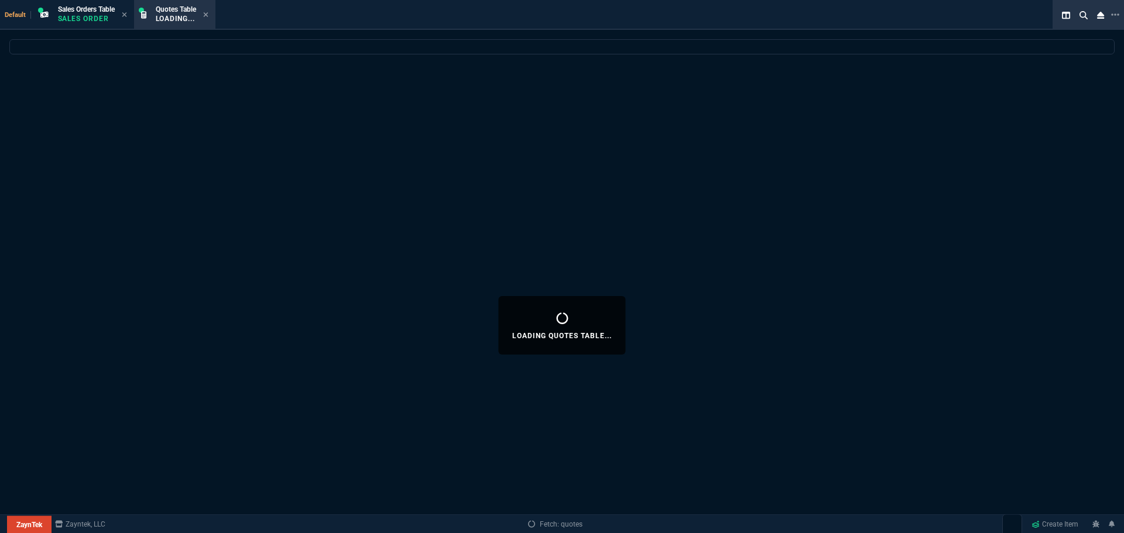
select select
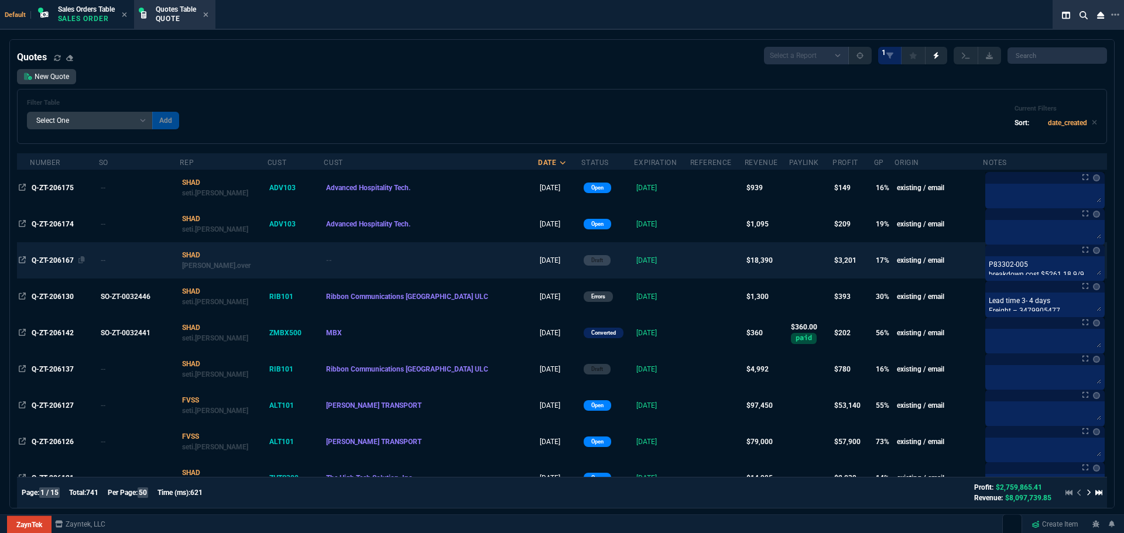
click at [60, 257] on span "Q-ZT-206167" at bounding box center [53, 260] width 42 height 8
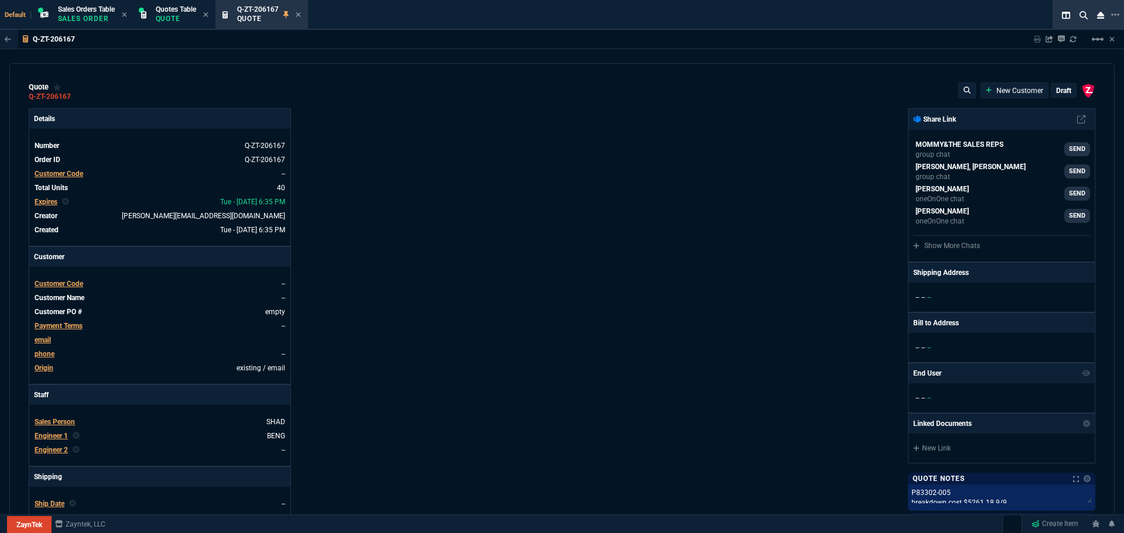
type input "4"
type input "95"
type input "10"
type input "95"
type input "26"
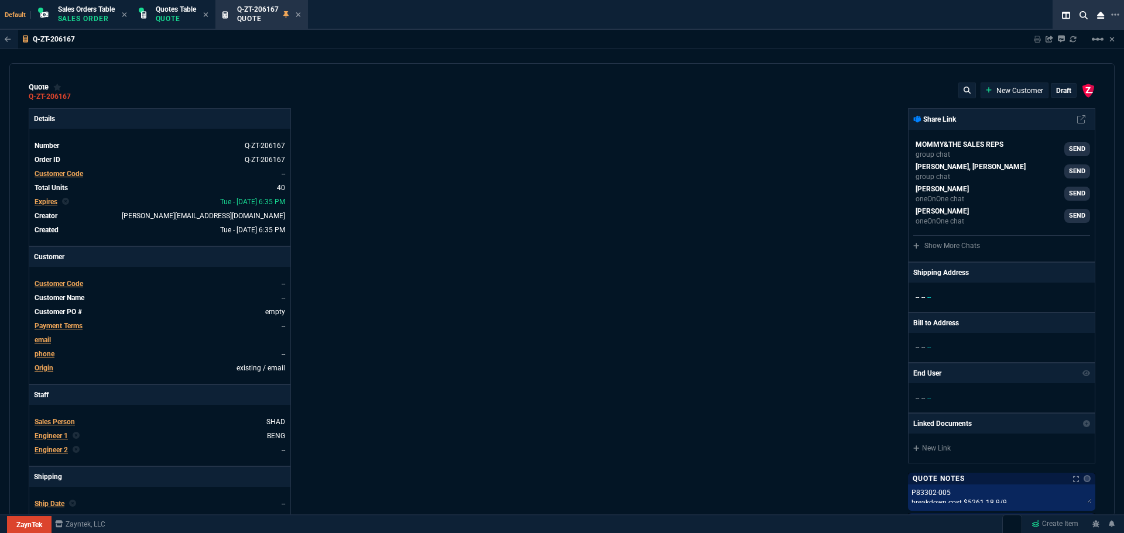
type input "25"
type input "46"
type input "180"
type input "2"
type input "5"
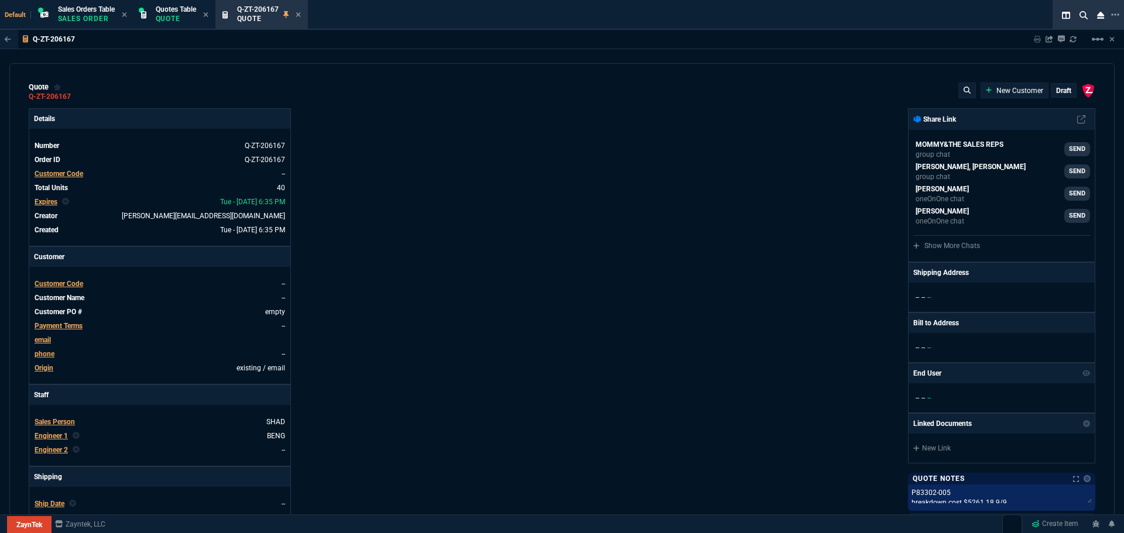
type input "17"
type input "60"
type input "-2"
type input "-1"
type input "29"
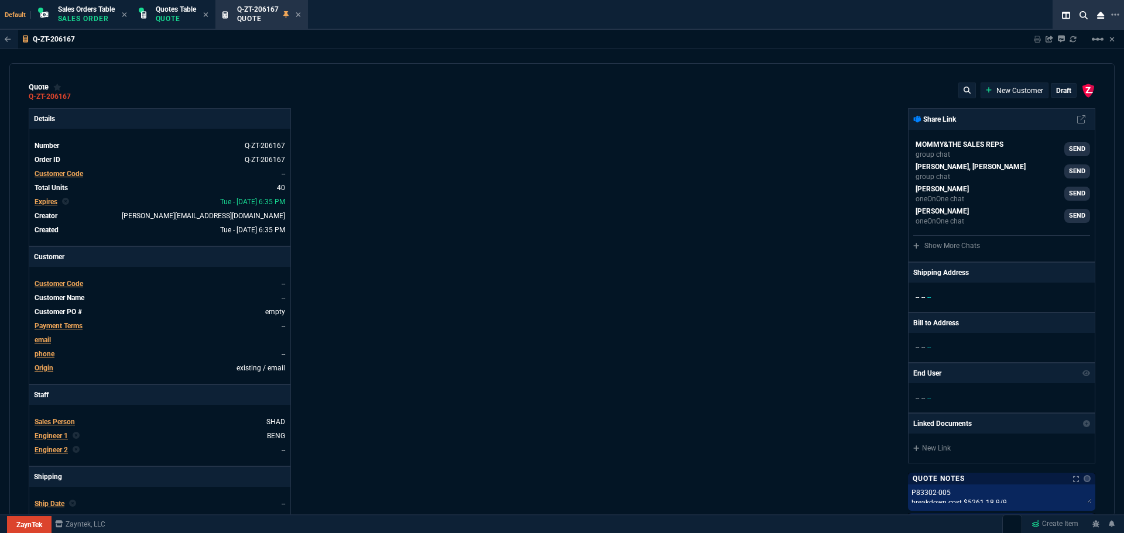
type input "25"
type input "35"
type input "600"
type input "6"
type input "10"
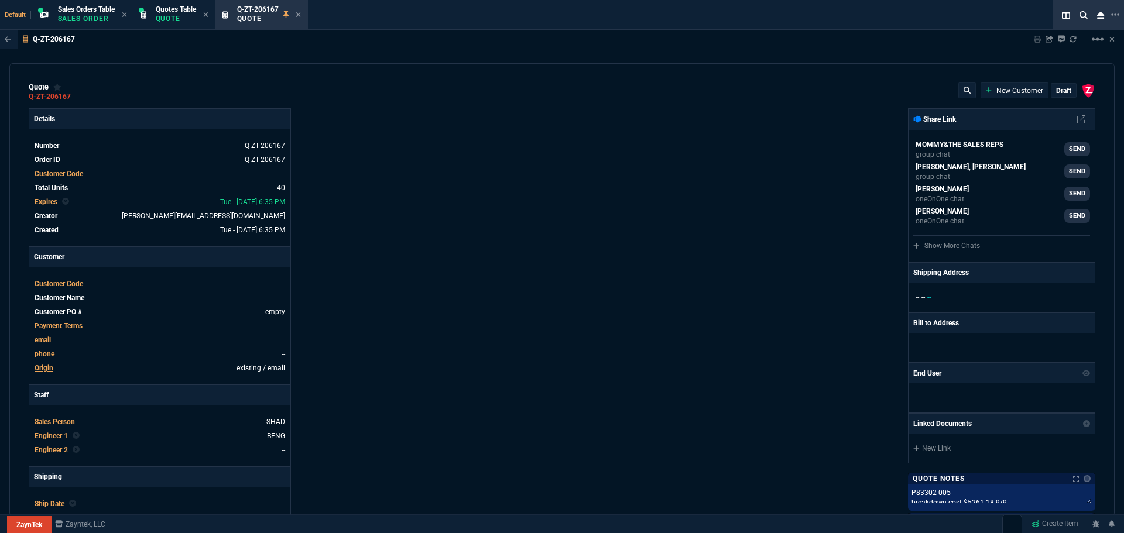
type input "0"
type input "73"
type input "80"
type input "0"
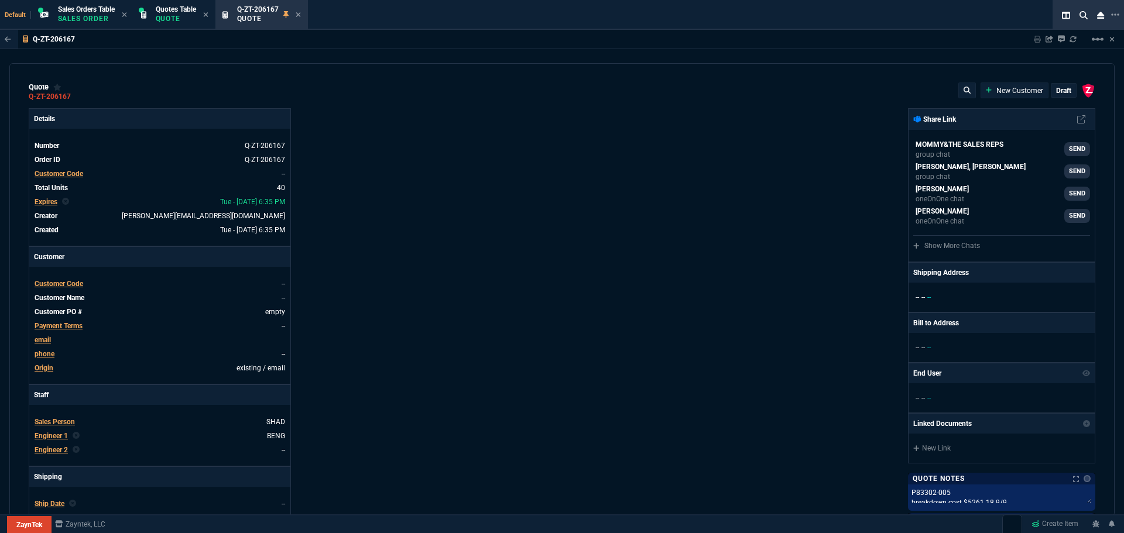
type input "0"
type input "29"
type input "200"
type input "70"
type input "150"
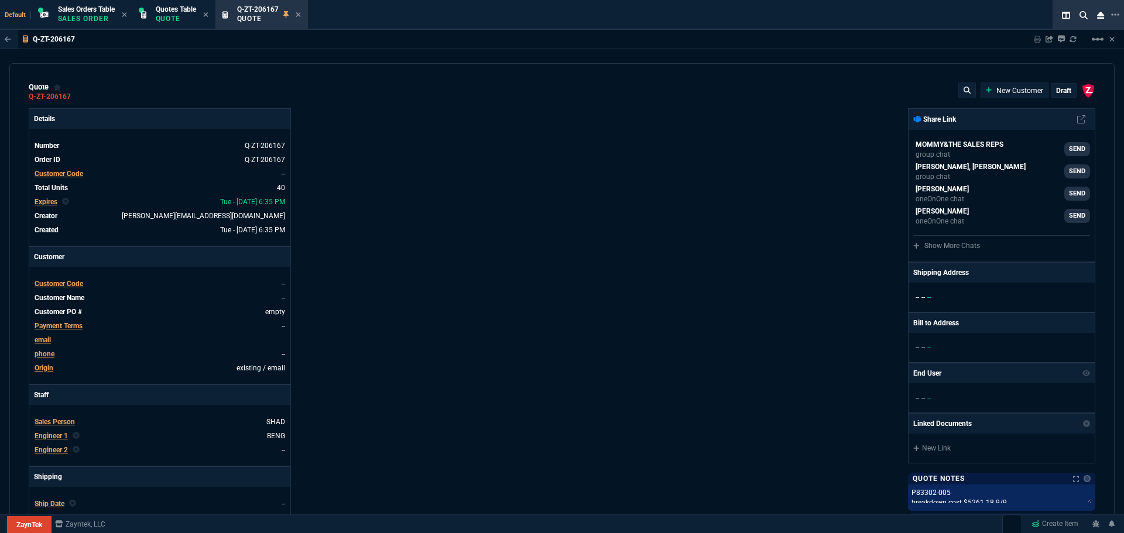
type input "0"
type input "8"
type input "5"
type input "43"
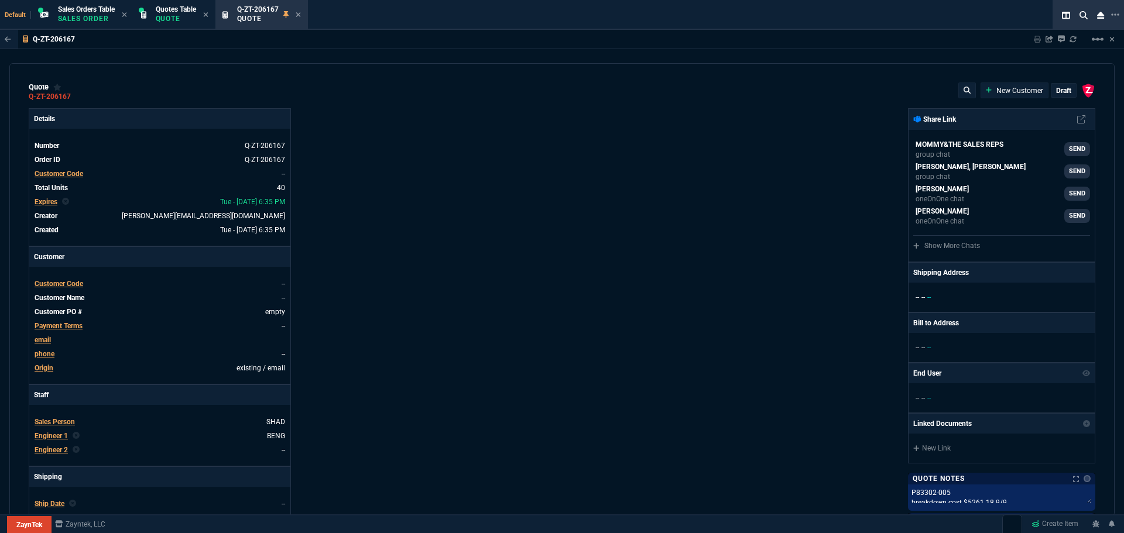
type input "75"
type input "80"
type input "4"
type input "60"
type input "45"
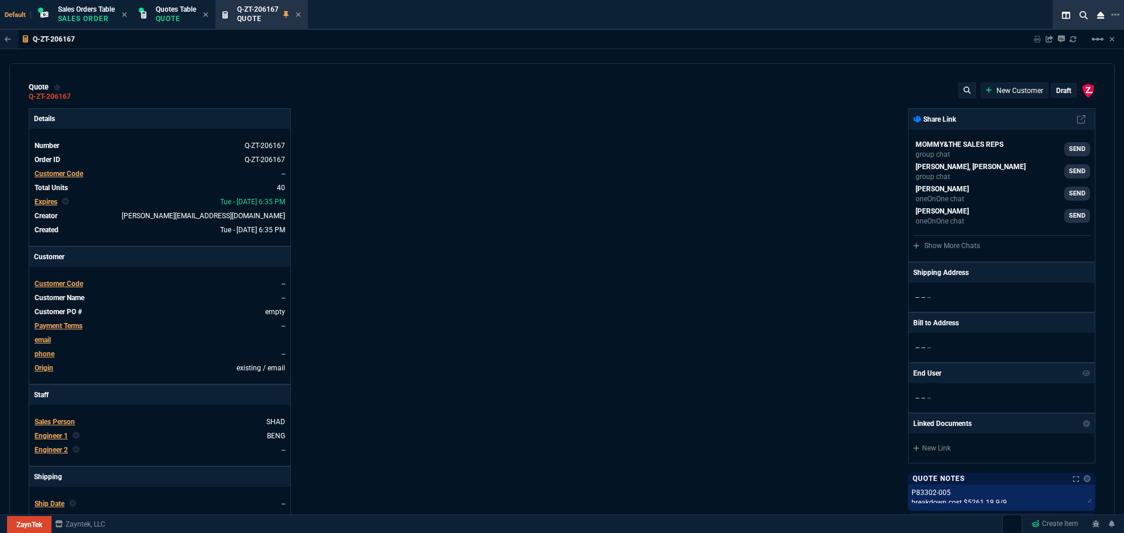
type input "43"
type input "75"
type input "0"
type input "12"
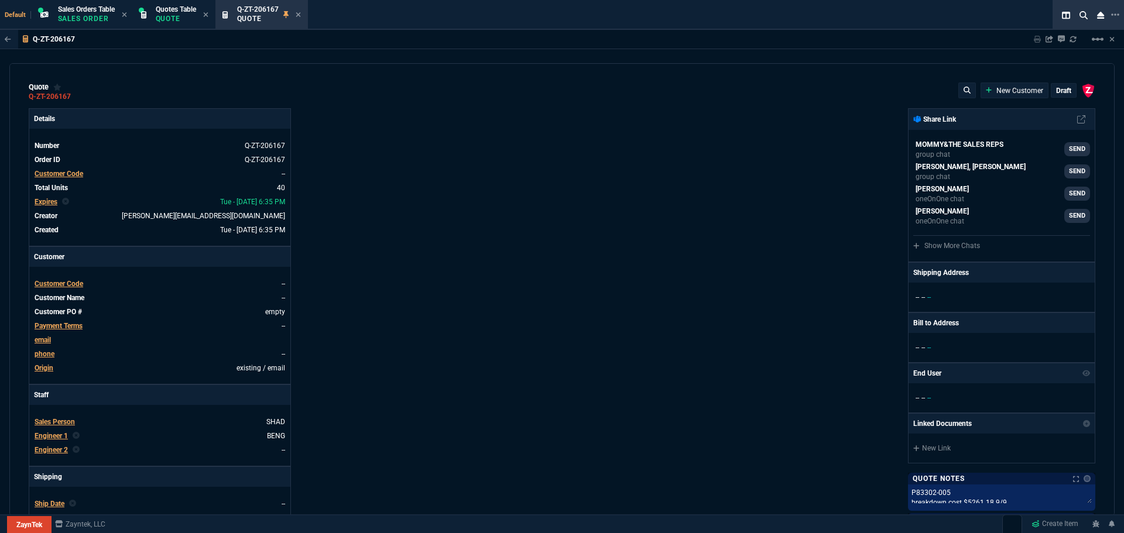
type input "446"
type input "59"
type input "48"
type input "29"
type input "84"
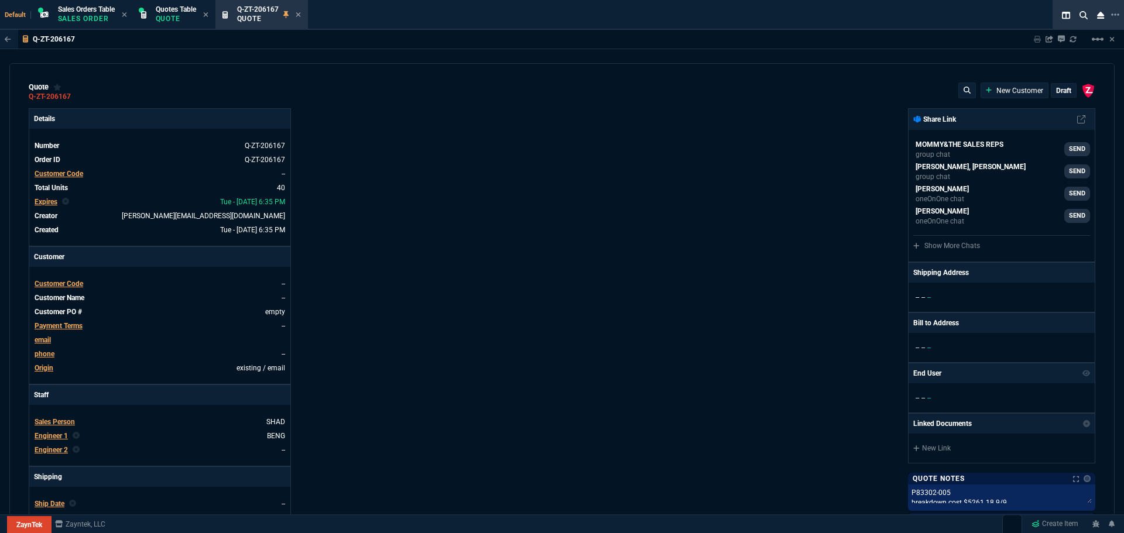
type input "53"
type input "78"
type input "47"
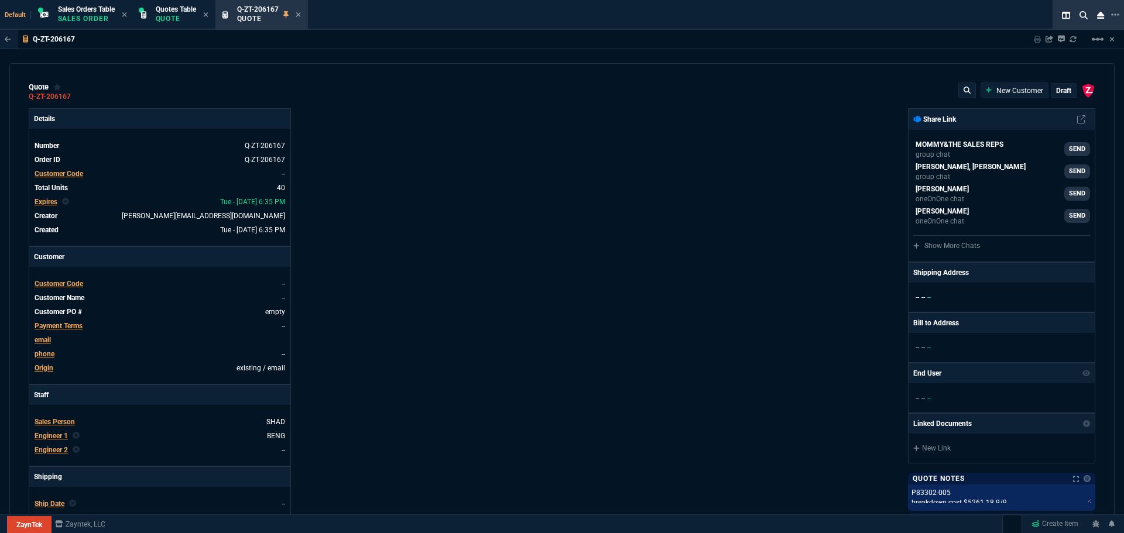
type input "81"
type input "79"
type input "46"
type input "47"
type input "73"
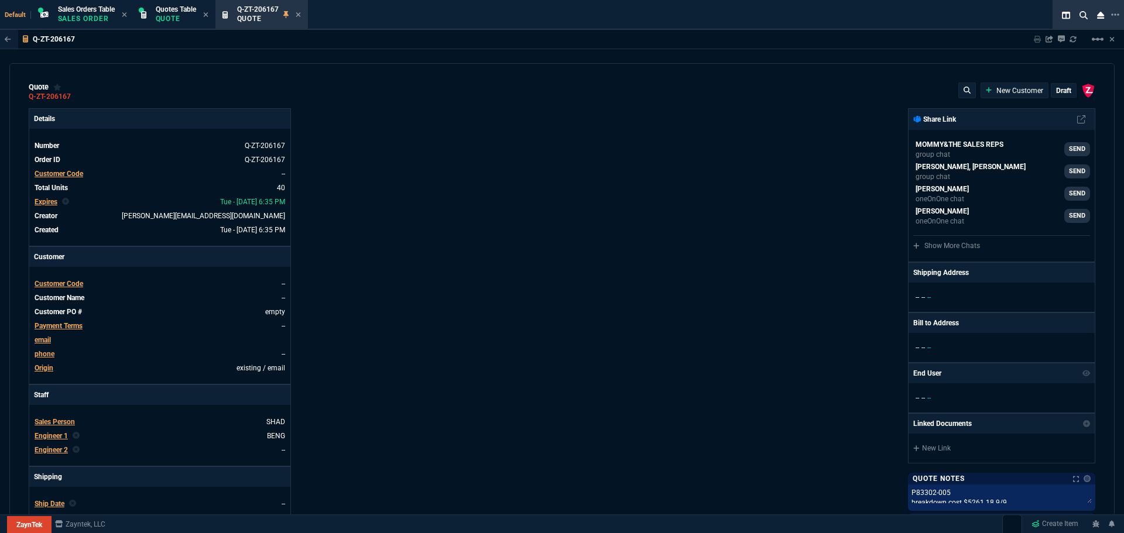
type input "56"
type input "46"
type input "43"
type input "81"
type input "55"
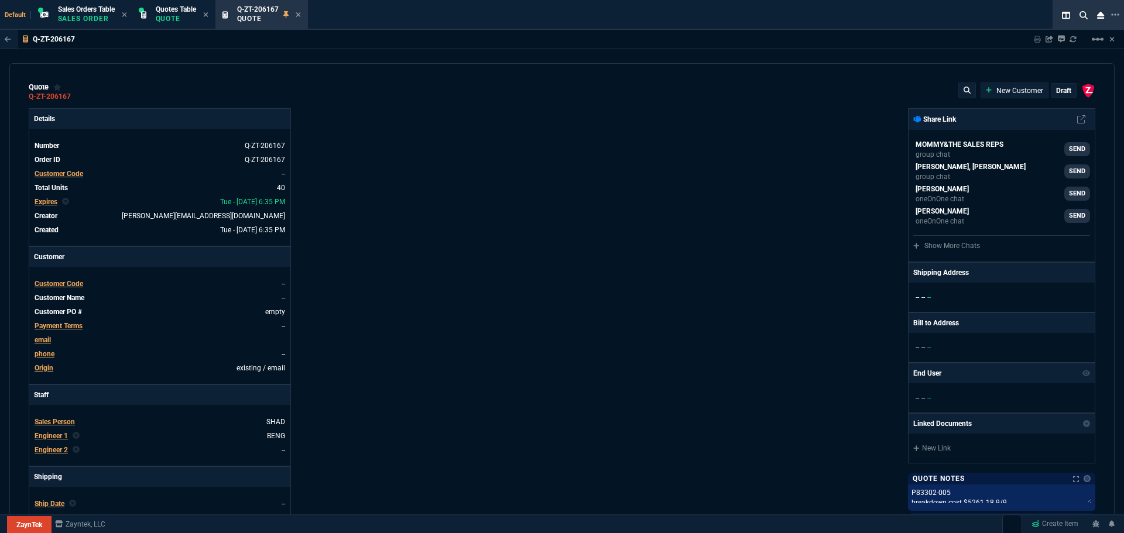
type input "54"
type input "56"
type input "47"
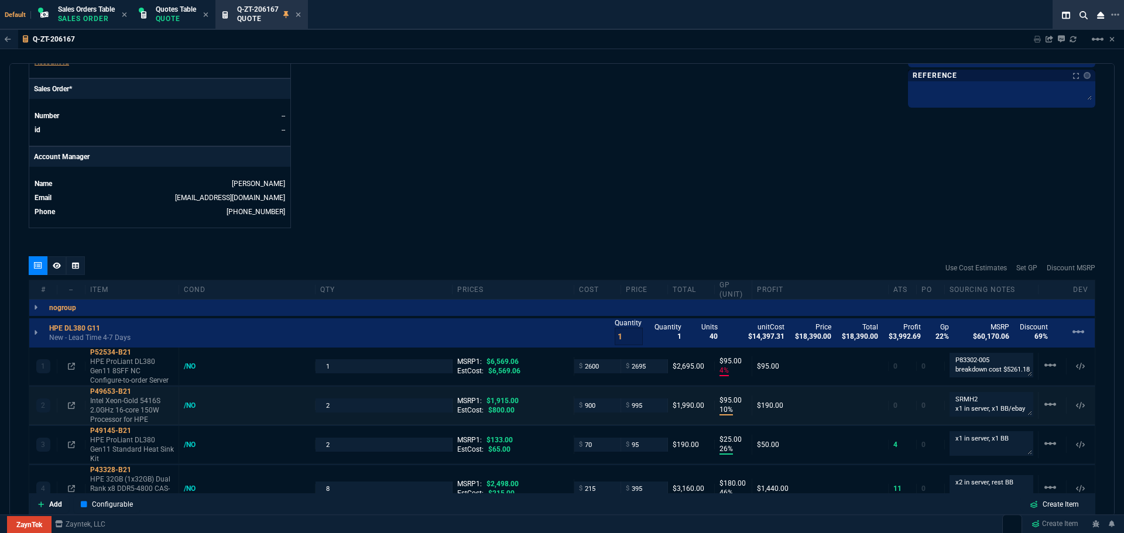
scroll to position [527, 0]
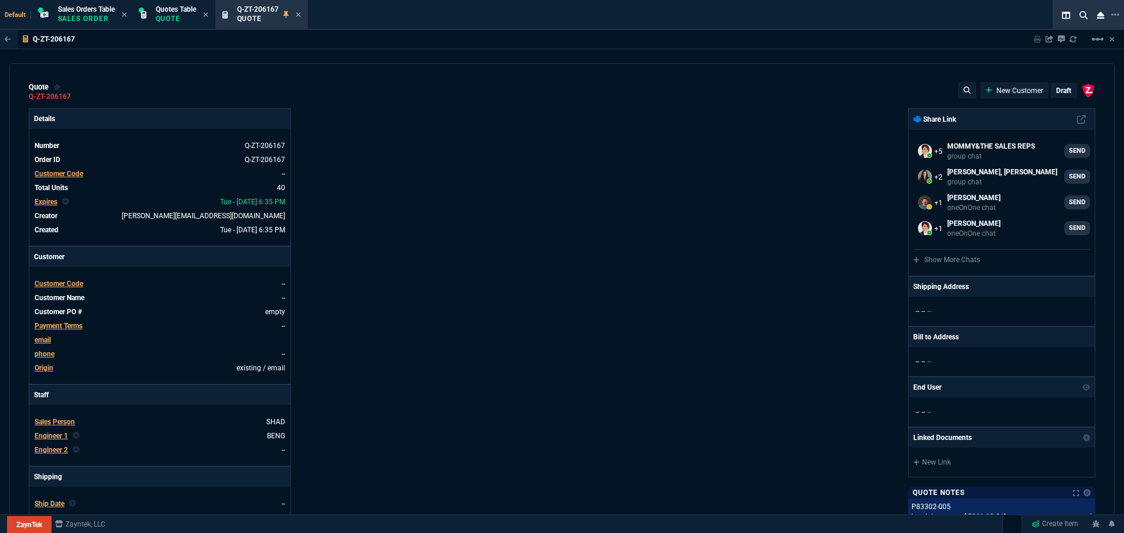
select select "4: SHAD"
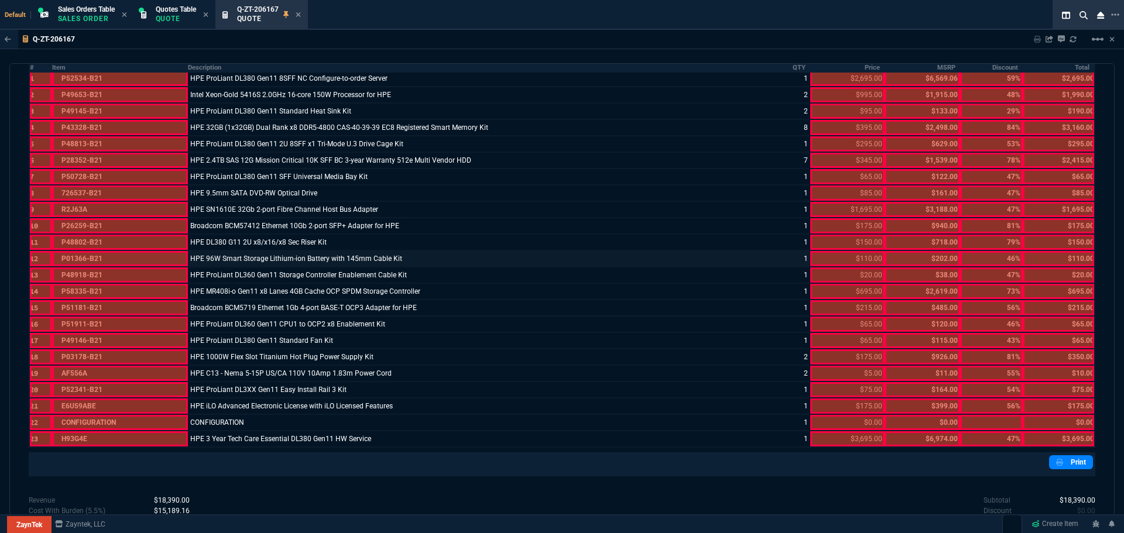
scroll to position [854, 0]
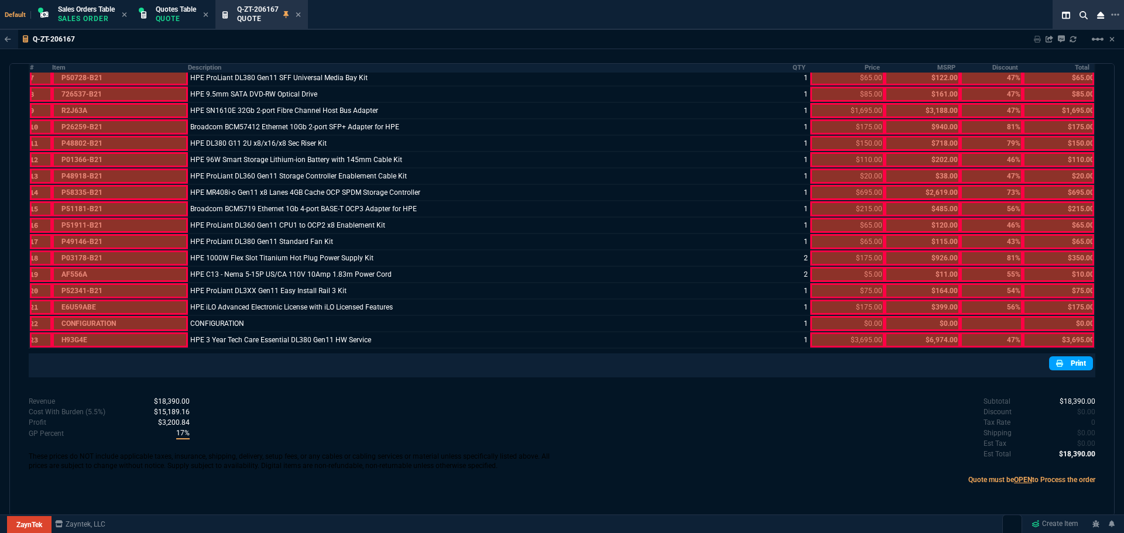
click at [1071, 367] on link "Print" at bounding box center [1071, 364] width 44 height 14
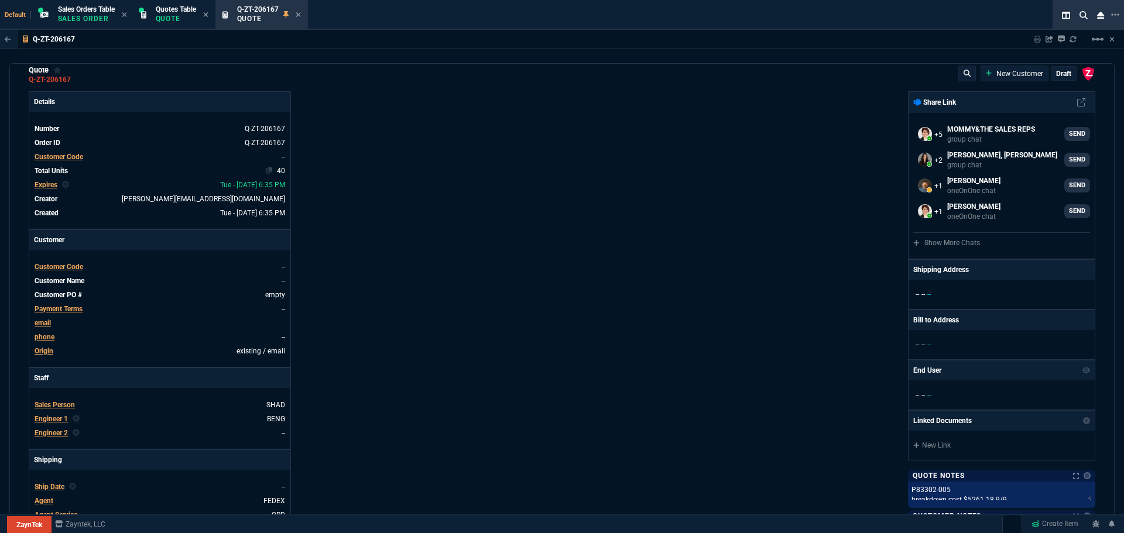
scroll to position [0, 0]
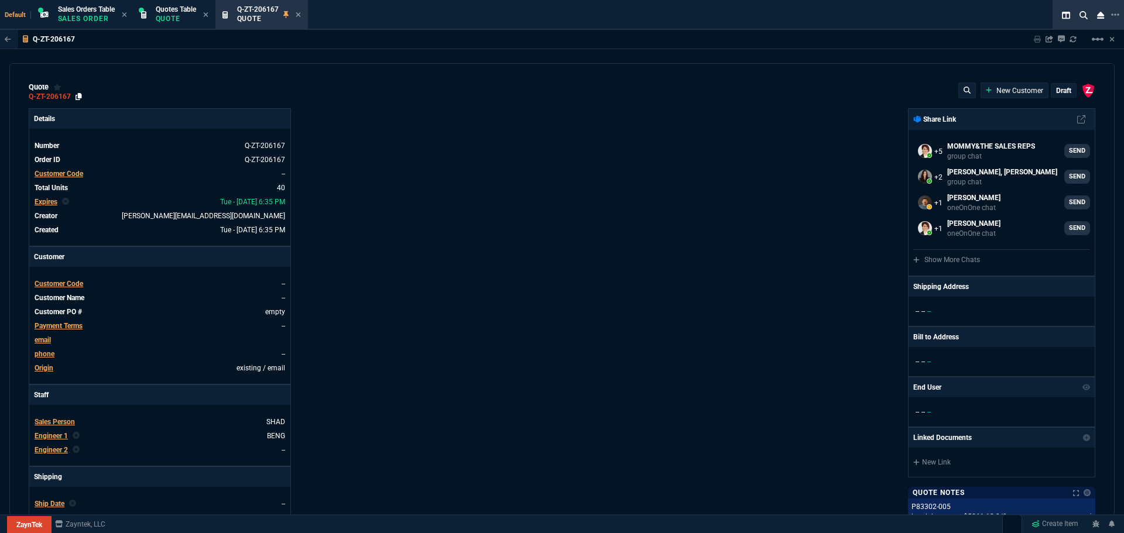
click at [78, 94] on icon at bounding box center [79, 96] width 6 height 7
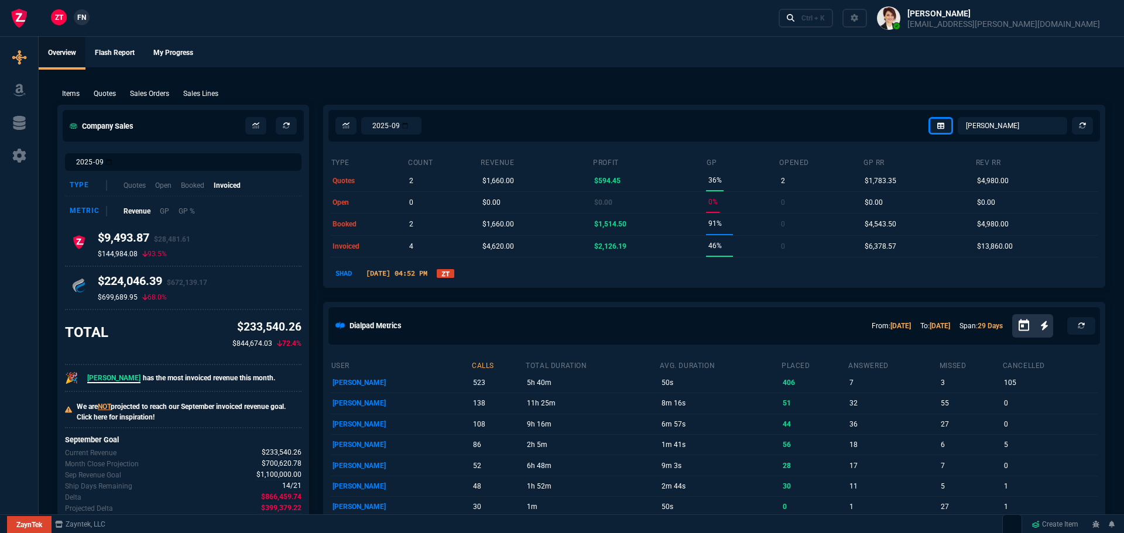
select select
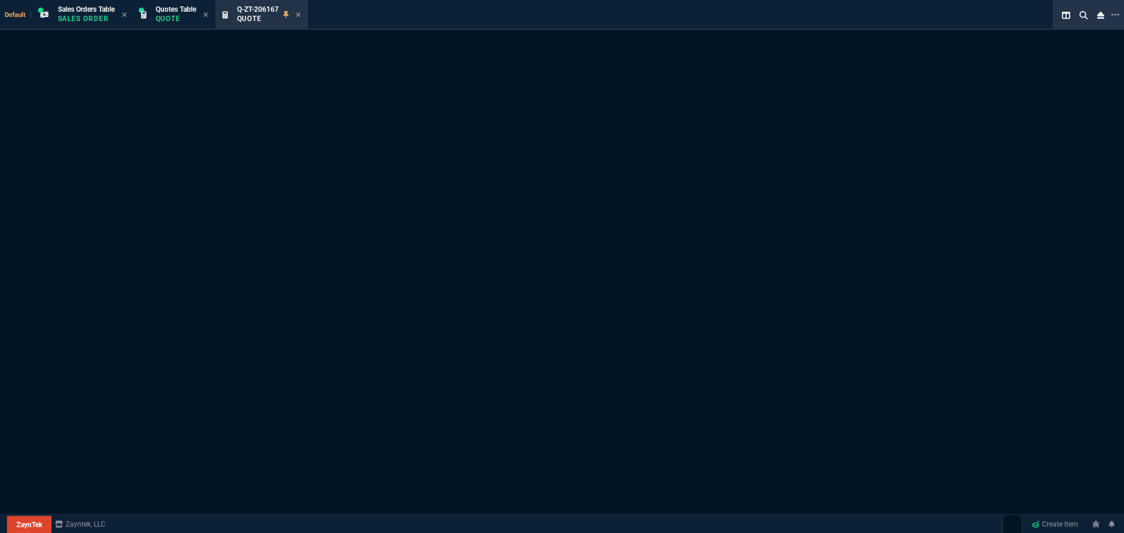
select select "4: SHAD"
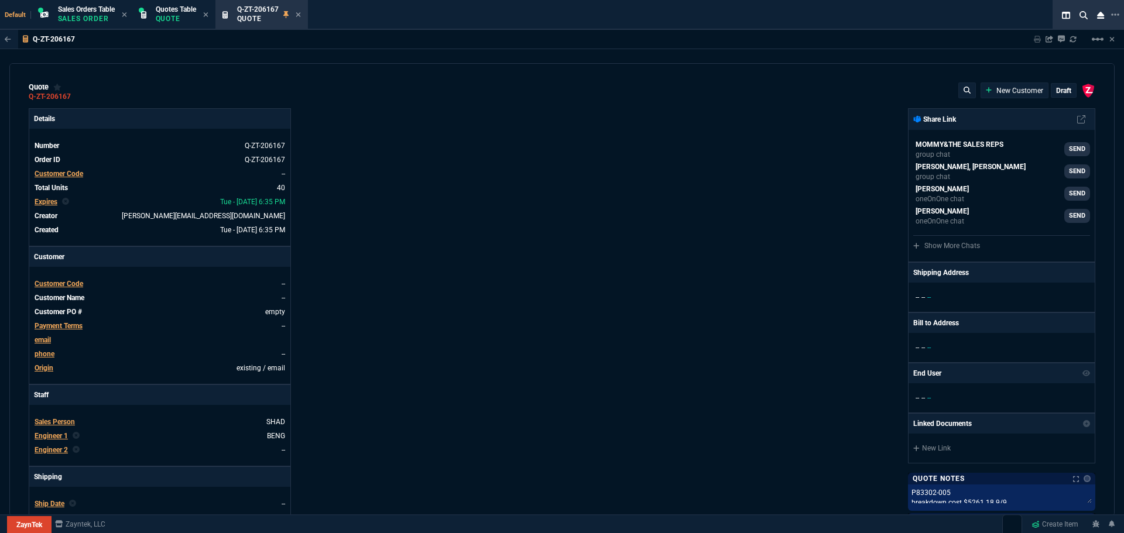
type input "4"
type input "95"
type input "10"
type input "95"
type input "26"
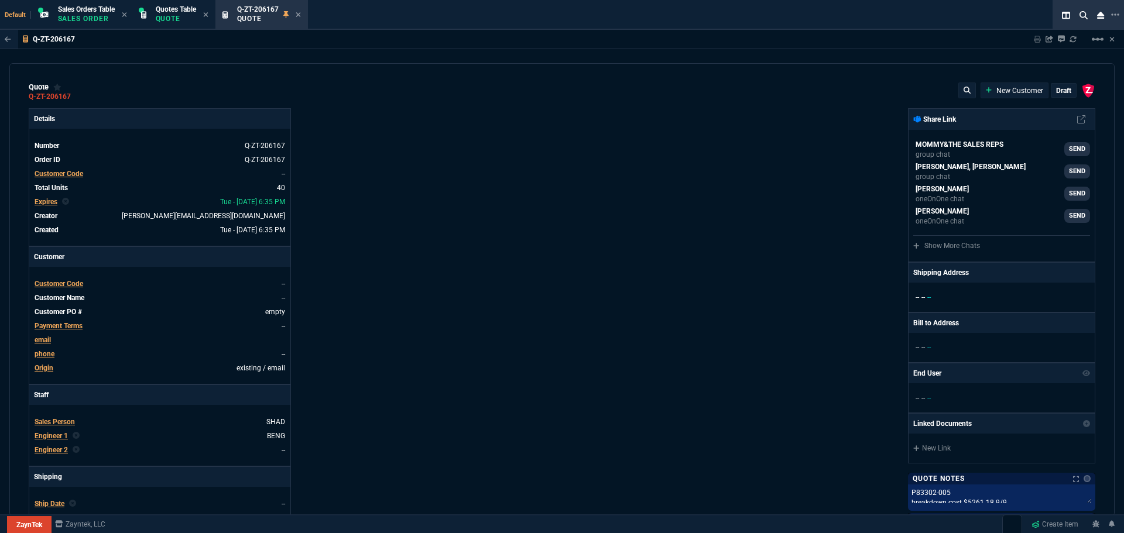
type input "25"
type input "46"
type input "180"
type input "2"
type input "5"
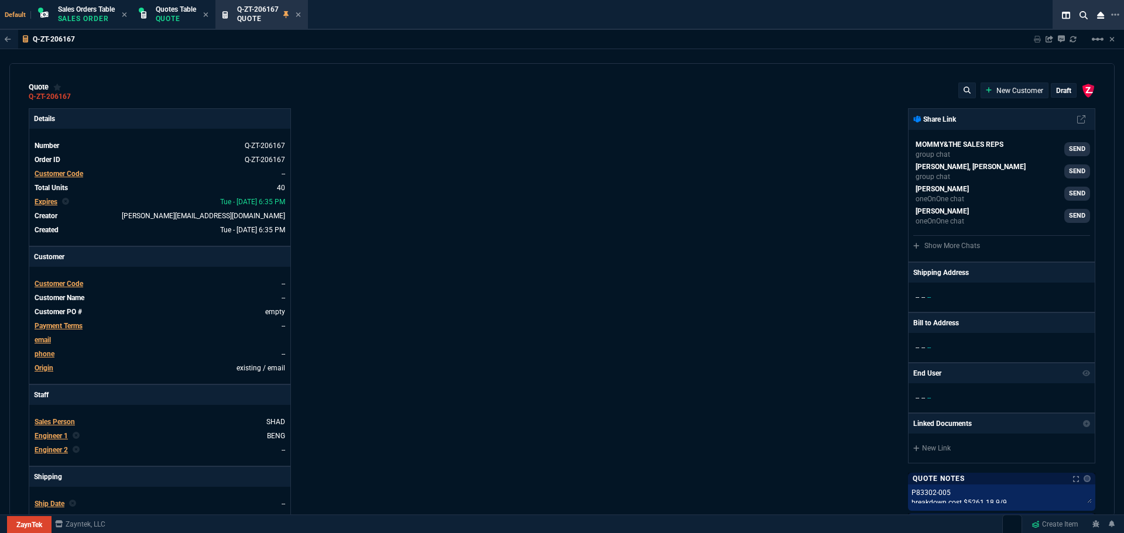
type input "17"
type input "60"
type input "-2"
type input "-1"
type input "29"
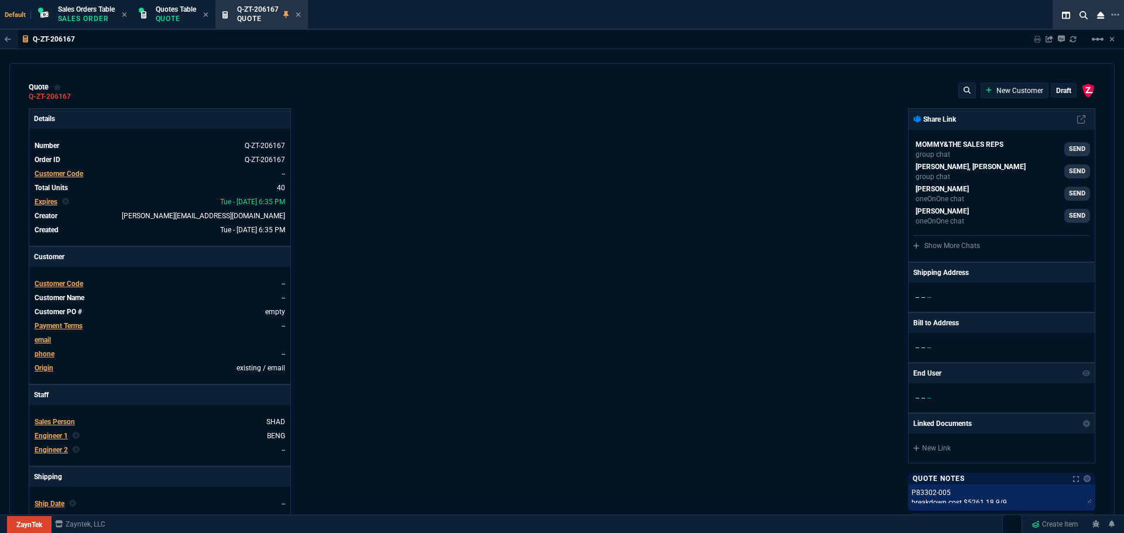
type input "25"
type input "35"
type input "600"
type input "6"
type input "10"
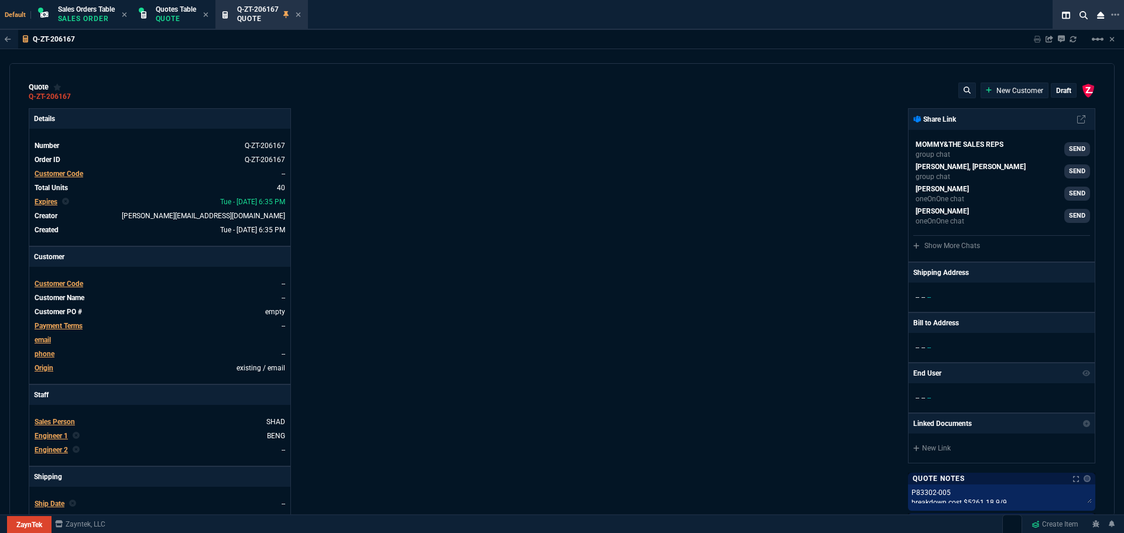
type input "0"
type input "73"
type input "80"
type input "0"
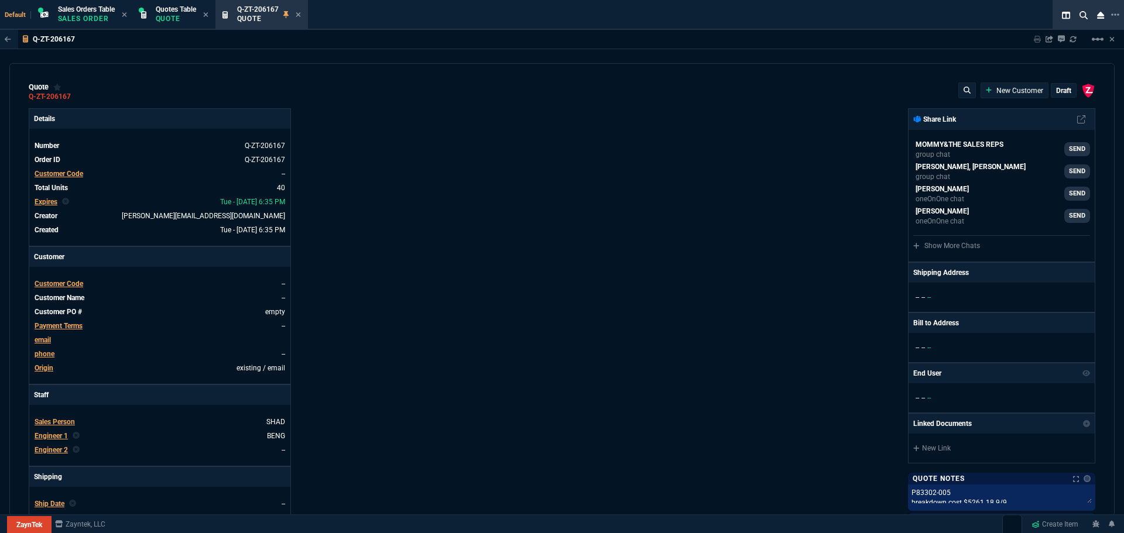
type input "0"
type input "29"
type input "200"
type input "70"
type input "150"
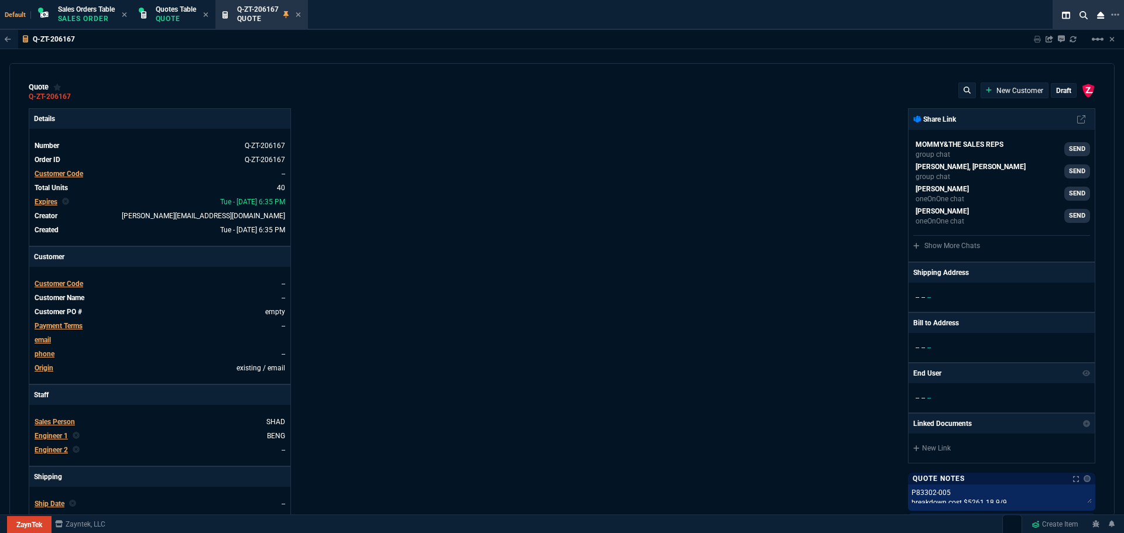
type input "0"
type input "8"
type input "5"
type input "43"
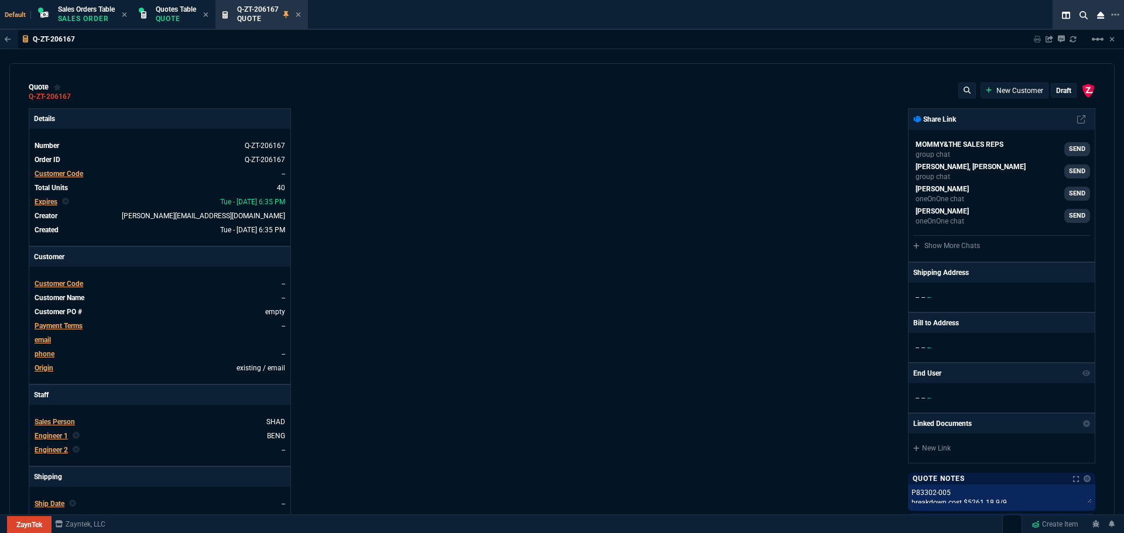
type input "75"
type input "80"
type input "4"
type input "60"
type input "45"
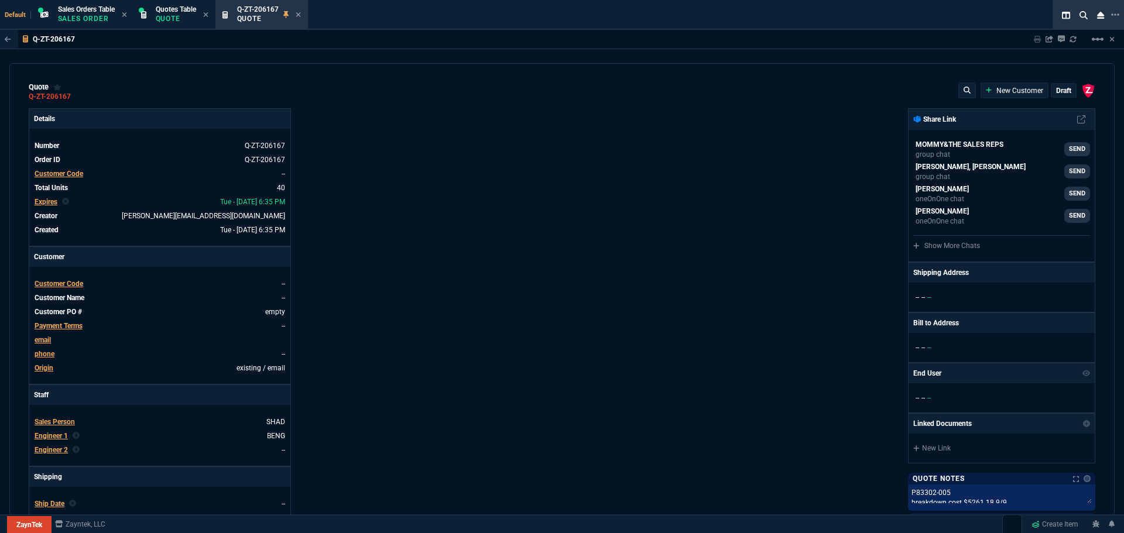
type input "43"
type input "75"
type input "0"
type input "12"
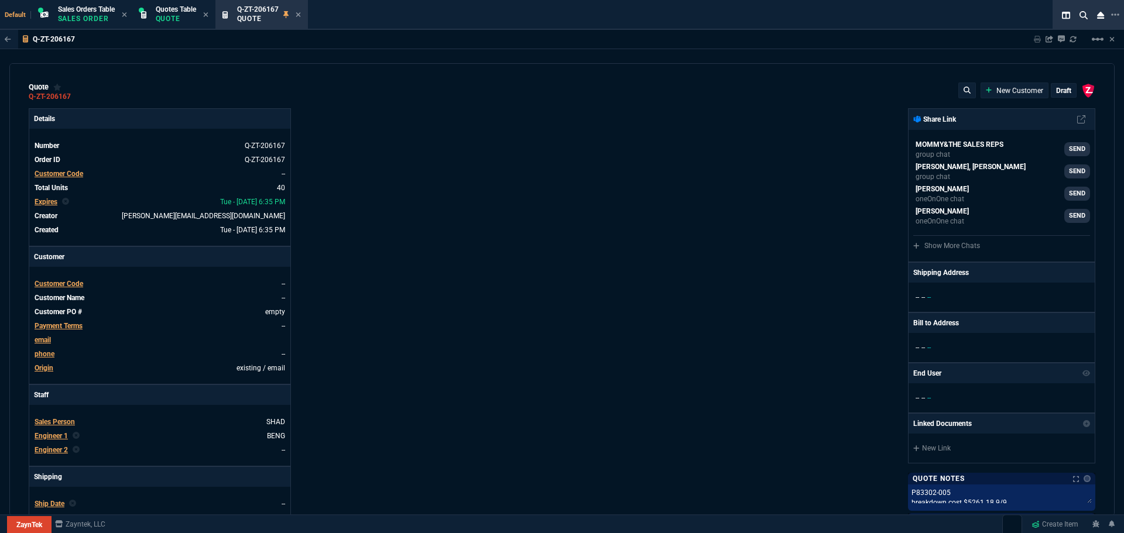
type input "446"
type input "59"
type input "48"
type input "29"
type input "84"
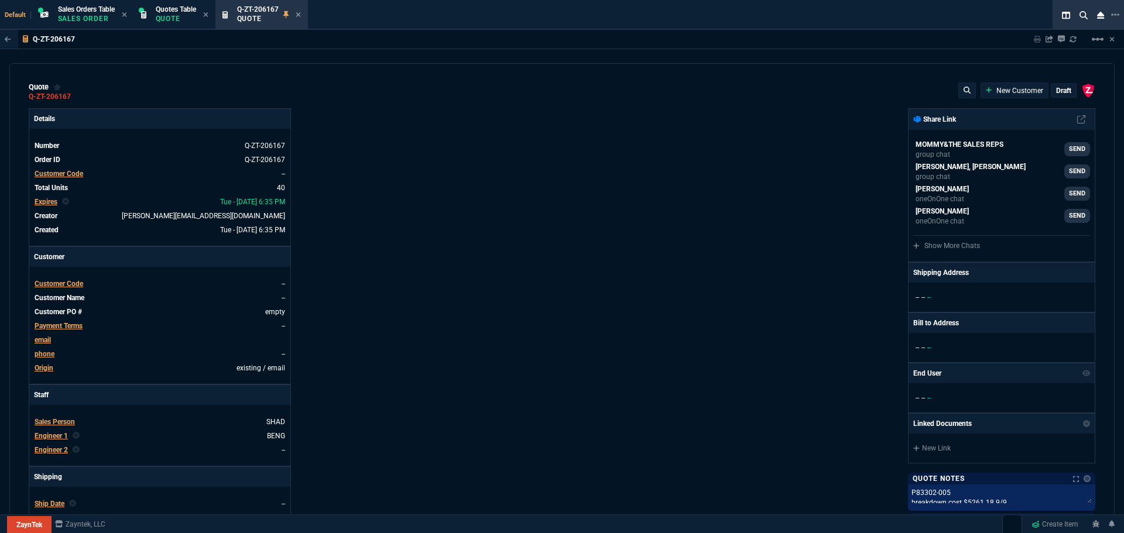
type input "53"
type input "78"
type input "47"
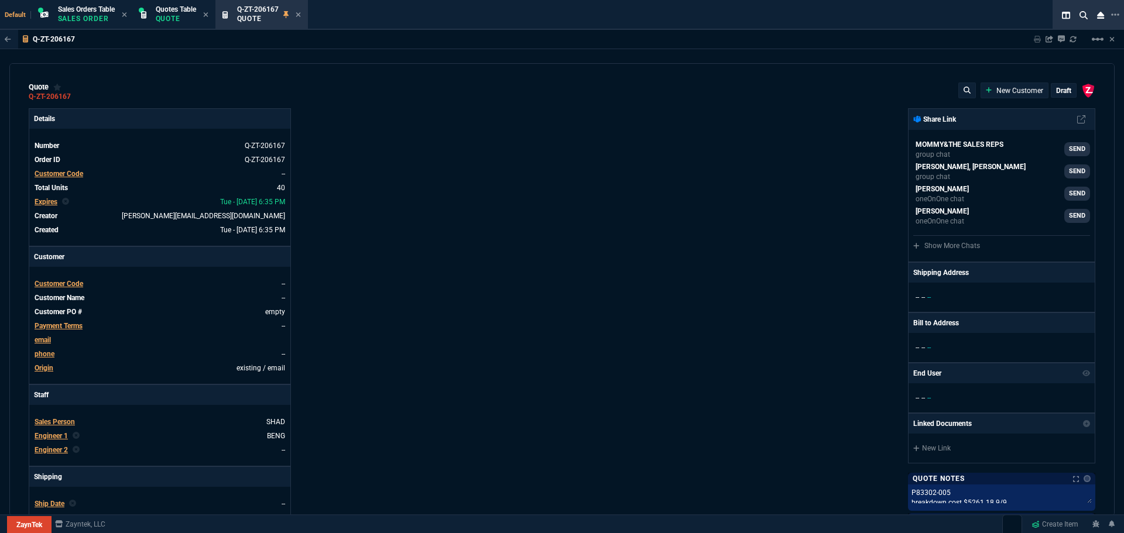
type input "81"
type input "79"
type input "46"
type input "47"
type input "73"
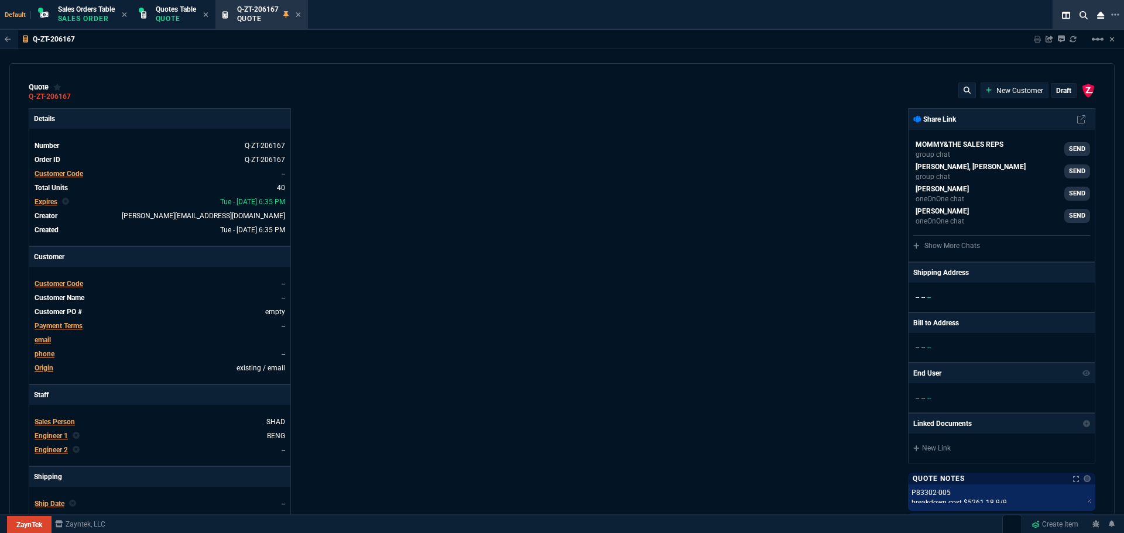
type input "56"
type input "46"
type input "43"
type input "81"
type input "55"
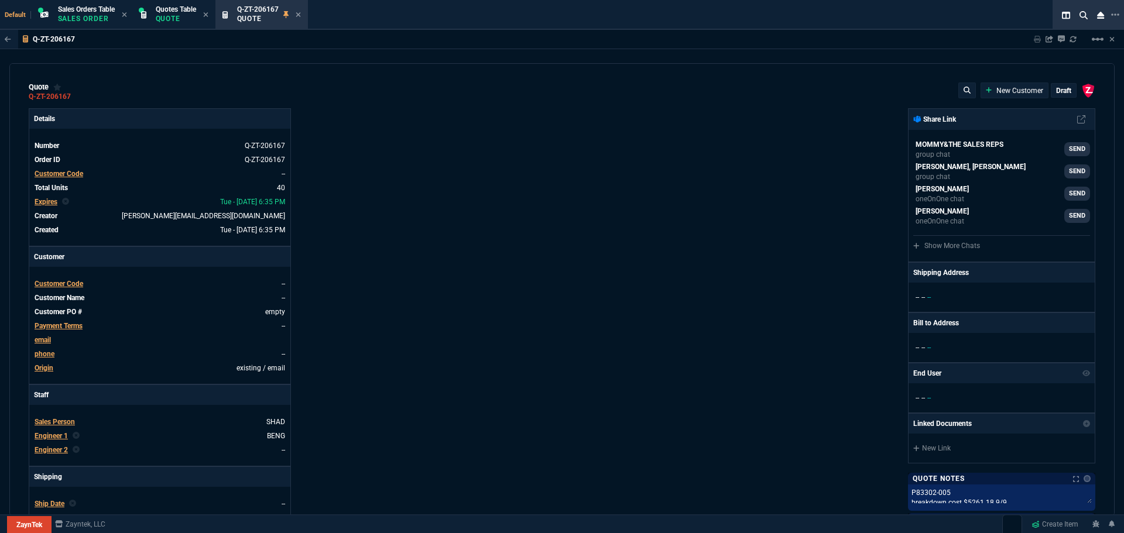
type input "54"
type input "56"
type input "47"
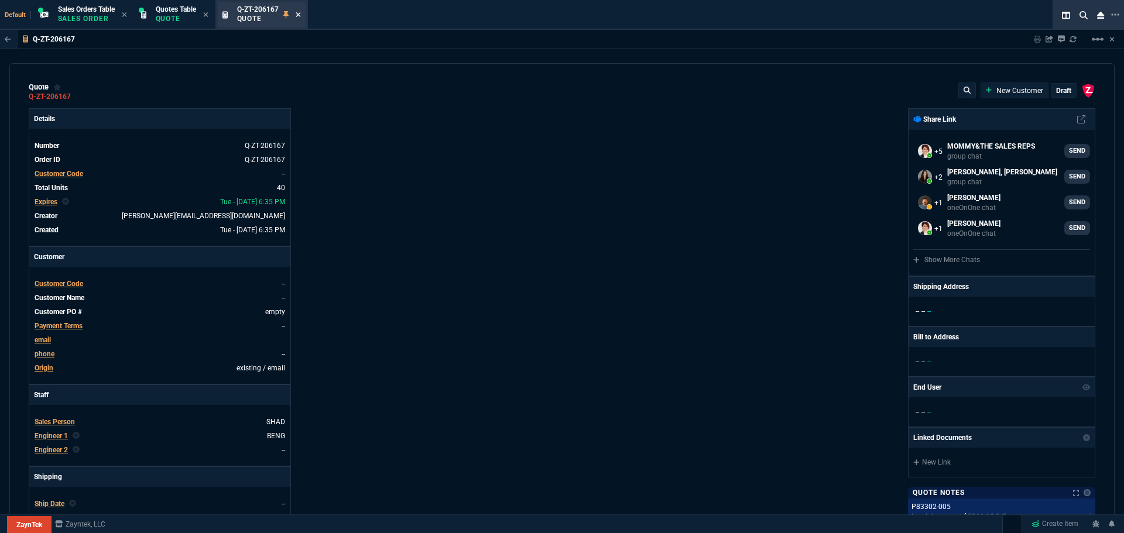
click at [299, 15] on icon at bounding box center [298, 14] width 5 height 7
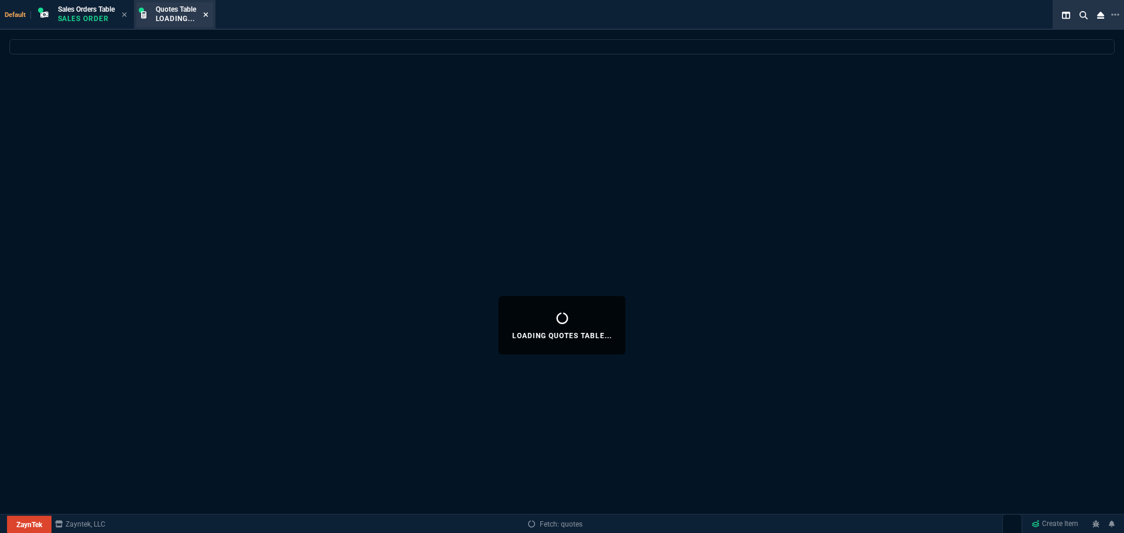
select select
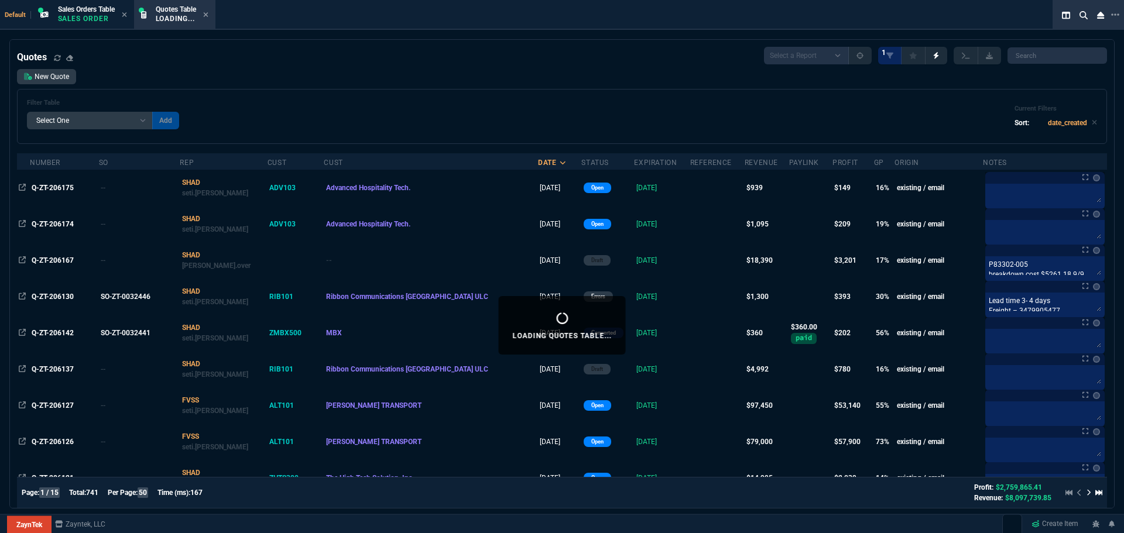
click at [207, 16] on icon at bounding box center [205, 14] width 5 height 5
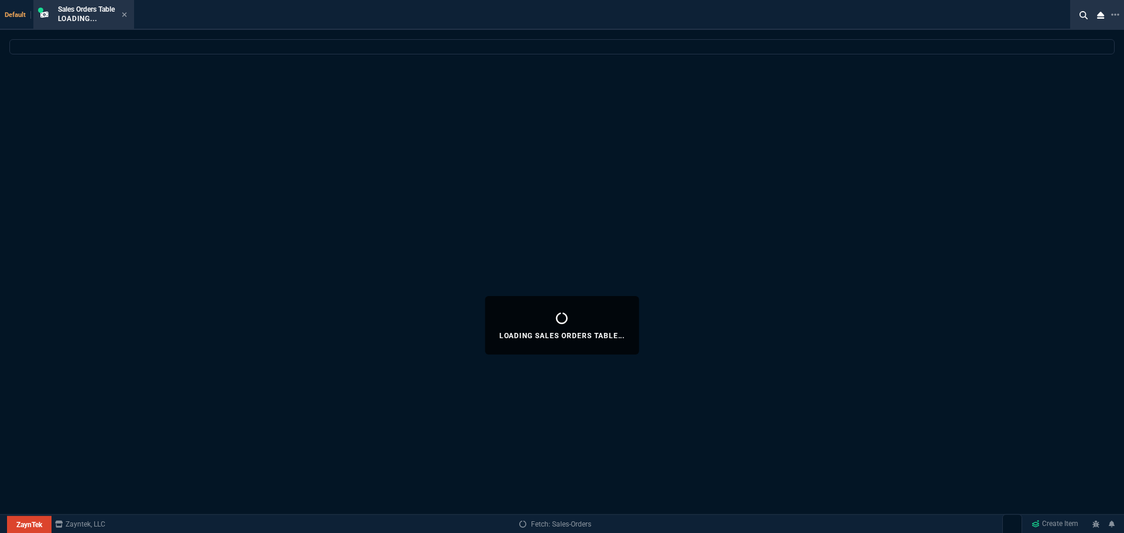
select select
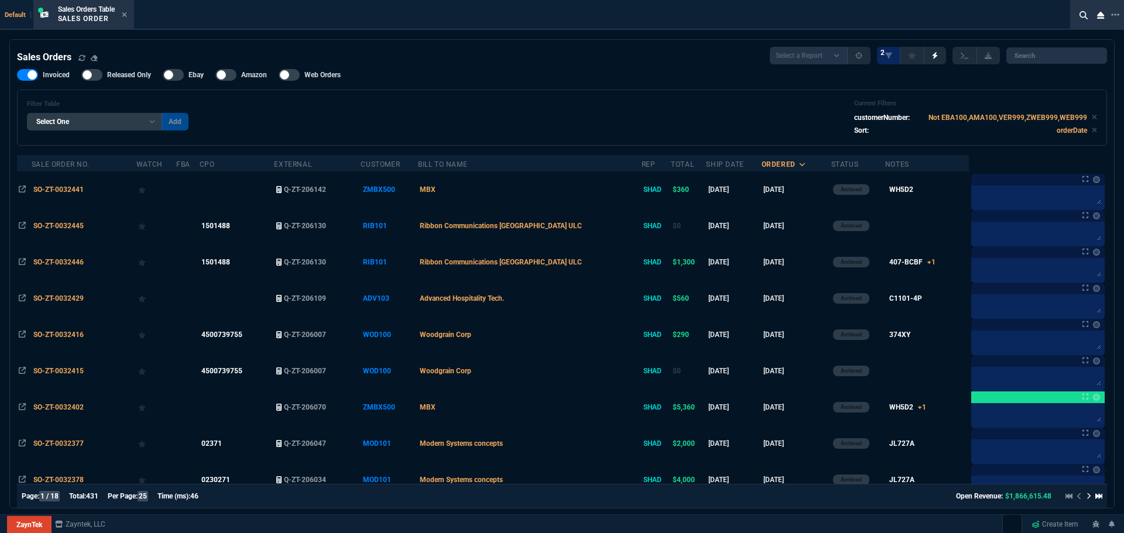
click at [125, 13] on icon at bounding box center [124, 14] width 5 height 5
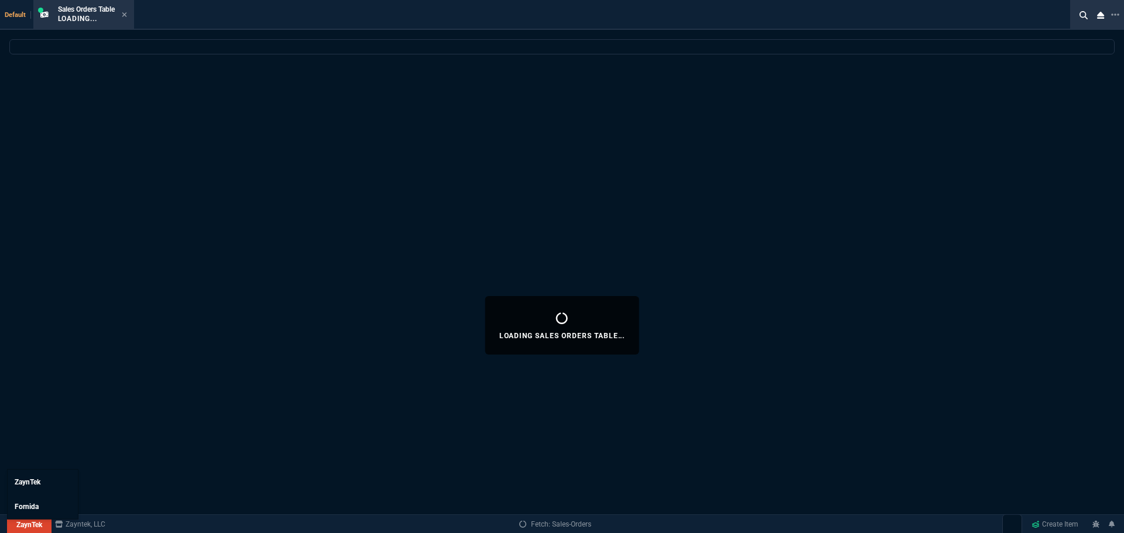
click at [22, 523] on link "ZaynTek" at bounding box center [29, 525] width 44 height 18
select select
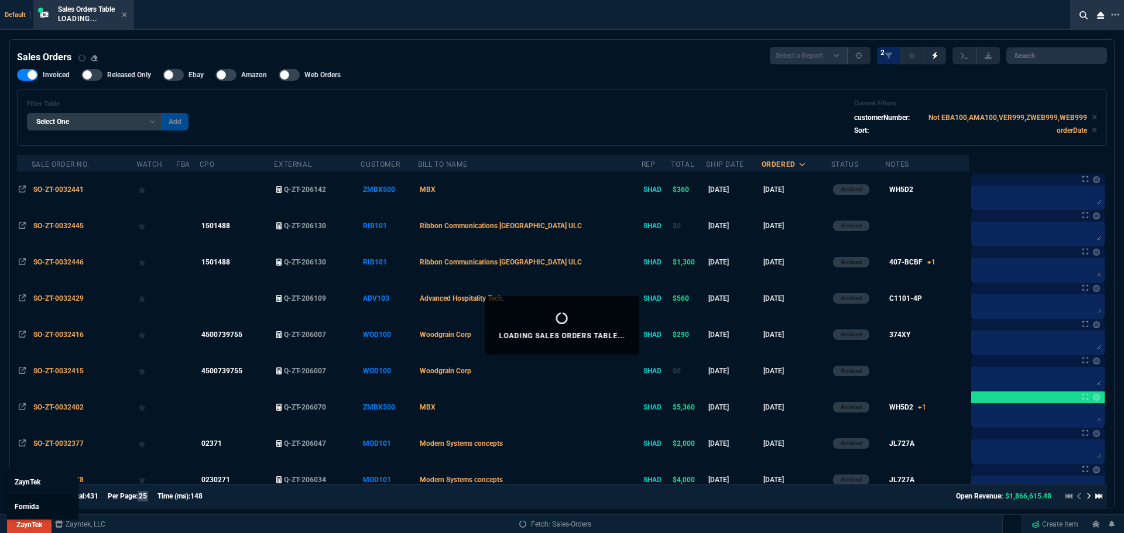
click at [19, 499] on link "Fornida" at bounding box center [43, 507] width 70 height 25
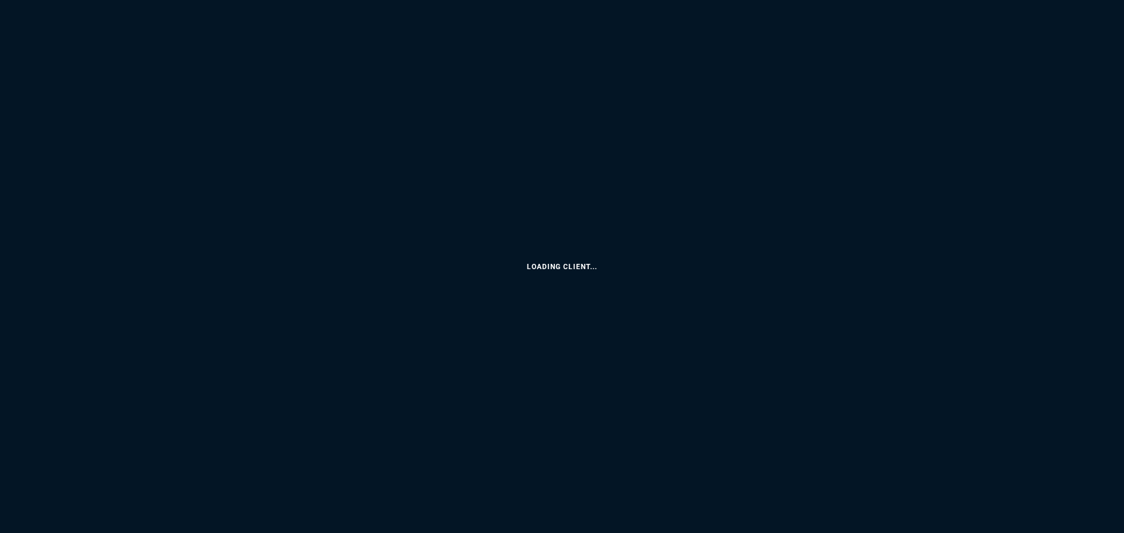
select select "4: SHAD"
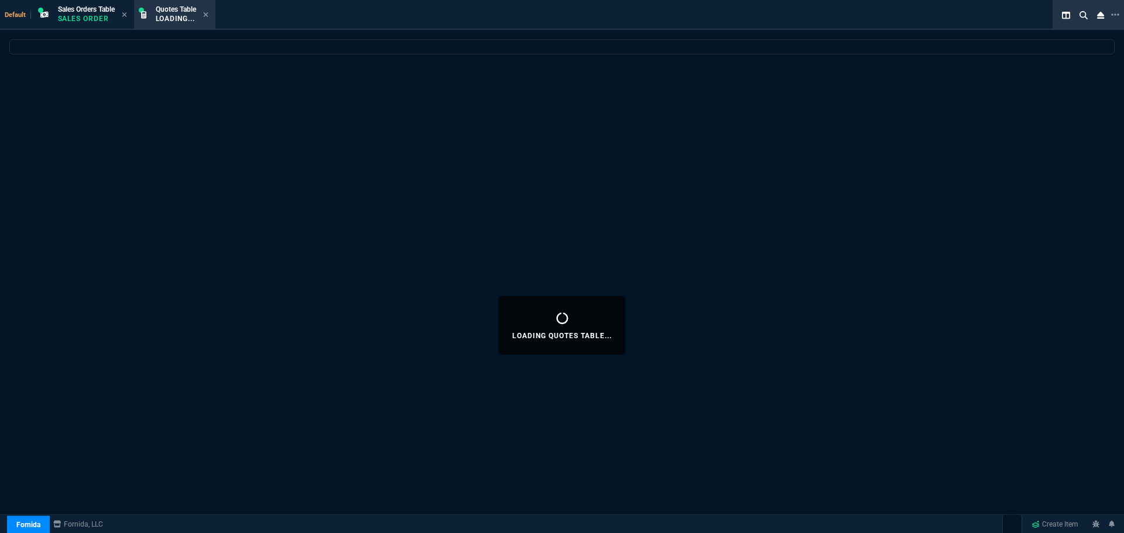
select select
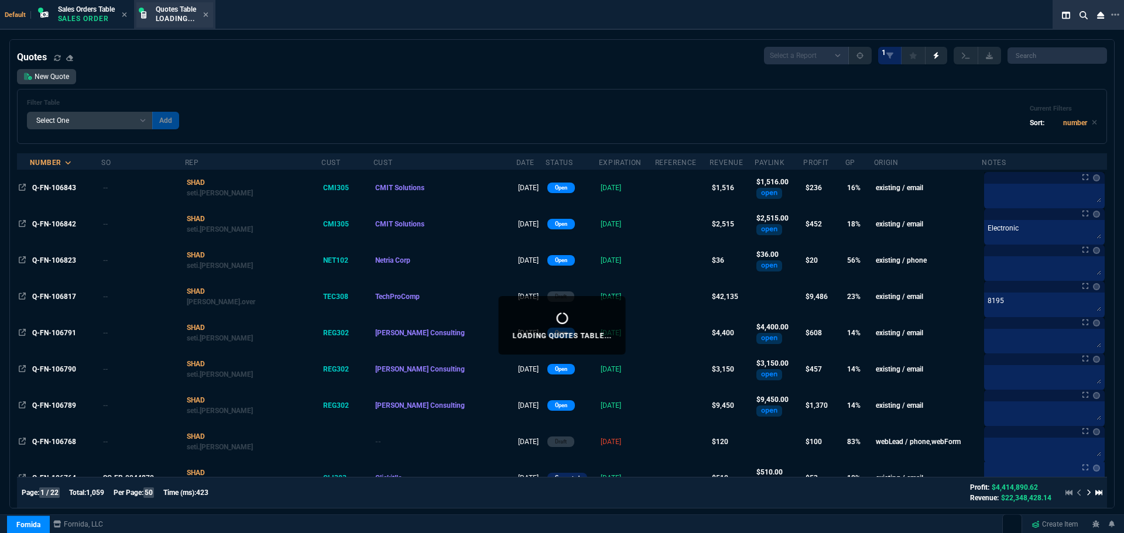
click at [163, 21] on p "Loading..." at bounding box center [176, 18] width 40 height 9
click at [675, 114] on div "Filter Table Select One Add Filter () creator (creator) Cust (headers.customerN…" at bounding box center [562, 116] width 1070 height 35
click at [535, 109] on div "Filter Table Select One Add Filter () creator (creator) Cust (headers.customerN…" at bounding box center [562, 116] width 1070 height 35
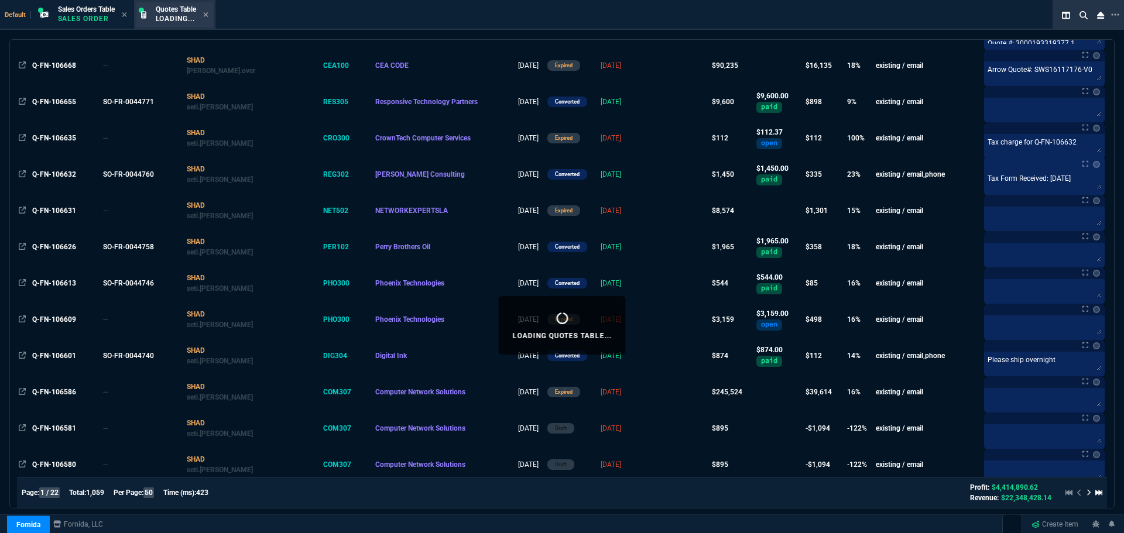
scroll to position [937, 0]
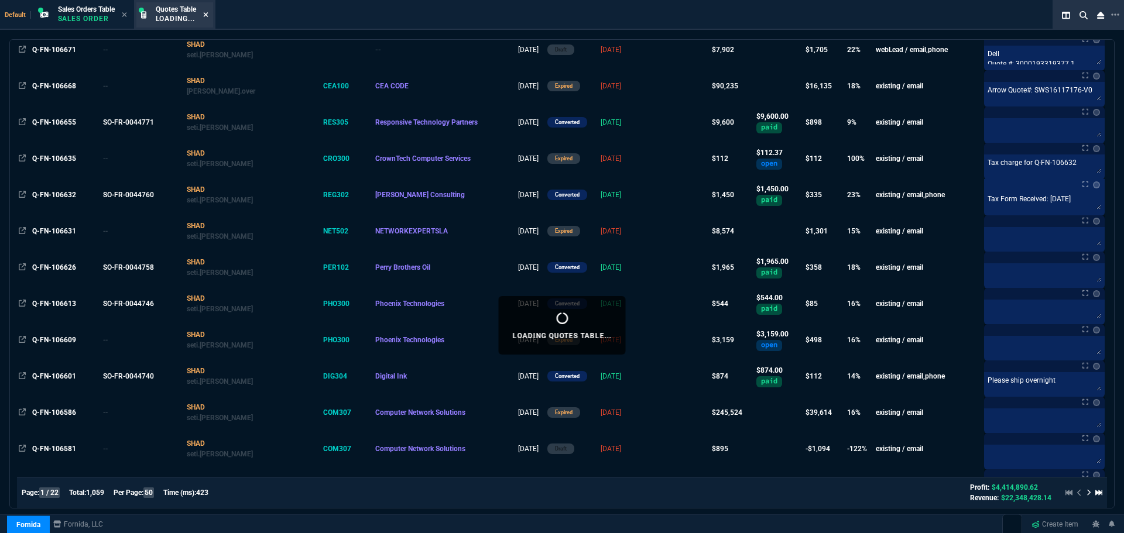
click at [208, 13] on icon at bounding box center [205, 14] width 5 height 7
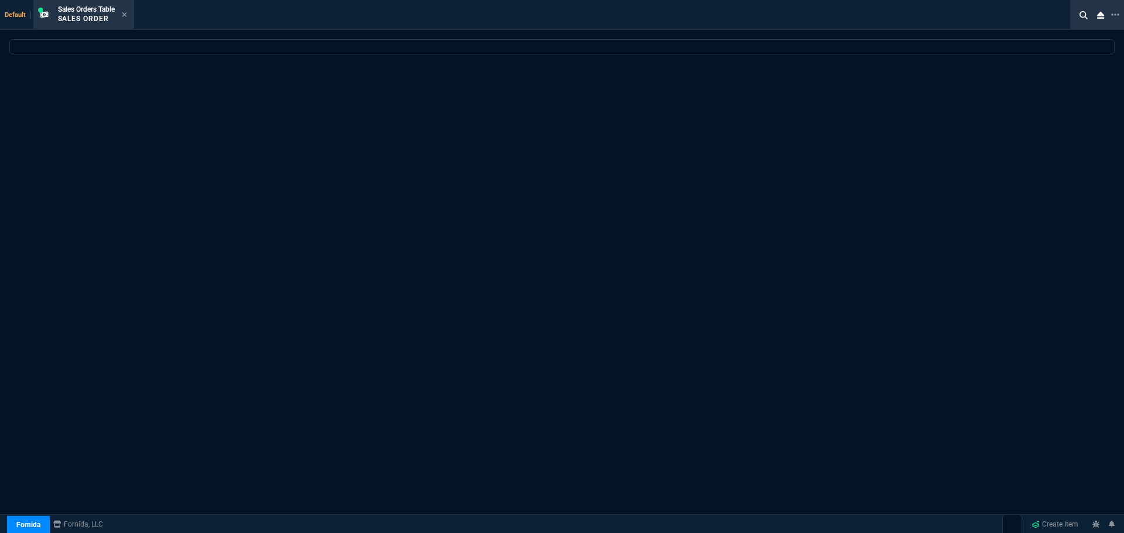
scroll to position [0, 0]
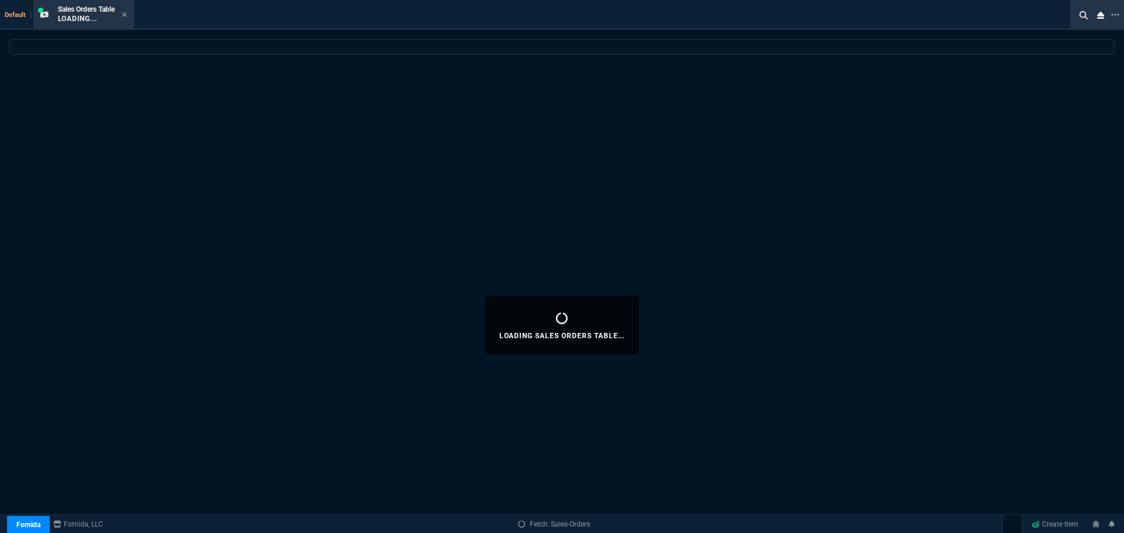
select select
select select "4: SHAD"
select select
